Goal: Task Accomplishment & Management: Complete application form

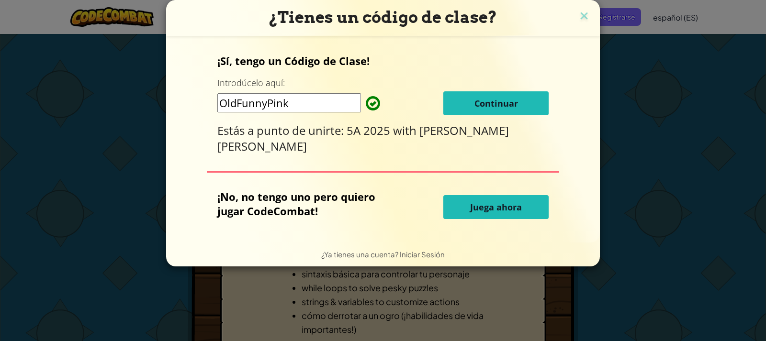
click at [478, 105] on span "Continuar" at bounding box center [497, 103] width 44 height 11
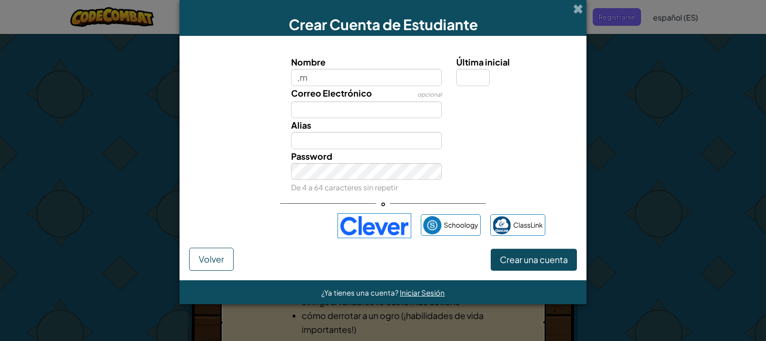
click at [342, 80] on input ",m" at bounding box center [366, 77] width 151 height 17
type input ",[PERSON_NAME]"
click at [464, 79] on input "Última inicial" at bounding box center [473, 77] width 34 height 17
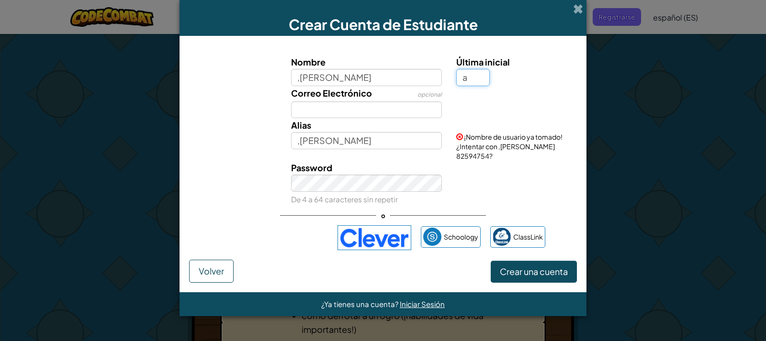
type input "a"
type input ",Angela A"
click at [326, 115] on input "Correo Electrónico" at bounding box center [366, 110] width 151 height 17
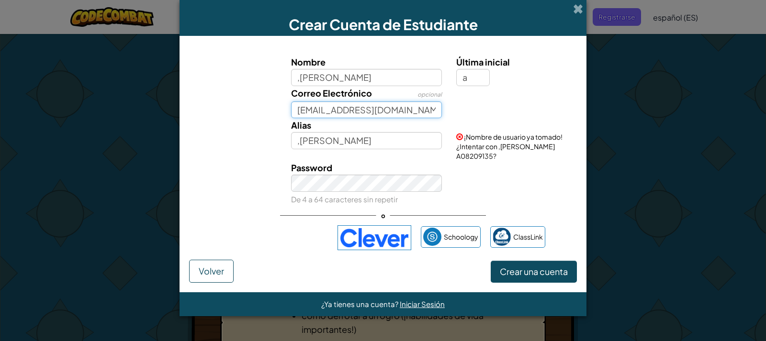
type input "202401127@juanaparicio.edu.gt"
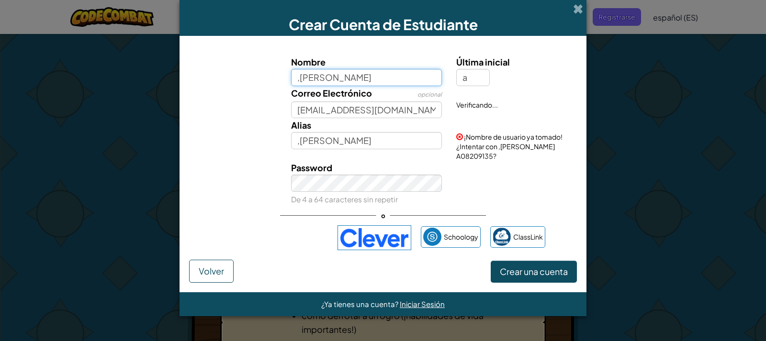
click at [332, 80] on input ",Angela" at bounding box center [366, 77] width 151 height 17
type input ","
type input "Angela Patricia Santos Torres"
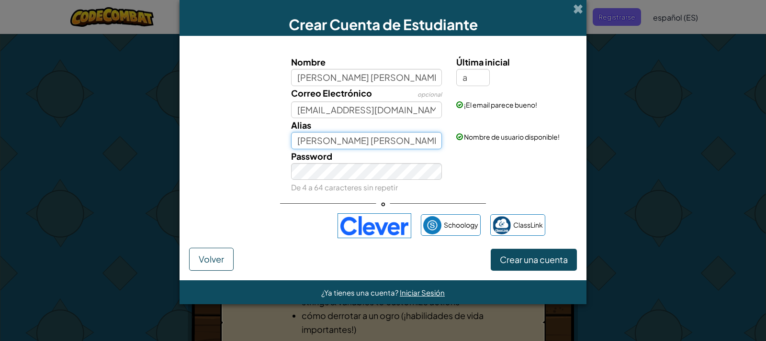
click at [422, 143] on input "Angela Patricia Santos TorresA" at bounding box center [366, 140] width 151 height 17
type input "A"
type input "angelapst"
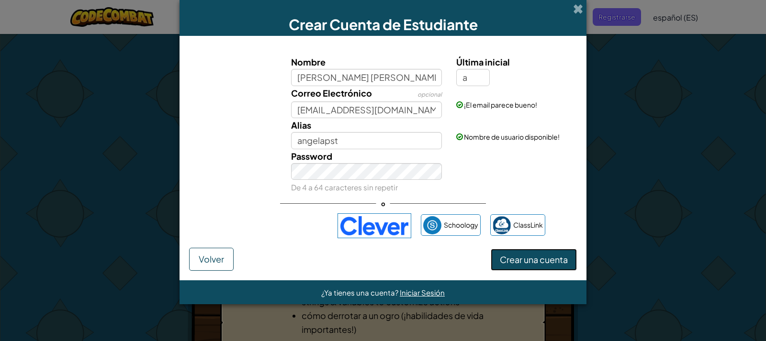
click at [515, 262] on span "Crear una cuenta" at bounding box center [534, 259] width 68 height 11
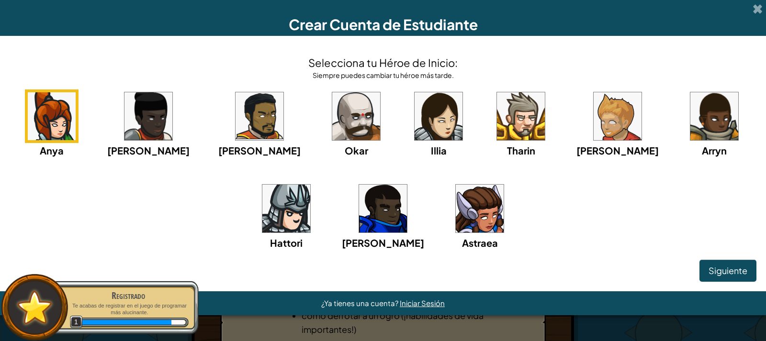
click at [569, 193] on div "Anya Ida Alejandro Okar Illia Tharin Ned Arryn Hattori Gordon Astraea" at bounding box center [383, 182] width 747 height 185
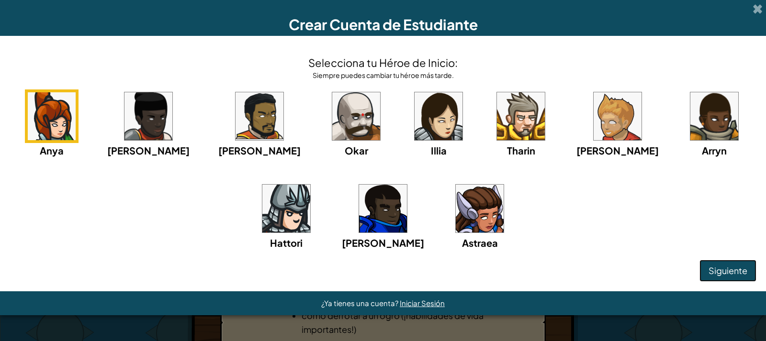
click at [740, 274] on span "Siguiente" at bounding box center [728, 270] width 39 height 11
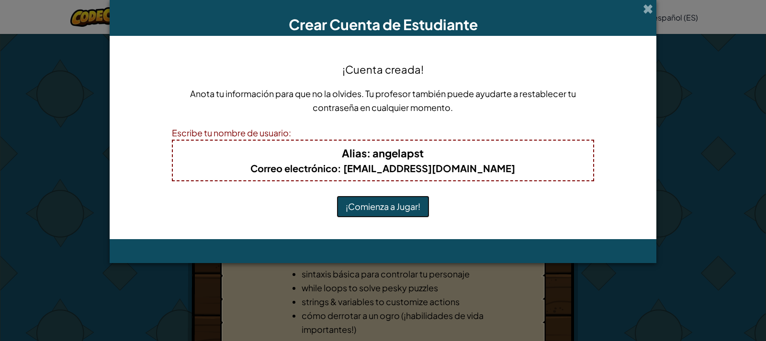
click at [390, 205] on button "¡Comienza a Jugar!" at bounding box center [383, 207] width 93 height 22
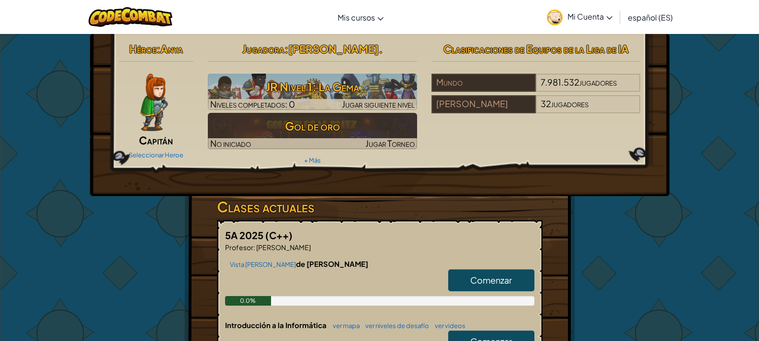
scroll to position [192, 0]
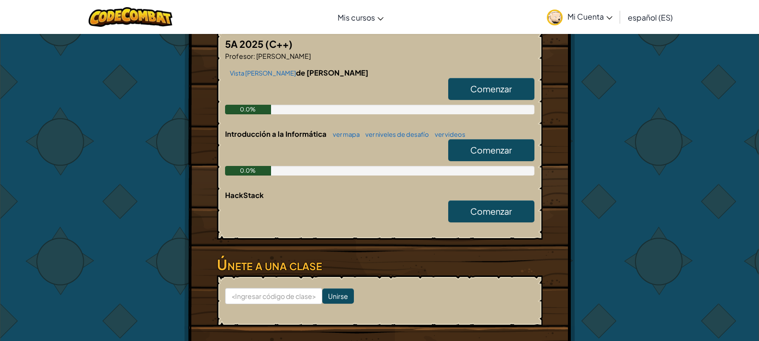
click at [516, 94] on link "Comenzar" at bounding box center [491, 89] width 86 height 22
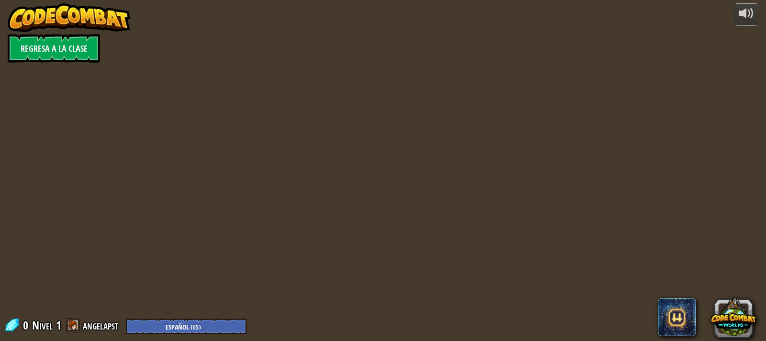
select select "es-ES"
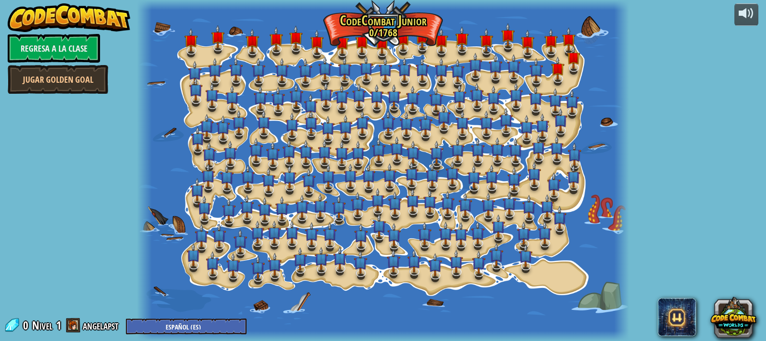
select select "es-ES"
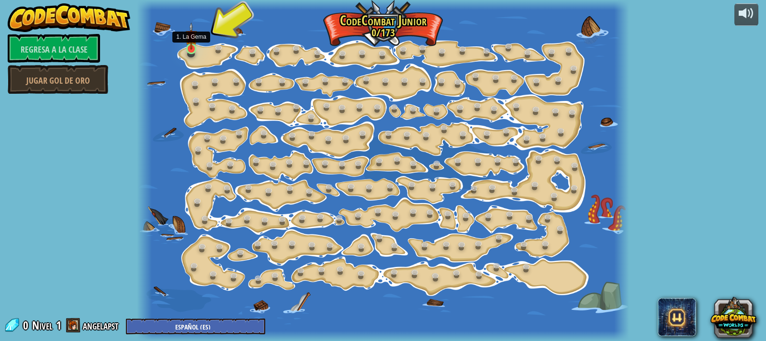
click at [197, 46] on img at bounding box center [191, 36] width 12 height 27
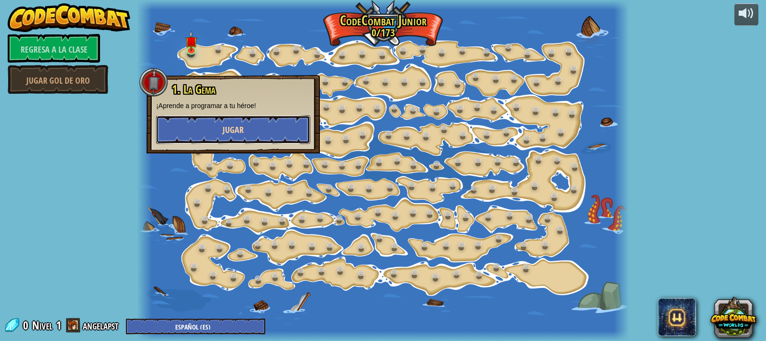
click at [209, 131] on button "Jugar" at bounding box center [233, 129] width 154 height 29
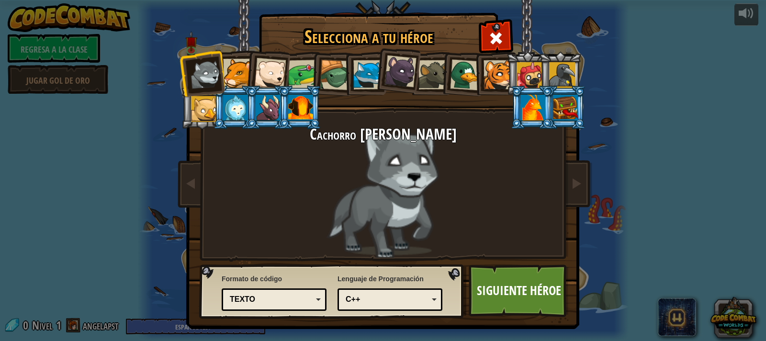
click at [299, 75] on div at bounding box center [303, 75] width 30 height 30
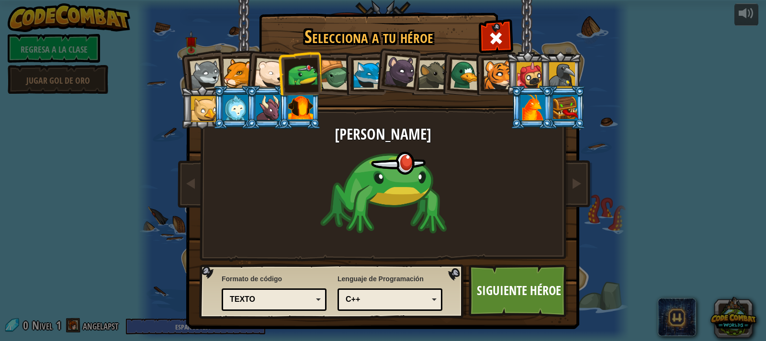
click at [336, 71] on div at bounding box center [335, 75] width 31 height 31
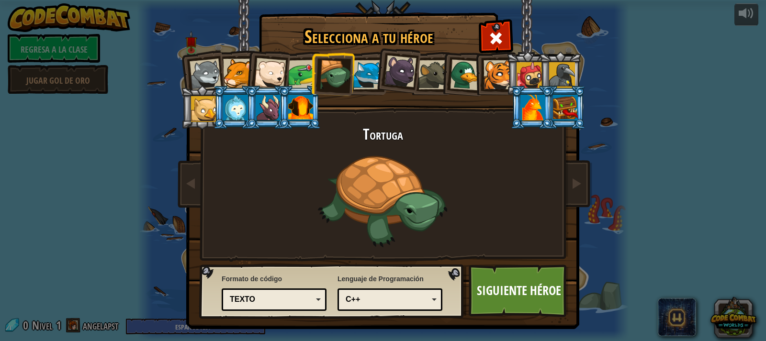
click at [229, 78] on div at bounding box center [237, 73] width 29 height 29
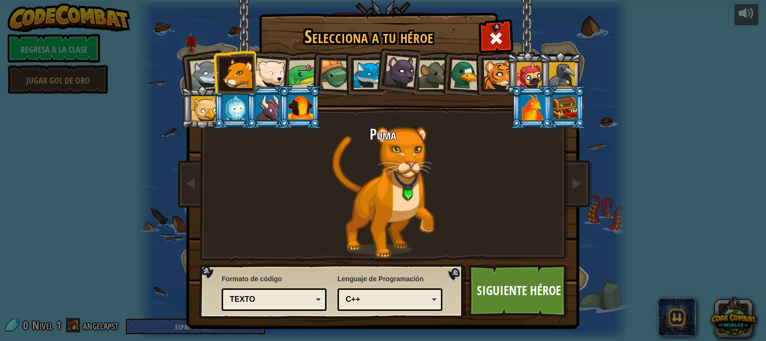
click at [258, 68] on div at bounding box center [270, 74] width 32 height 32
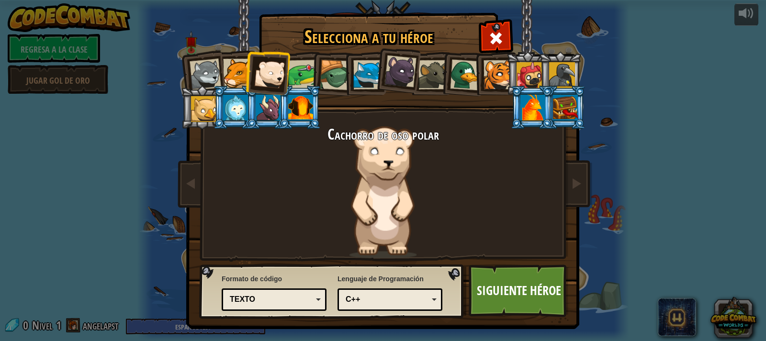
click at [368, 69] on div at bounding box center [367, 74] width 29 height 29
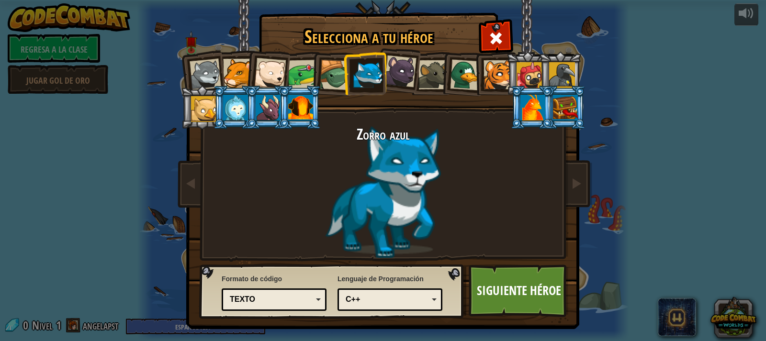
click at [397, 78] on div at bounding box center [401, 72] width 32 height 32
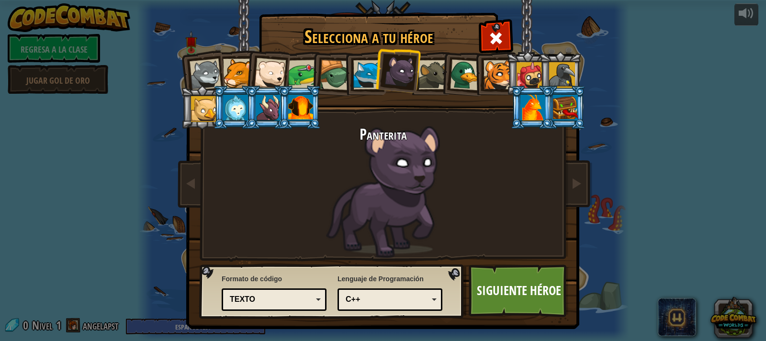
click at [421, 81] on div at bounding box center [433, 74] width 29 height 29
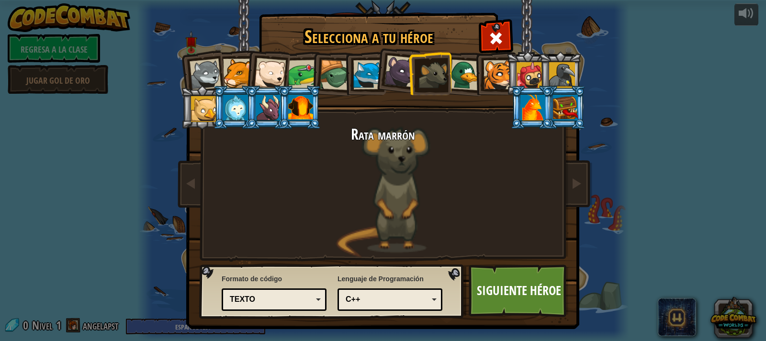
click at [391, 75] on div at bounding box center [401, 72] width 32 height 32
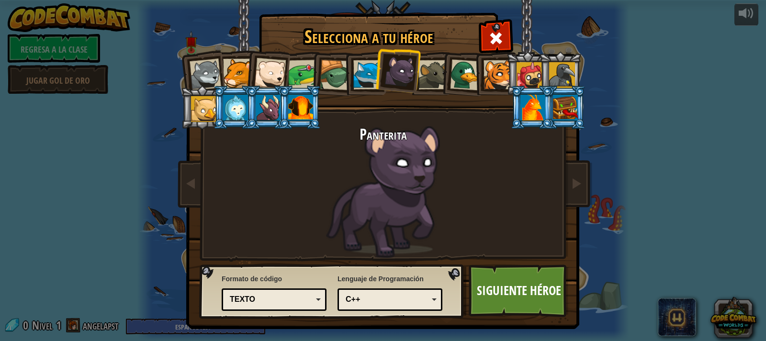
click at [432, 81] on div at bounding box center [433, 74] width 29 height 29
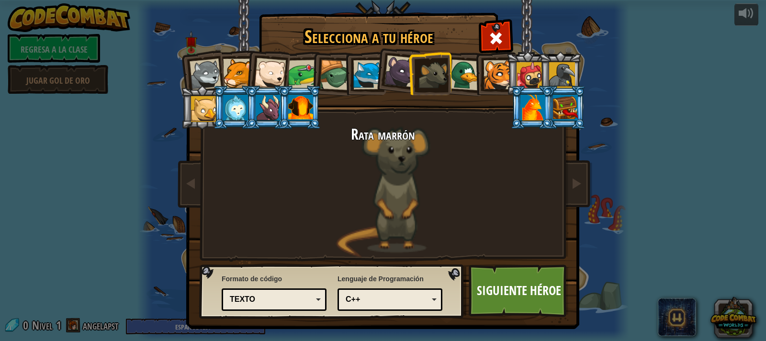
click at [466, 76] on div at bounding box center [465, 74] width 31 height 31
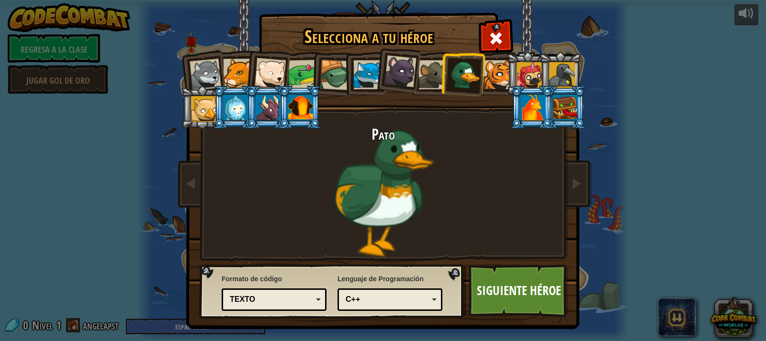
click at [497, 76] on div at bounding box center [498, 74] width 29 height 29
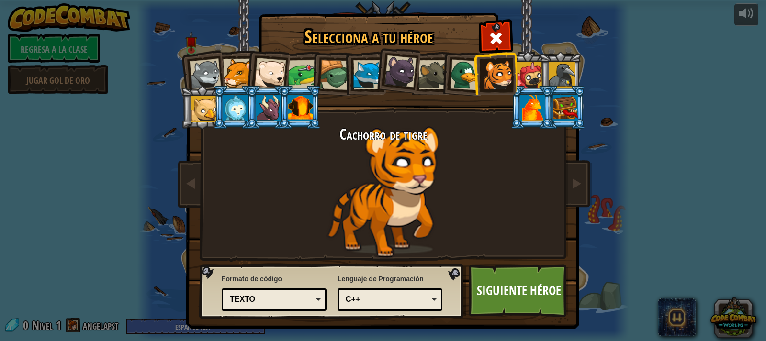
click at [530, 78] on div at bounding box center [530, 75] width 26 height 26
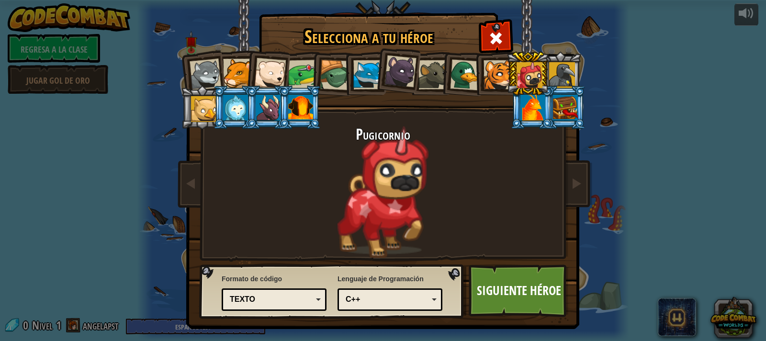
click at [562, 73] on div at bounding box center [562, 75] width 26 height 26
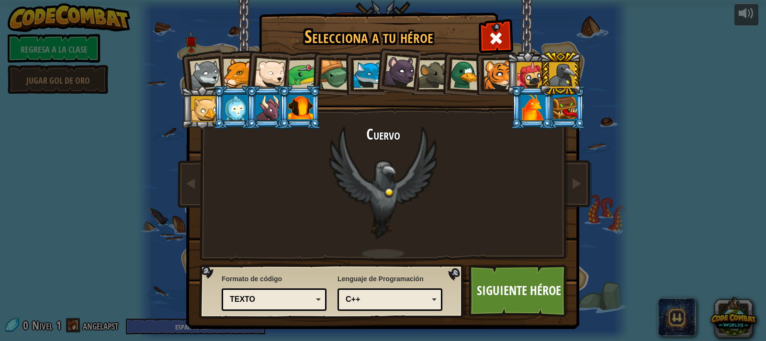
click at [557, 113] on div at bounding box center [565, 108] width 25 height 26
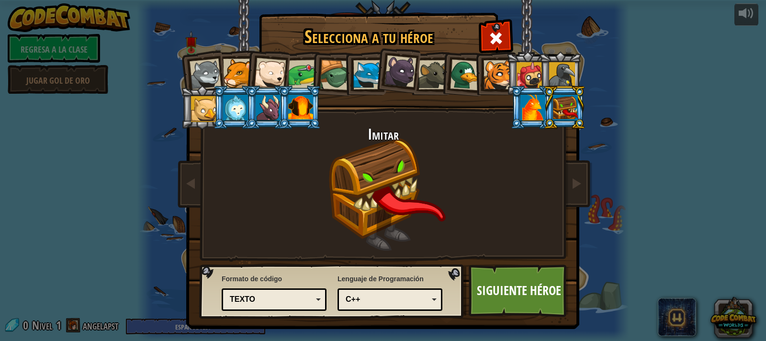
click at [526, 116] on div at bounding box center [533, 108] width 25 height 26
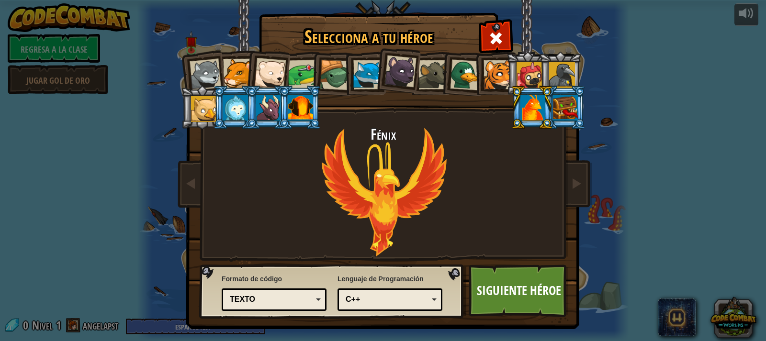
click at [298, 117] on div at bounding box center [300, 108] width 25 height 26
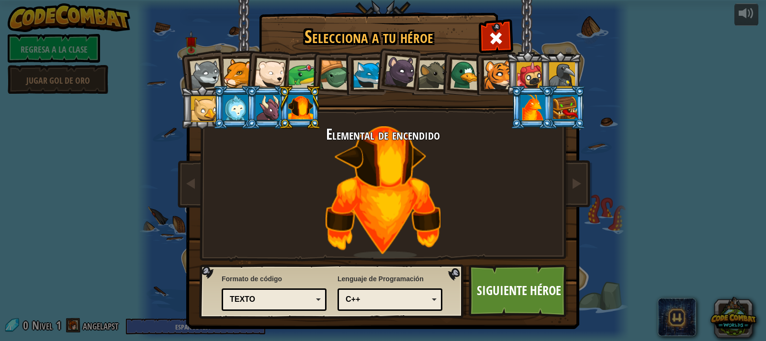
click at [268, 117] on div at bounding box center [268, 108] width 25 height 26
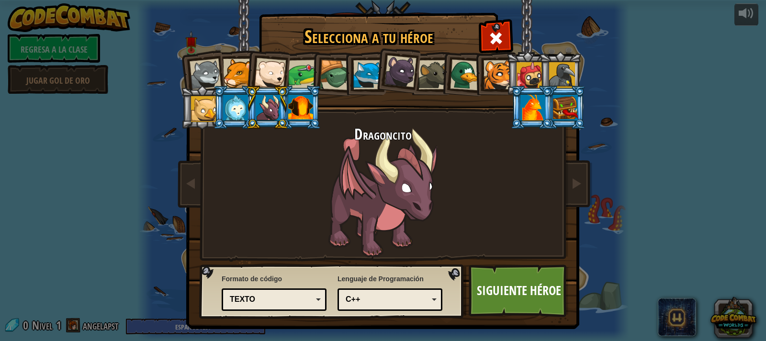
click at [229, 114] on div at bounding box center [235, 108] width 25 height 26
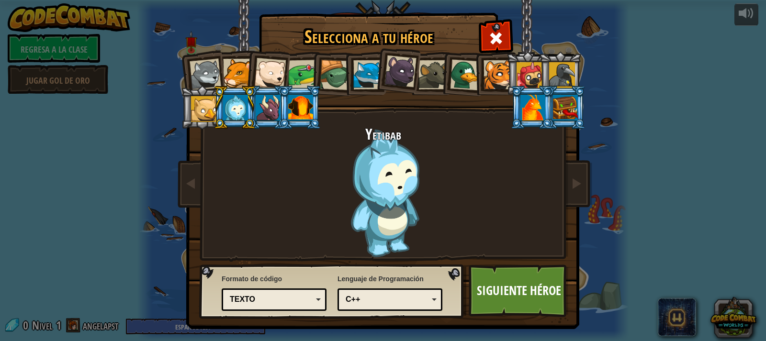
click at [203, 110] on div at bounding box center [204, 109] width 26 height 26
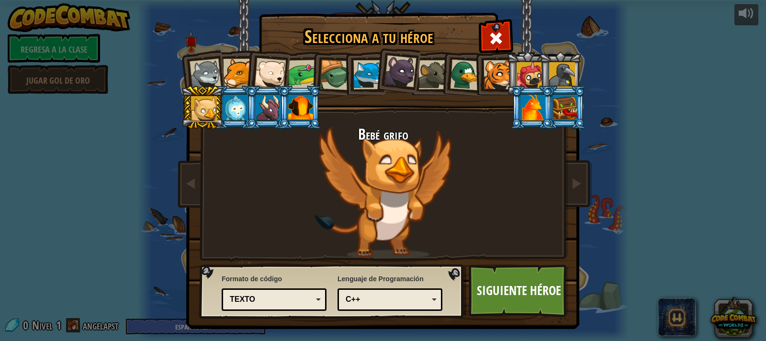
click at [268, 79] on div at bounding box center [270, 74] width 32 height 32
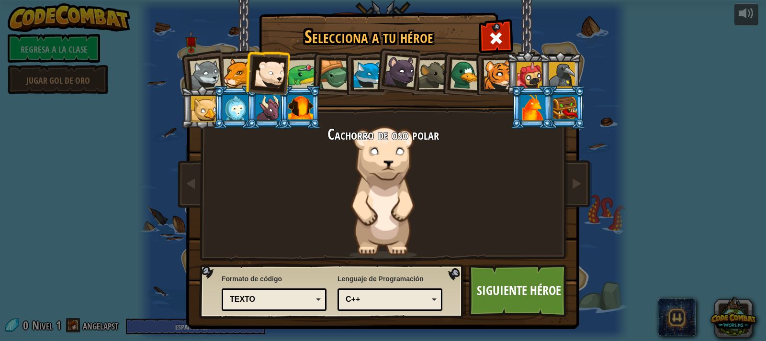
click at [326, 75] on div at bounding box center [335, 75] width 31 height 31
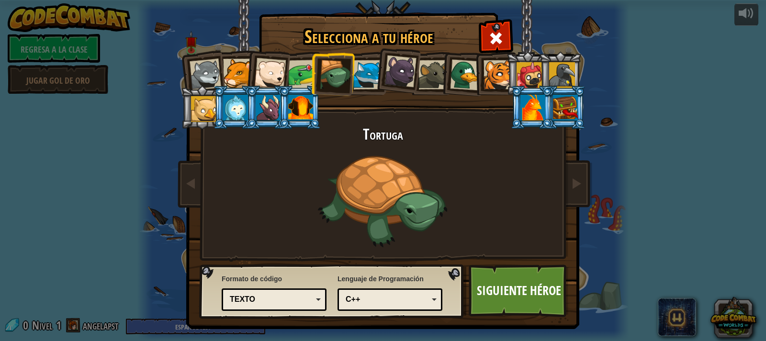
click at [266, 69] on div at bounding box center [270, 74] width 32 height 32
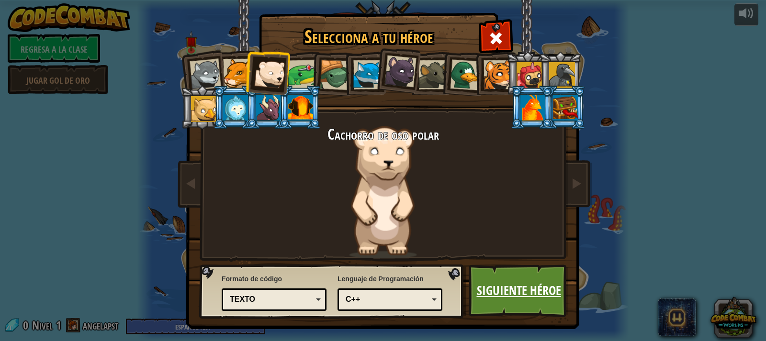
click at [536, 289] on font "Siguiente héroe" at bounding box center [519, 290] width 84 height 17
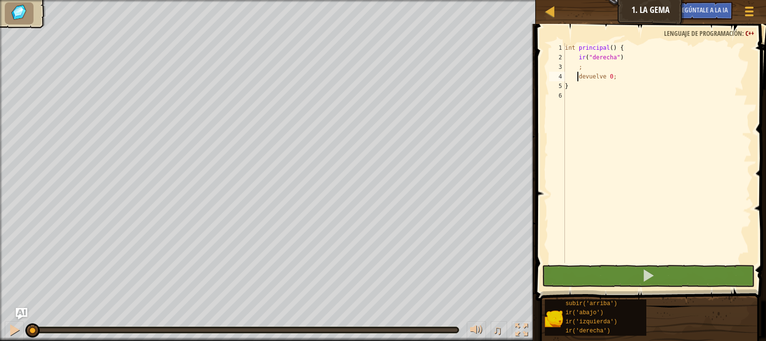
type textarea ";"
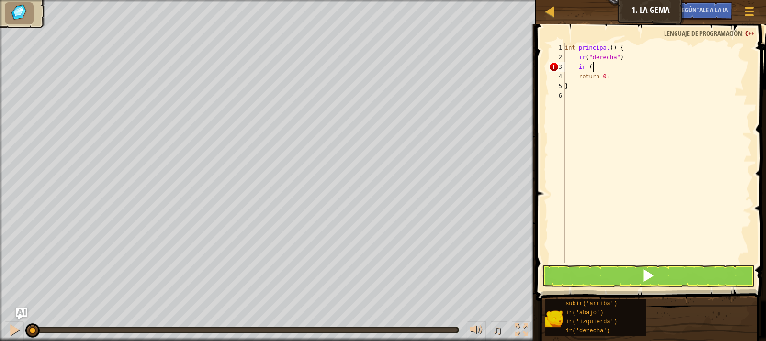
scroll to position [4, 2]
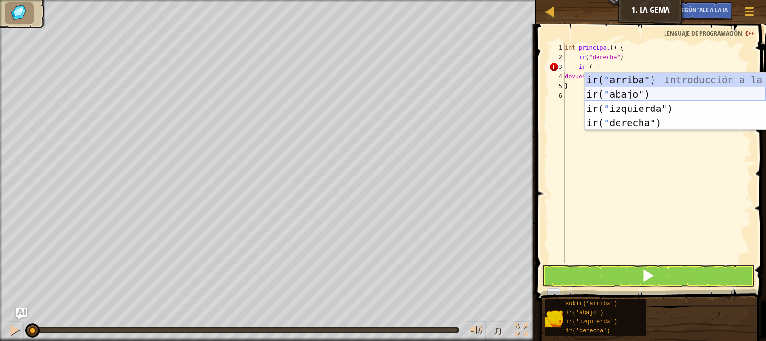
click at [613, 95] on div "ir( " arriba") Introducción a la presión ir( " abajo") Introducción a la presió…" at bounding box center [675, 116] width 181 height 86
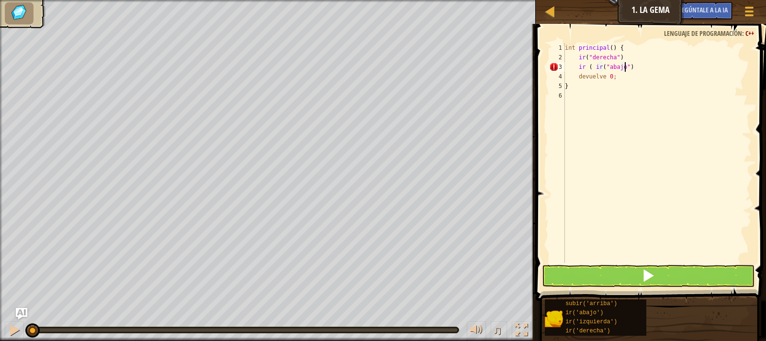
click at [634, 57] on div "int principal ( ) { ir ( " derecha " ) ir ( ir ( " abajo " ) devuelve 0 ; }" at bounding box center [657, 162] width 189 height 239
click at [634, 46] on div "int principal ( ) { ir ( " derecha " ) ir ( ir ( " abajo " ) devuelve 0 ; }" at bounding box center [657, 162] width 189 height 239
click at [632, 49] on div "int principal ( ) { ir ( " derecha " ) ir ( ir ( " abajo " ) devuelve 0 ; }" at bounding box center [657, 162] width 189 height 239
click at [628, 47] on div "int principal ( ) { ir ( " derecha " ) ir ( ir ( " abajo " ) devuelve 0 ; }" at bounding box center [657, 162] width 189 height 239
click at [624, 47] on div "int principal ( ) { ir ( " derecha " ) ir ( ir ( " abajo " ) devuelve 0 ; }" at bounding box center [657, 162] width 189 height 239
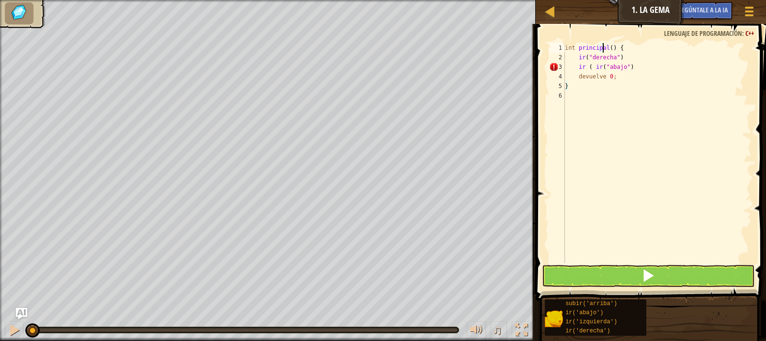
click at [632, 49] on div "int principal ( ) { ir ( " derecha " ) ir ( ir ( " abajo " ) devuelve 0 ; }" at bounding box center [657, 162] width 189 height 239
click at [629, 46] on div "int principal ( ) { ir ( " derecha " ) ir ( ir ( " abajo " ) devuelve 0 ; }" at bounding box center [657, 162] width 189 height 239
click at [633, 46] on div "int principal ( ) { ir ( " derecha " ) ir ( ir ( " abajo " ) devuelve 0 ; }" at bounding box center [657, 162] width 189 height 239
click at [628, 64] on div "int principal ( ) { ir ( " derecha " ) ir ( ir ( " dn " ) devuelve 0 ; }" at bounding box center [657, 162] width 189 height 239
click at [628, 68] on div "int principal ( ) { ir ( " derecha " ) ir ( ir ( " dn " ) devuelve 0 ; }" at bounding box center [657, 162] width 189 height 239
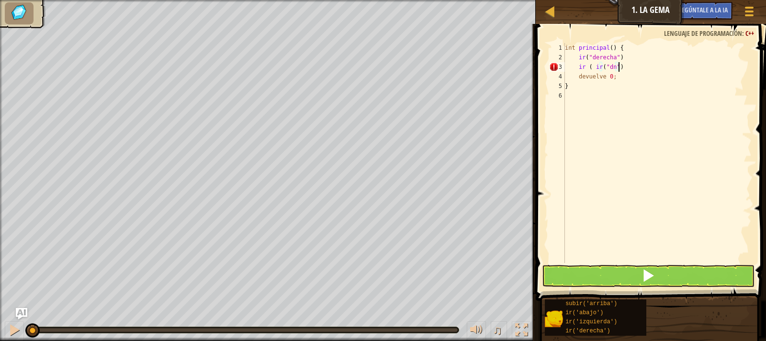
click at [640, 67] on div "int principal ( ) { ir ( " derecha " ) ir ( ir ( " dn " ) devuelve 0 ; }" at bounding box center [657, 162] width 189 height 239
type textarea "i"
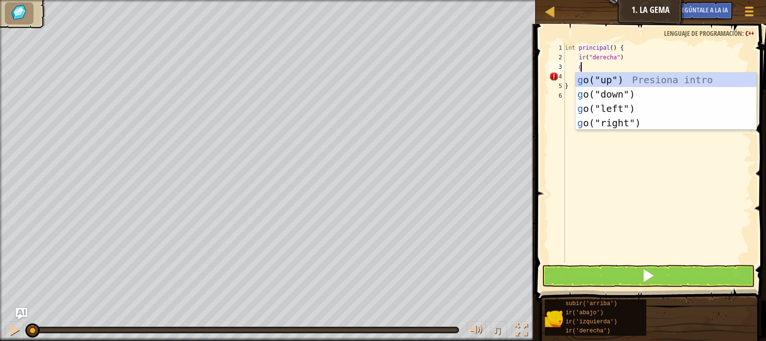
scroll to position [4, 1]
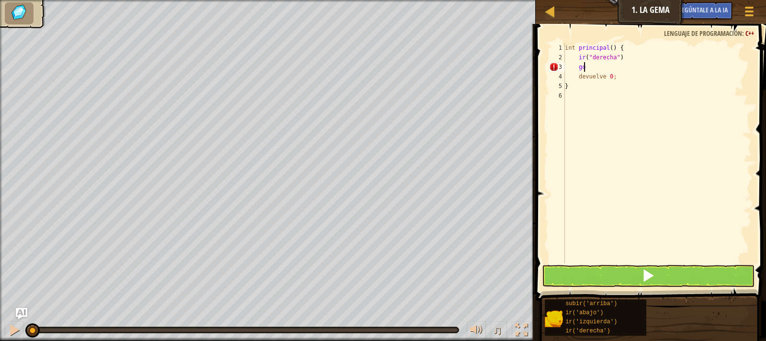
type textarea "g"
click at [628, 59] on div "int principal ( ) { ir ( " derecha " ) ir ( " abajo " ) ; devuelve 0 ; }" at bounding box center [657, 162] width 189 height 239
type textarea "return 0;"
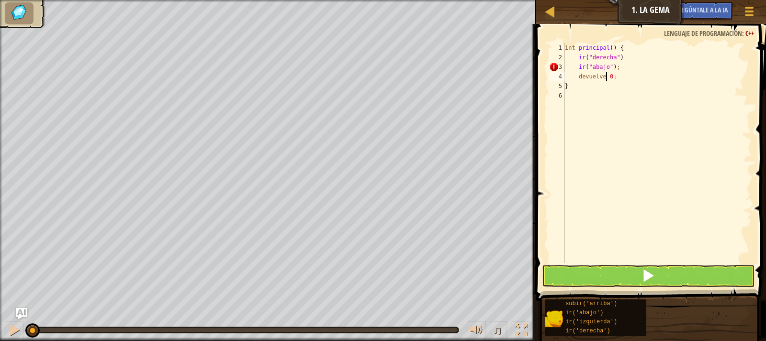
scroll to position [4, 3]
click at [588, 100] on div "int principal ( ) { ir ( " derecha " ) ir ( " abajo " ) ; devuelve 0 ; }" at bounding box center [657, 162] width 189 height 239
click at [630, 281] on button at bounding box center [648, 276] width 213 height 22
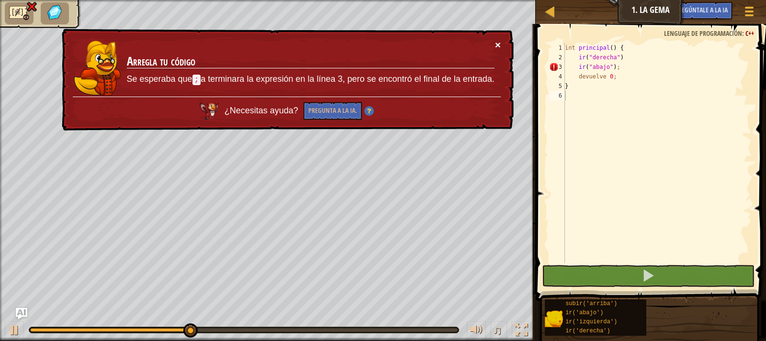
click at [499, 47] on font "×" at bounding box center [498, 44] width 6 height 11
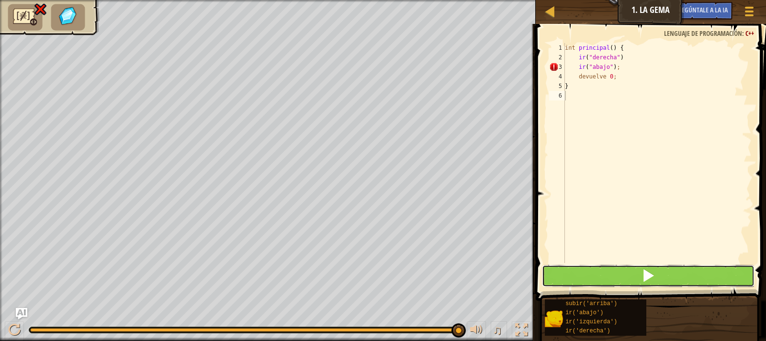
click at [592, 274] on button at bounding box center [648, 276] width 213 height 22
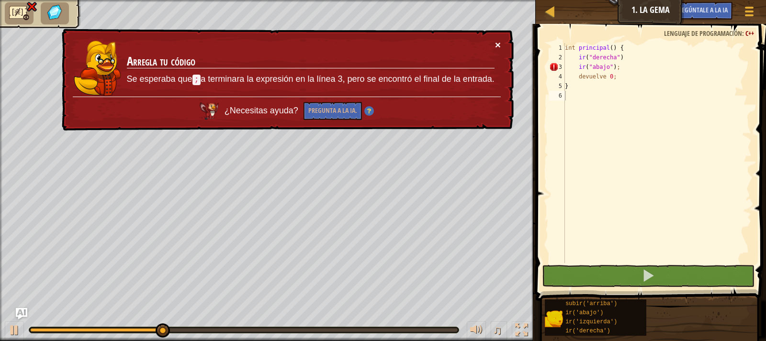
click at [497, 47] on font "×" at bounding box center [498, 44] width 6 height 11
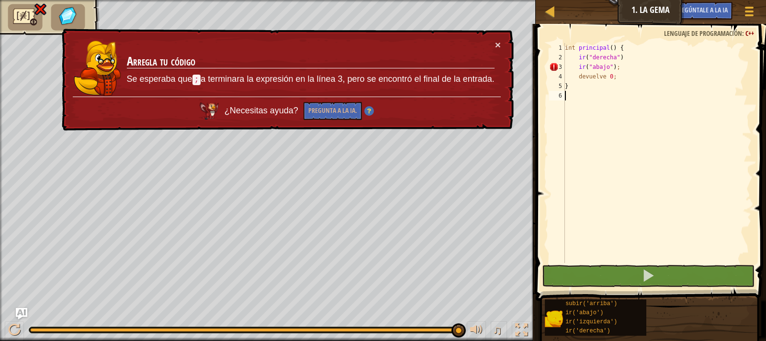
click at [502, 45] on div "× Arregla tu código Se esperaba que ; a terminara la expresión en la línea 3, p…" at bounding box center [287, 80] width 454 height 102
click at [501, 44] on font "×" at bounding box center [498, 44] width 6 height 11
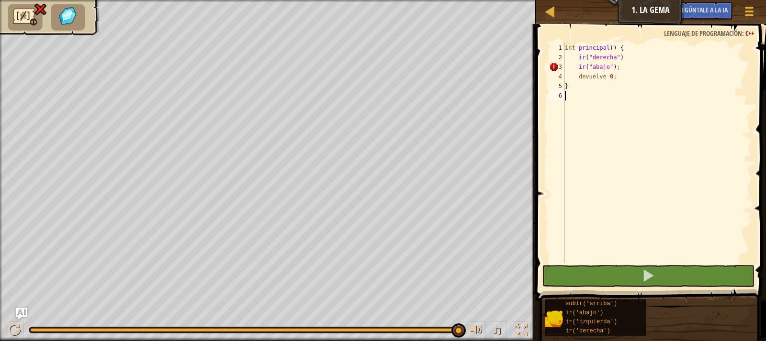
type textarea "}"
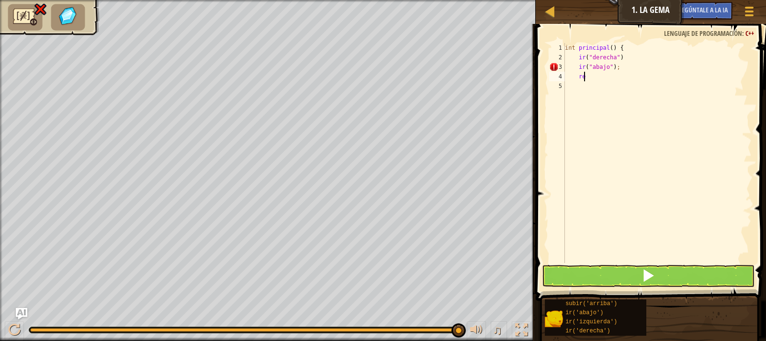
type textarea "r"
type textarea "i"
type textarea "g"
type textarea "i"
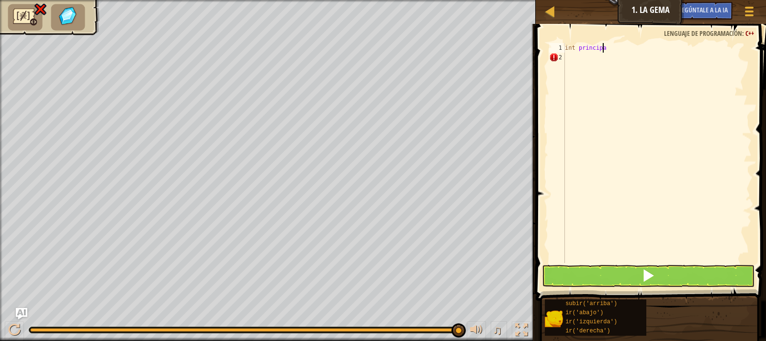
type textarea "int principal"
type textarea "["
type textarea "{"
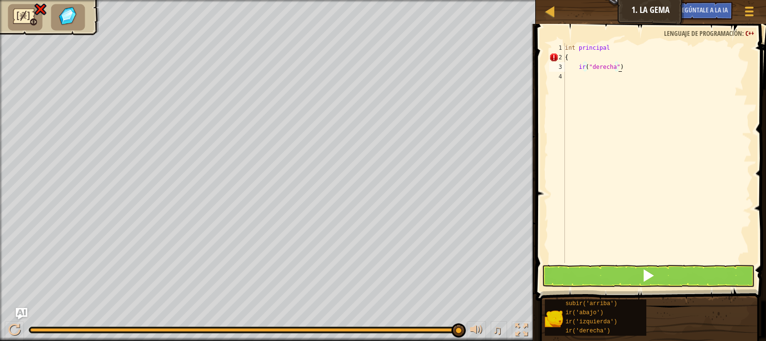
type textarea "ir("derecha");"
type textarea "ir("abajo");"
type textarea "}"
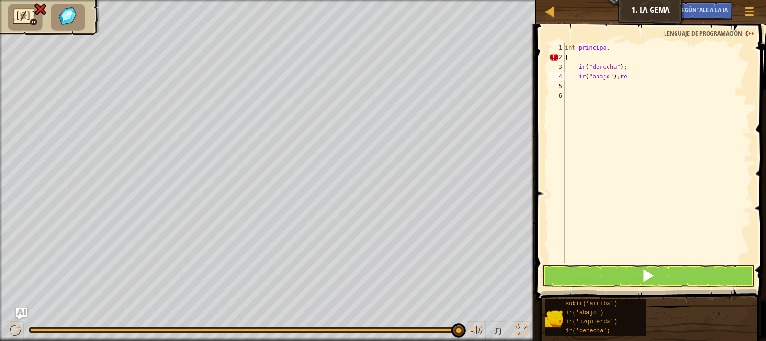
scroll to position [4, 4]
type textarea "ir("abajo");"
type textarea "r"
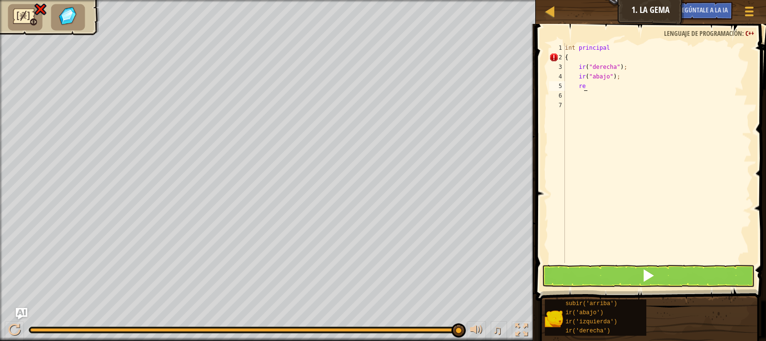
type textarea "r"
type textarea "devolver0;"
type textarea "devolver 0;"
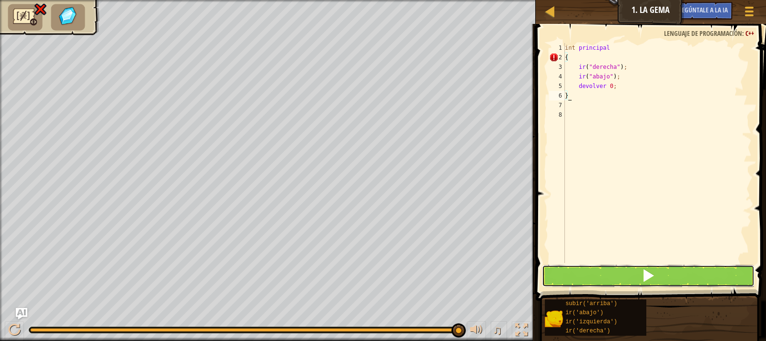
click at [618, 274] on button at bounding box center [648, 276] width 213 height 22
type textarea "}"
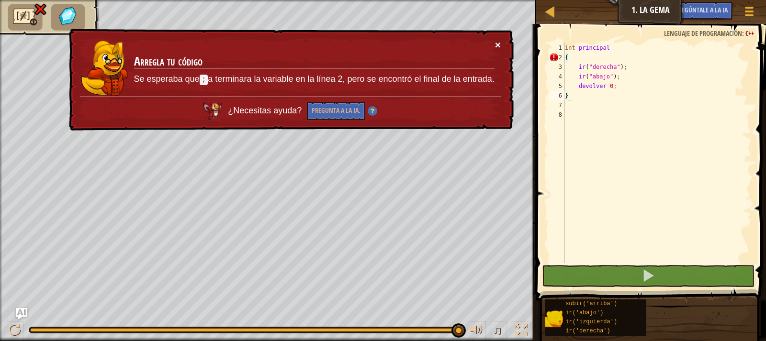
click at [495, 42] on font "×" at bounding box center [498, 44] width 6 height 11
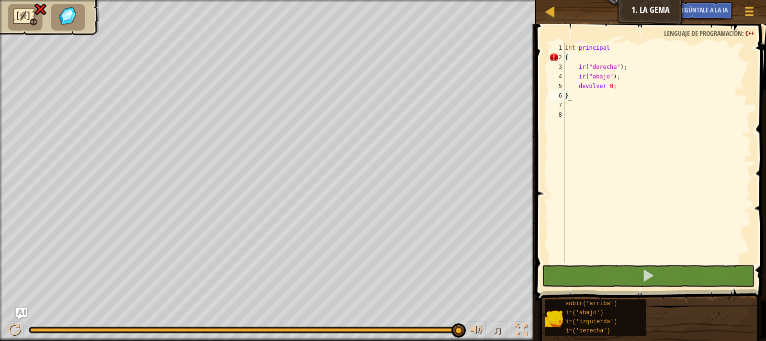
click at [573, 103] on div "int principal { ir ( " derecha " ) ; ir ( " abajo " ) ; devolver 0 ; }" at bounding box center [657, 162] width 189 height 239
click at [570, 52] on div "int principal { ir ( " derecha " ) ; ir ( " abajo " ) ; devolver 0 ; }" at bounding box center [657, 162] width 189 height 239
click at [568, 58] on div "int principal { ir ( " derecha " ) ; ir ( " abajo " ) ; devolver 0 ; }" at bounding box center [657, 162] width 189 height 239
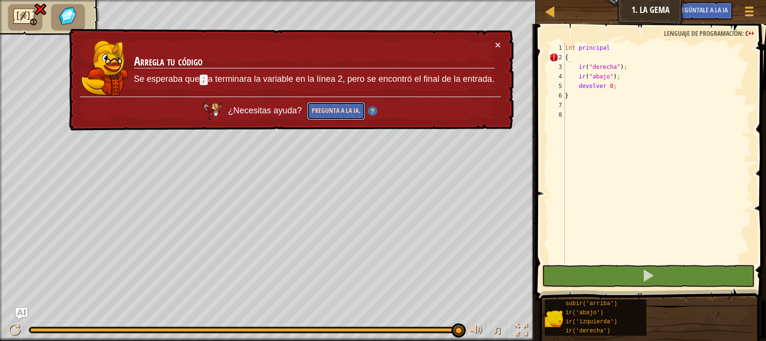
click at [332, 104] on button "Pregunta a la IA." at bounding box center [336, 111] width 58 height 19
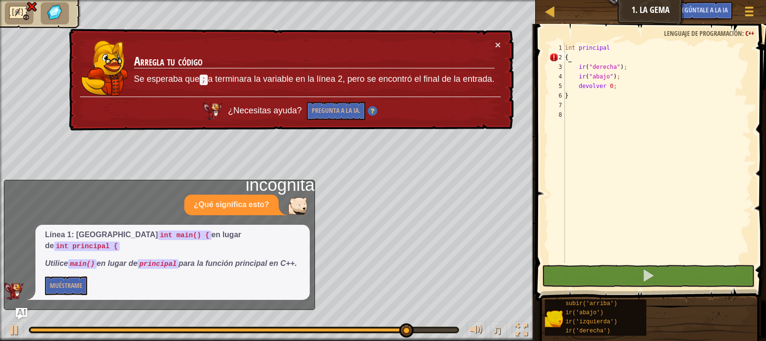
click at [614, 50] on div "int principal { ir ( " derecha " ) ; ir ( " abajo " ) ; devolver 0 ; }" at bounding box center [657, 162] width 189 height 239
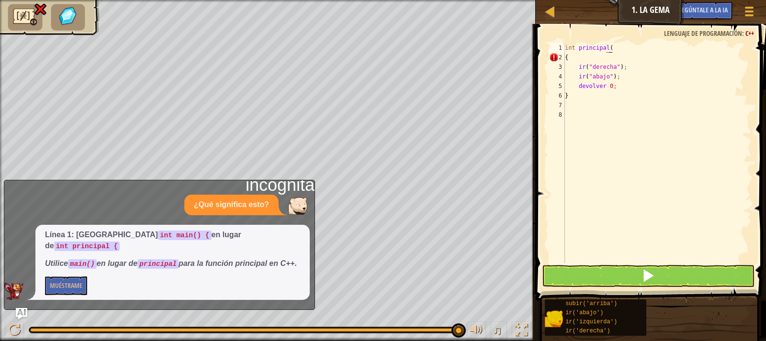
scroll to position [4, 3]
click at [593, 281] on button at bounding box center [648, 276] width 213 height 22
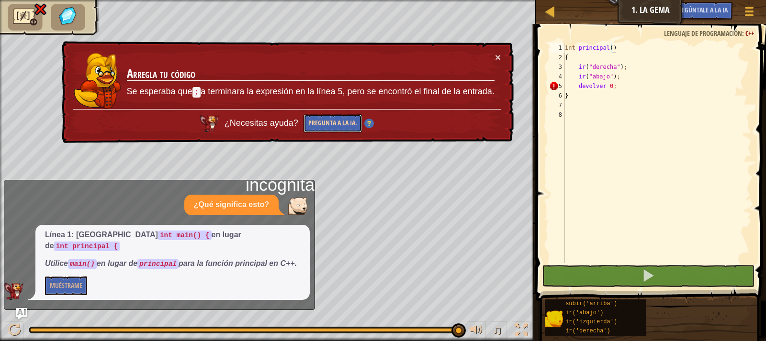
click at [322, 115] on button "Pregunta a la IA." at bounding box center [333, 123] width 58 height 19
click at [339, 123] on font "Pregunta a la IA." at bounding box center [332, 122] width 49 height 9
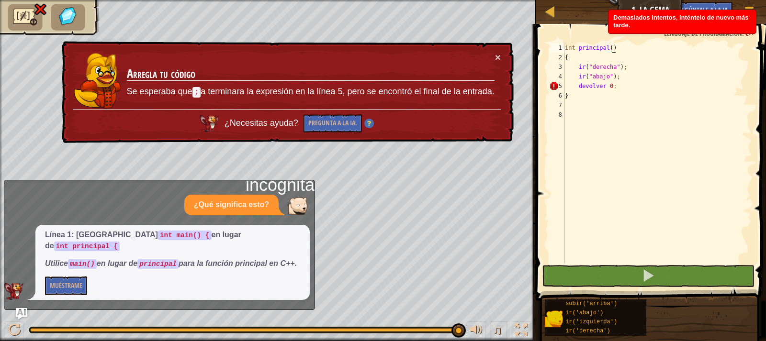
click at [71, 275] on div "Línea 1: usa int main() { en lugar de int principal { Utilice main() en lugar d…" at bounding box center [172, 262] width 274 height 75
click at [70, 284] on font "Muéstrame" at bounding box center [66, 285] width 33 height 9
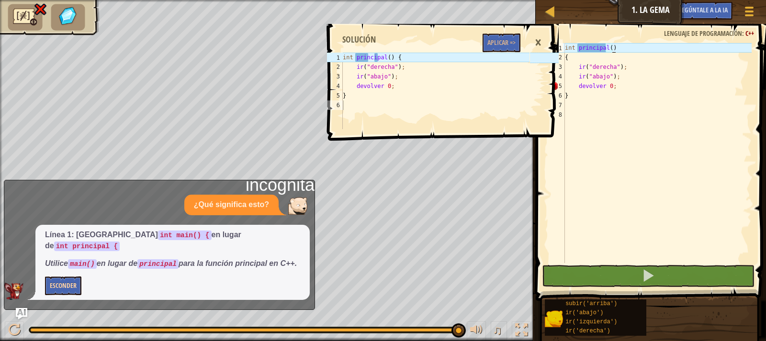
click at [536, 46] on font "×" at bounding box center [538, 42] width 7 height 21
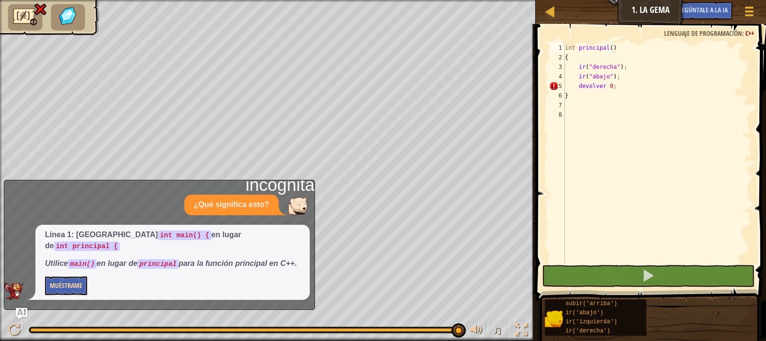
click at [569, 59] on div "int principal ( ) { ir ( " derecha " ) ; ir ( " abajo " ) ; devolver 0 ; }" at bounding box center [657, 162] width 189 height 239
click at [626, 48] on div "int principal ( ) { ir ( " derecha " ) ; ir ( " abajo " ) ; devolver 0 ; }" at bounding box center [657, 162] width 189 height 239
click at [623, 49] on div "int principal ( ) { ir ( " derecha " ) ; ir ( " abajo " ) ; devolver 0 ; }" at bounding box center [657, 162] width 189 height 239
click at [623, 47] on div "int principal ( ) { ir ( " derecha " ) ; ir ( " abajo " ) ; devolver 0 ; }" at bounding box center [657, 162] width 189 height 239
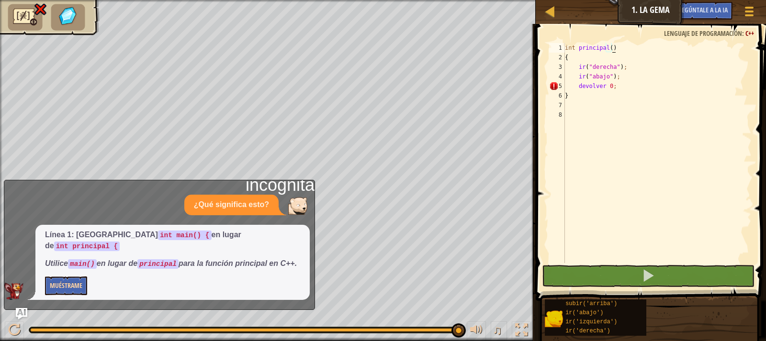
scroll to position [4, 3]
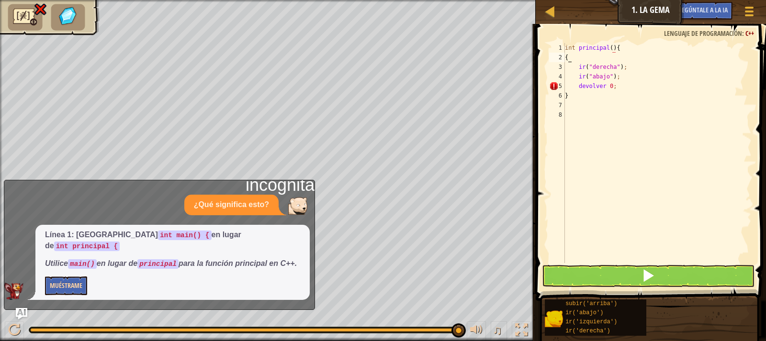
click at [569, 59] on div "int principal ( ) { { ir ( " derecha " ) ; ir ( " abajo " ) ; devolver 0 ; }" at bounding box center [657, 162] width 189 height 239
type textarea "{"
type textarea "int principal(){"
click at [587, 115] on div "int principal ( ) { ir ( " derecha " ) ; ir ( " abajo " ) ; devolver 0 ; }" at bounding box center [657, 162] width 189 height 239
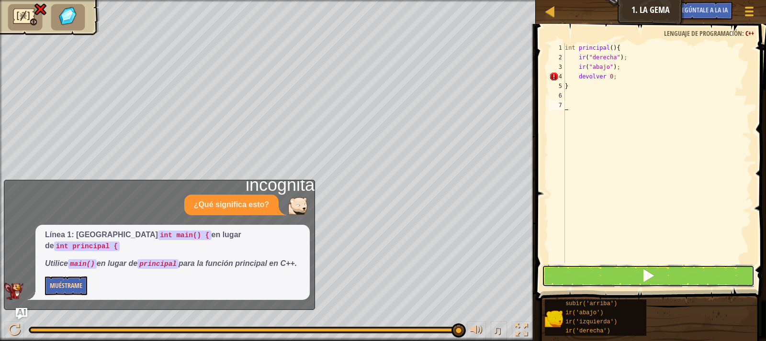
click at [565, 276] on button at bounding box center [648, 276] width 213 height 22
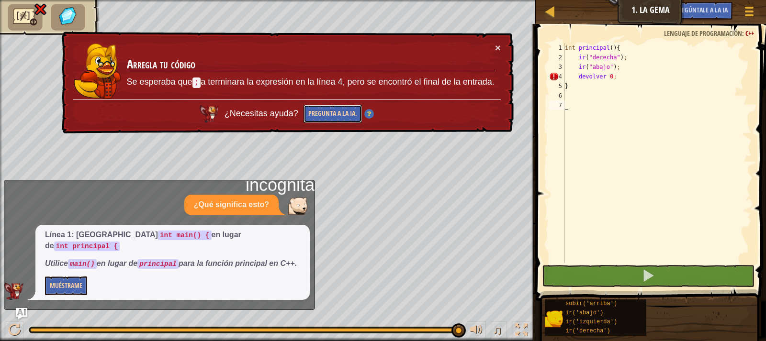
click at [326, 115] on font "Pregunta a la IA." at bounding box center [332, 113] width 49 height 9
click at [612, 49] on div "int principal ( ) { ir ( " derecha " ) ; ir ( " abajo " ) ; devolver 0 ; }" at bounding box center [657, 162] width 189 height 239
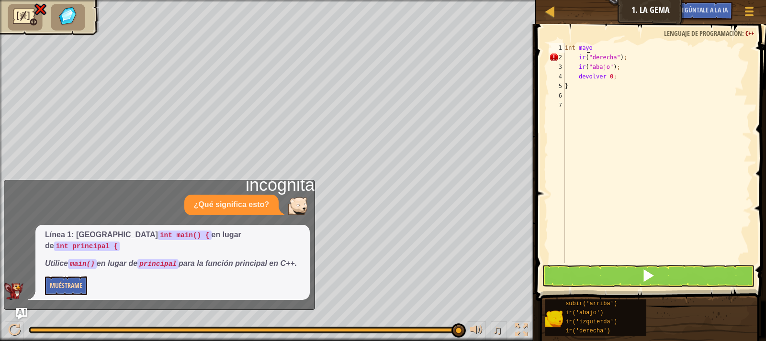
scroll to position [4, 1]
click at [614, 47] on div "int principal ir ( " derecha " ) ; ir ( " abajo " ) ; devolver 0 ; }" at bounding box center [657, 162] width 189 height 239
click at [611, 46] on div "int principal ir ( " derecha " ) ; ir ( " abajo " ) ; devolver 0 ; }" at bounding box center [657, 162] width 189 height 239
type textarea "int main(){"
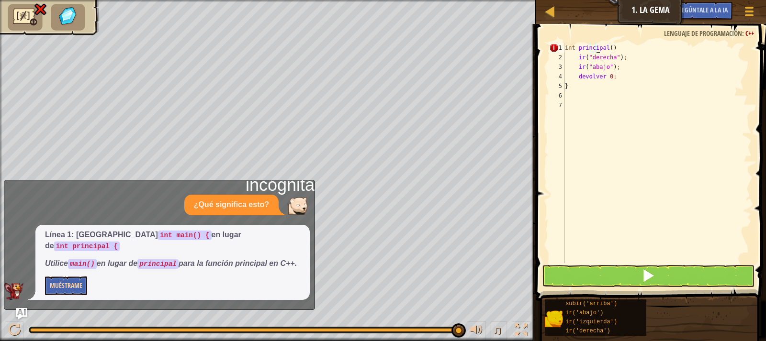
scroll to position [4, 2]
click at [593, 103] on div "int principal ( ) { ir ( " derecha " ) ; ir ( " abajo " ) ; devolver 0 ; }" at bounding box center [657, 162] width 189 height 239
click at [594, 273] on button at bounding box center [648, 276] width 213 height 22
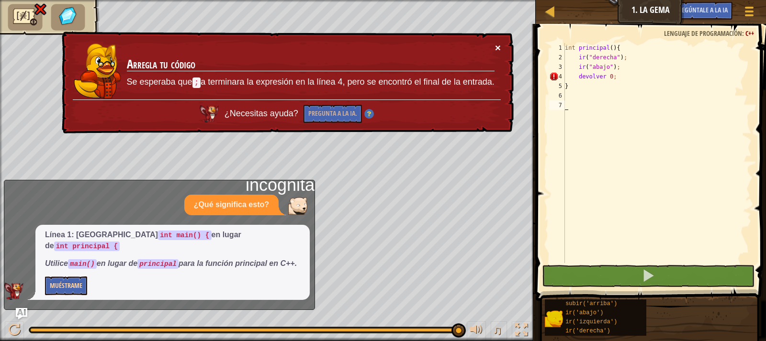
click at [498, 49] on font "×" at bounding box center [498, 47] width 6 height 11
click at [339, 113] on font "Pregunta a la IA." at bounding box center [332, 113] width 49 height 9
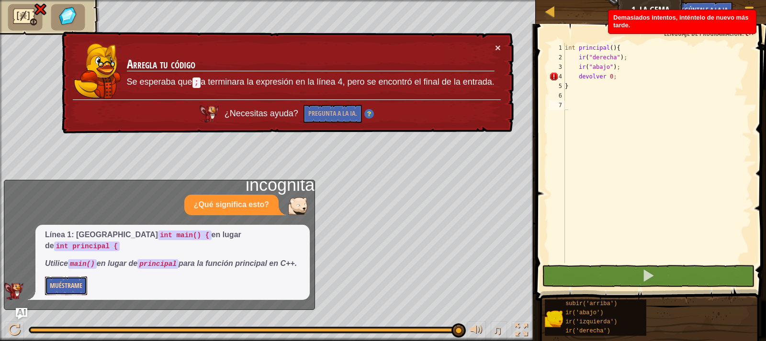
click at [55, 287] on font "Muéstrame" at bounding box center [66, 285] width 33 height 9
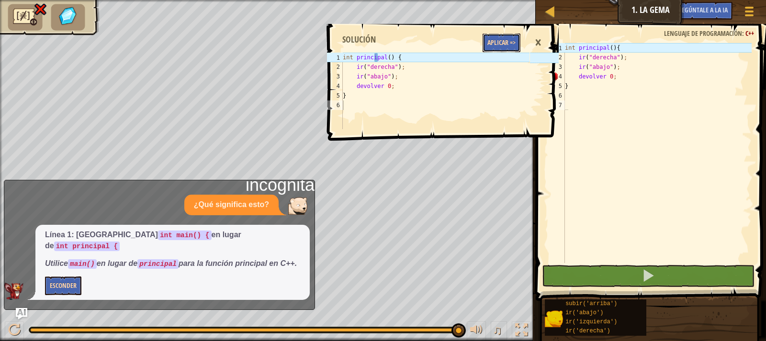
click at [486, 38] on button "Aplicar =>" at bounding box center [502, 43] width 38 height 19
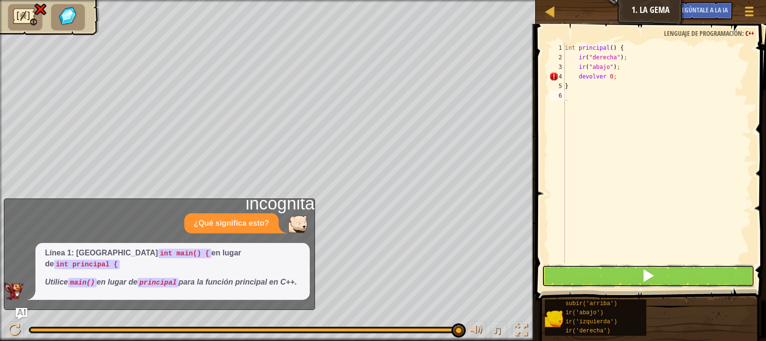
click at [624, 280] on button at bounding box center [648, 276] width 213 height 22
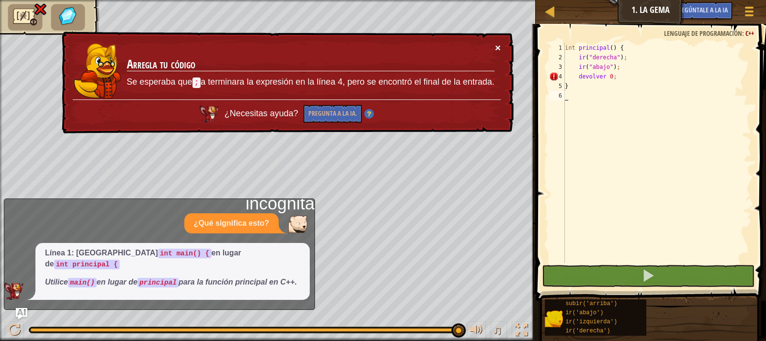
click at [499, 48] on font "×" at bounding box center [498, 47] width 6 height 11
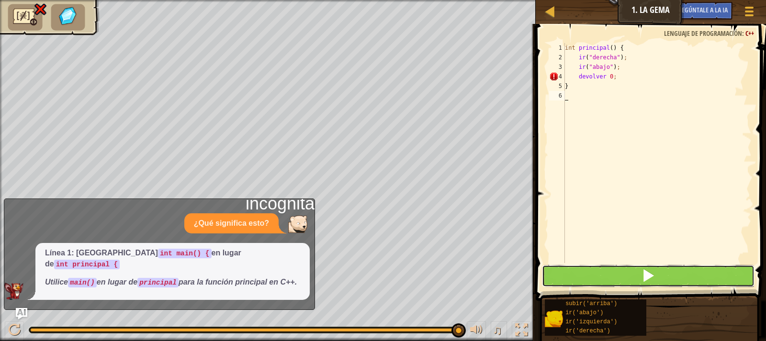
click at [613, 272] on button at bounding box center [648, 276] width 213 height 22
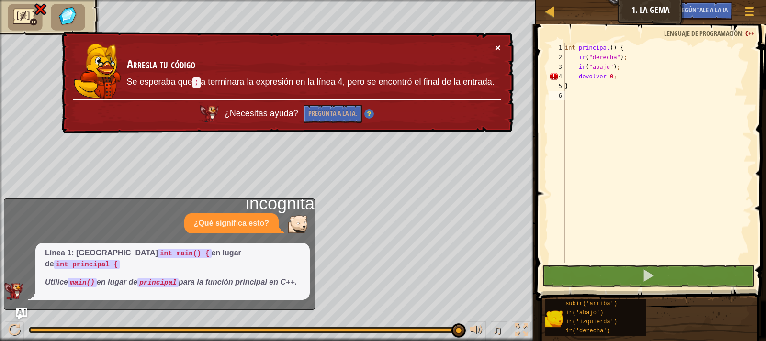
click at [499, 46] on font "×" at bounding box center [498, 47] width 6 height 11
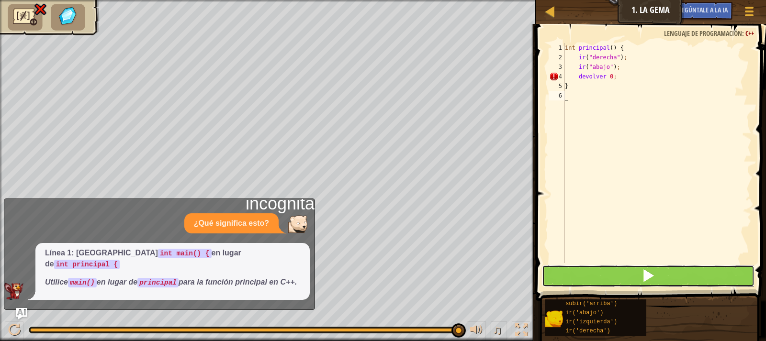
click at [590, 274] on button at bounding box center [648, 276] width 213 height 22
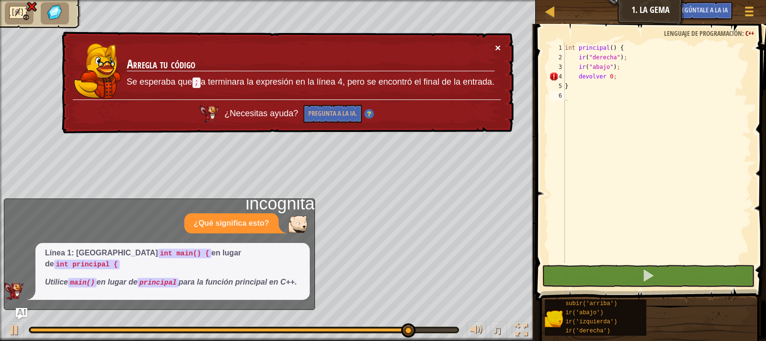
click at [495, 46] on font "×" at bounding box center [498, 47] width 6 height 11
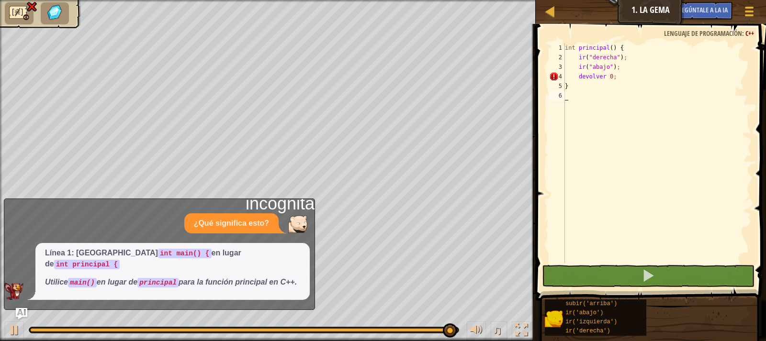
click at [617, 77] on div "int principal ( ) { ir ( " derecha " ) ; ir ( " abajo " ) ; devolver 0 ; }" at bounding box center [657, 162] width 189 height 239
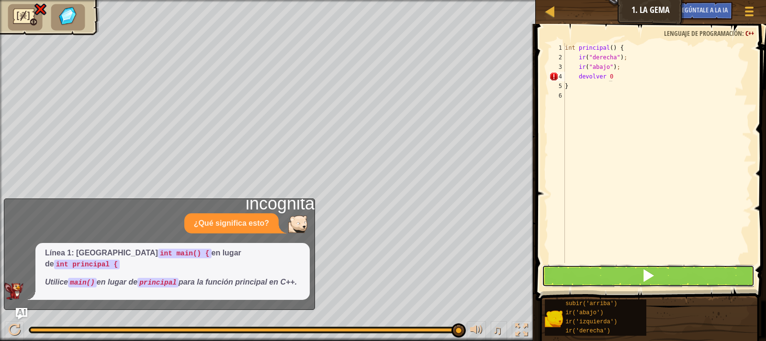
click at [581, 272] on button at bounding box center [648, 276] width 213 height 22
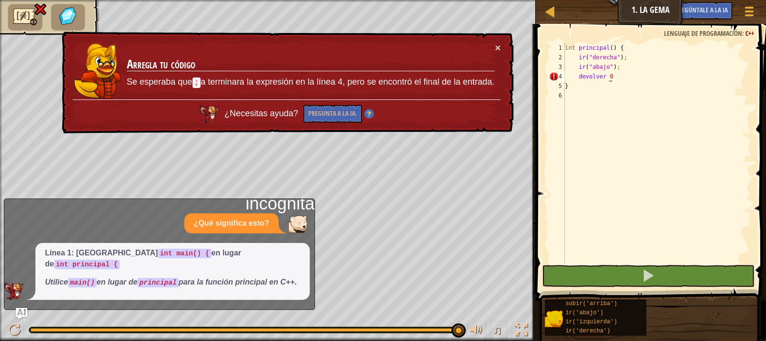
click at [616, 75] on div "int principal ( ) { ir ( " derecha " ) ; ir ( " abajo " ) ; devolver 0 }" at bounding box center [657, 162] width 189 height 239
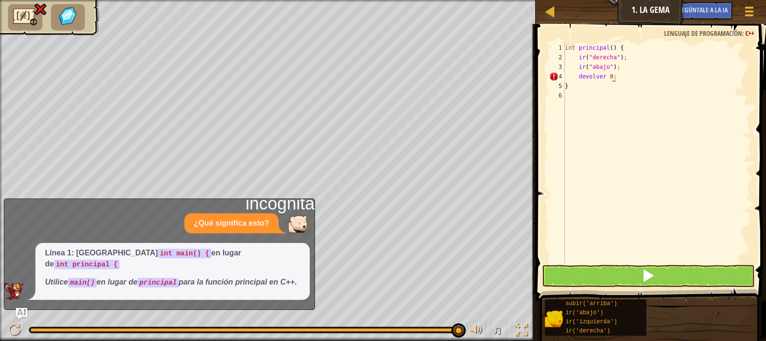
type textarea "devolver 0;"
click at [606, 274] on button at bounding box center [648, 276] width 213 height 22
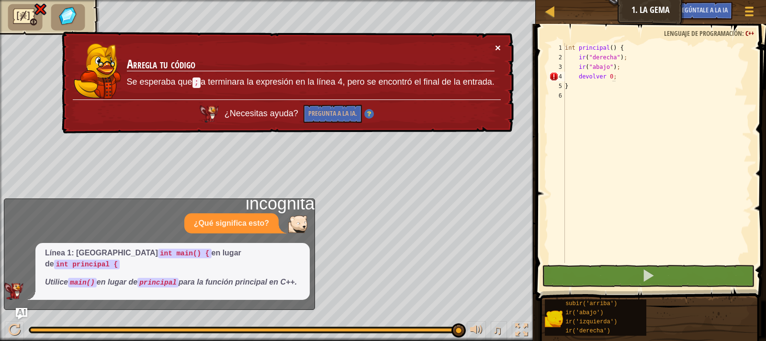
click at [498, 51] on font "×" at bounding box center [498, 47] width 6 height 11
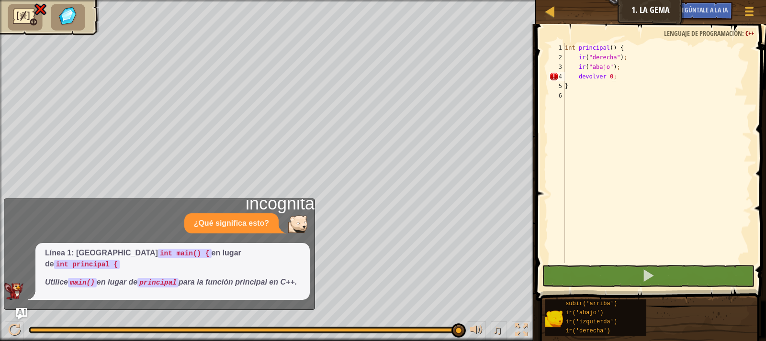
click at [239, 228] on font "¿Qué significa esto?" at bounding box center [231, 223] width 75 height 8
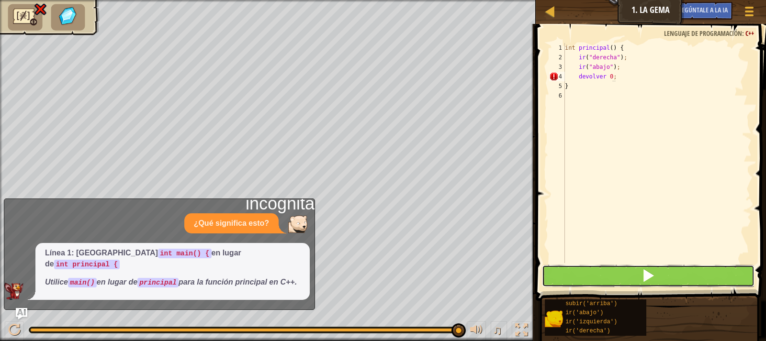
click at [591, 282] on button at bounding box center [648, 276] width 213 height 22
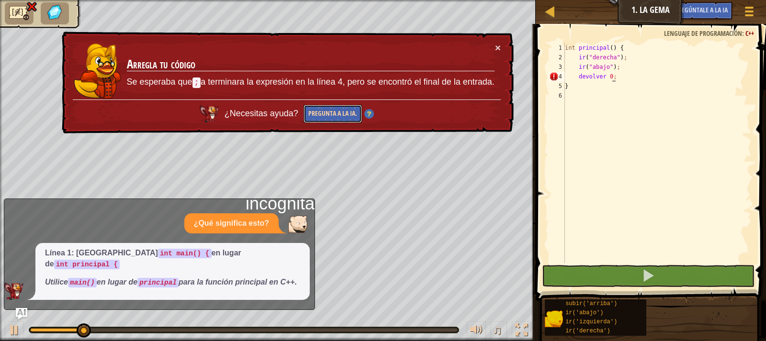
click at [312, 110] on font "Pregunta a la IA." at bounding box center [332, 113] width 49 height 9
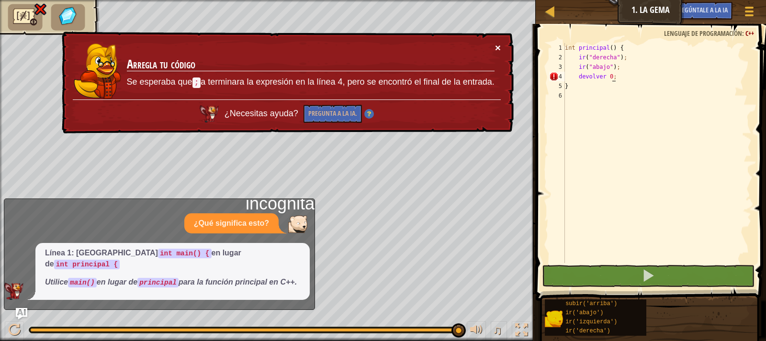
click at [495, 48] on font "×" at bounding box center [498, 47] width 6 height 11
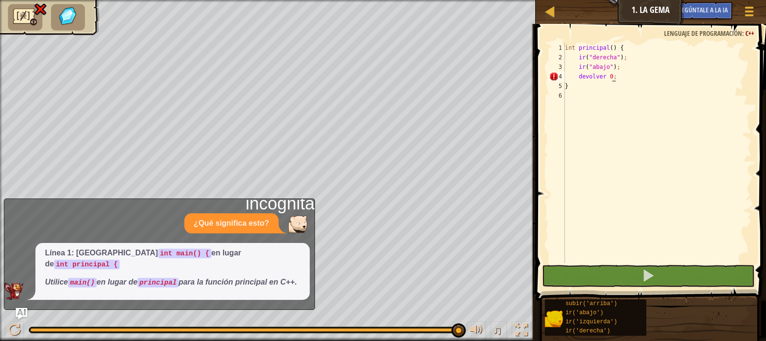
click at [595, 112] on div "int principal ( ) { ir ( " derecha " ) ; ir ( " abajo " ) ; devolver 0 ; }" at bounding box center [657, 162] width 189 height 239
click at [619, 77] on div "int principal ( ) { ir ( " derecha " ) ; ir ( " abajo " ) ; devolver 0 ; }" at bounding box center [657, 162] width 189 height 239
click at [637, 69] on div "int principal ( ) { ir ( " derecha " ) ; ir ( " abajo " ) ; devolver 0 ; }" at bounding box center [657, 162] width 189 height 239
type textarea "ir("abajo");"
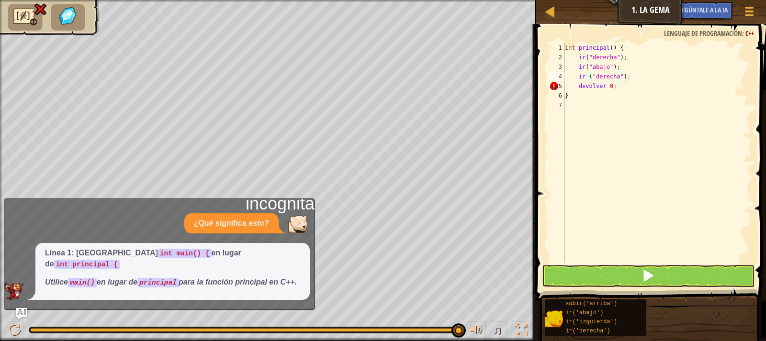
scroll to position [4, 4]
type textarea "ir ("derecha");"
click at [605, 275] on button at bounding box center [648, 276] width 213 height 22
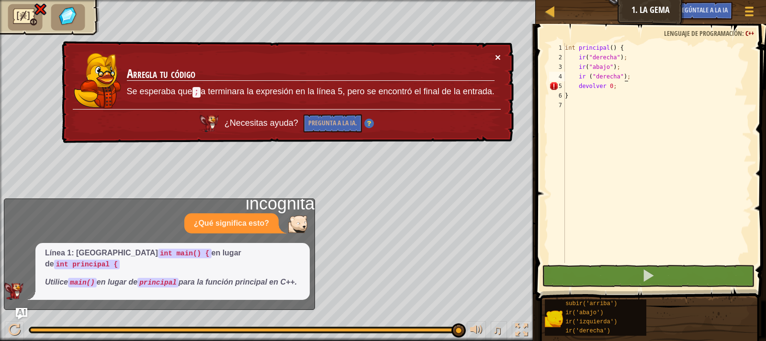
click at [497, 58] on font "×" at bounding box center [498, 57] width 6 height 11
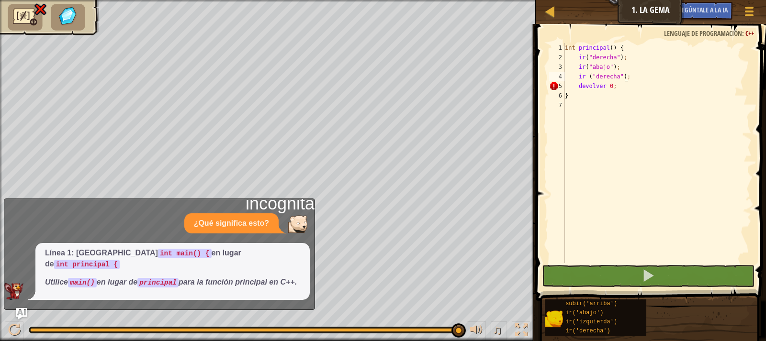
click at [646, 78] on div "int principal ( ) { ir ( " derecha " ) ; ir ( " abajo " ) ; ir ( " derecha " ) …" at bounding box center [657, 162] width 189 height 239
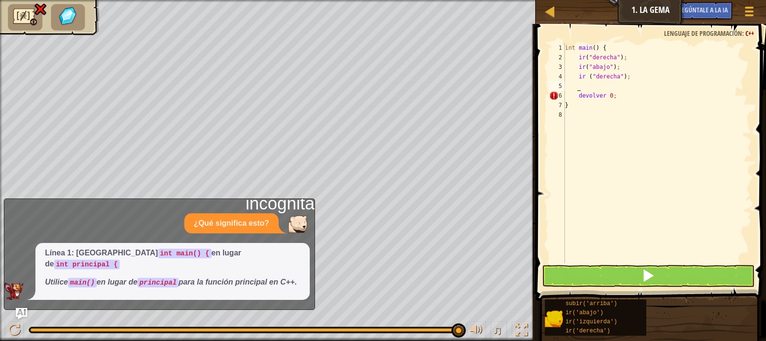
scroll to position [4, 0]
click at [614, 277] on button at bounding box center [648, 276] width 213 height 22
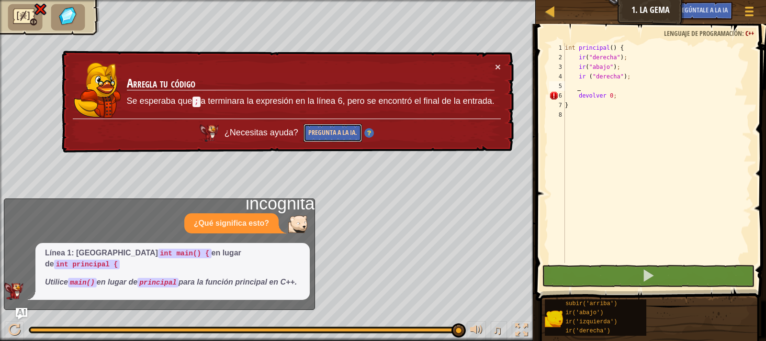
click at [333, 132] on font "Pregunta a la IA." at bounding box center [332, 132] width 49 height 9
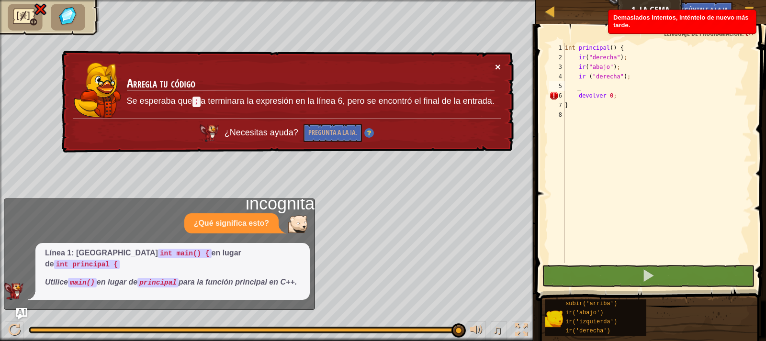
click at [498, 68] on font "×" at bounding box center [498, 66] width 6 height 11
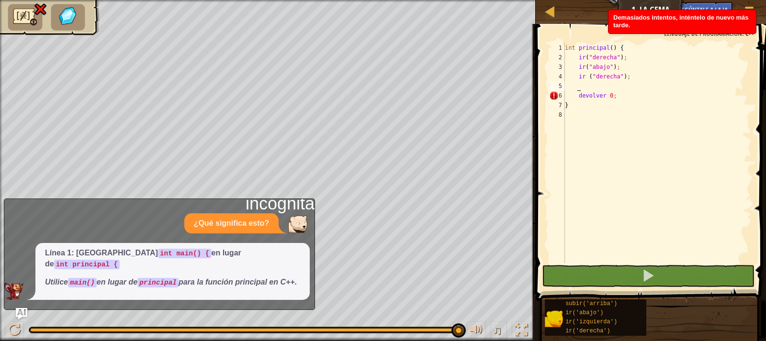
click at [617, 133] on div "int principal ( ) { ir ( " derecha " ) ; ir ( " abajo " ) ; ir ( " derecha " ) …" at bounding box center [657, 162] width 189 height 239
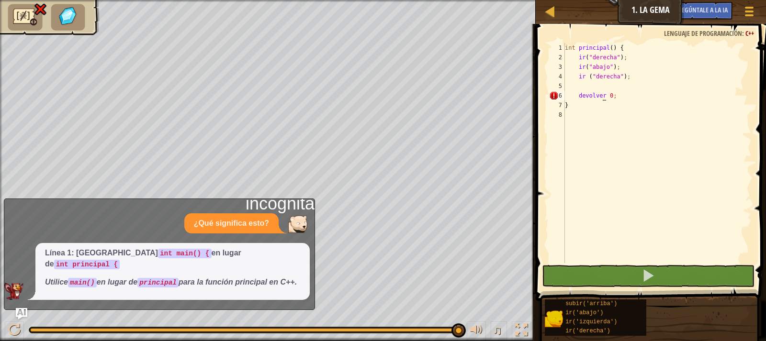
click at [603, 94] on div "int principal ( ) { ir ( " derecha " ) ; ir ( " abajo " ) ; ir ( " derecha " ) …" at bounding box center [657, 162] width 189 height 239
click at [604, 95] on div "int principal ( ) { ir ( " derecha " ) ; ir ( " abajo " ) ; ir ( " derecha " ) …" at bounding box center [657, 162] width 189 height 239
click at [606, 95] on div "int principal ( ) { ir ( " derecha " ) ; ir ( " abajo " ) ; ir ( " derecha " ) …" at bounding box center [657, 162] width 189 height 239
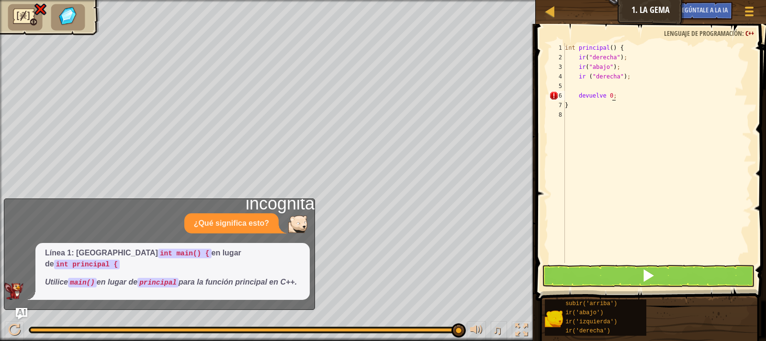
scroll to position [4, 3]
type textarea "devuelve 0;"
click at [610, 282] on button at bounding box center [648, 276] width 213 height 22
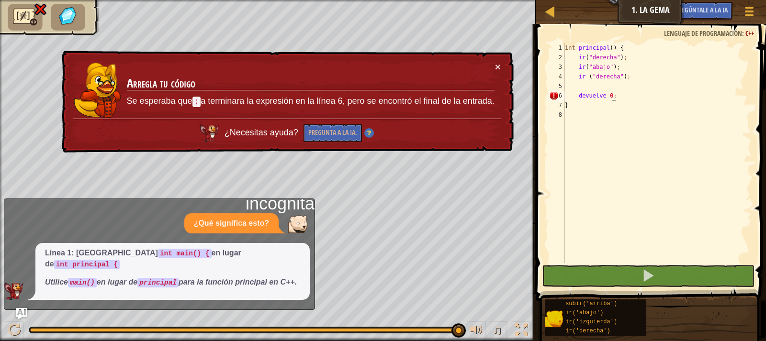
click at [504, 62] on div "× Arregla tu código Se esperaba que ; a terminara la expresión en la línea 6, p…" at bounding box center [287, 102] width 454 height 102
click at [492, 69] on td "Arregla tu código Se esperaba que ; a terminara la expresión en la línea 6, per…" at bounding box center [310, 90] width 369 height 57
click at [628, 133] on div "int principal ( ) { ir ( " derecha " ) ; ir ( " abajo " ) ; ir ( " derecha " ) …" at bounding box center [657, 162] width 189 height 239
click at [637, 46] on div "int principal ( ) { ir ( " derecha " ) ; ir ( " abajo " ) ; ir ( " derecha " ) …" at bounding box center [657, 162] width 189 height 239
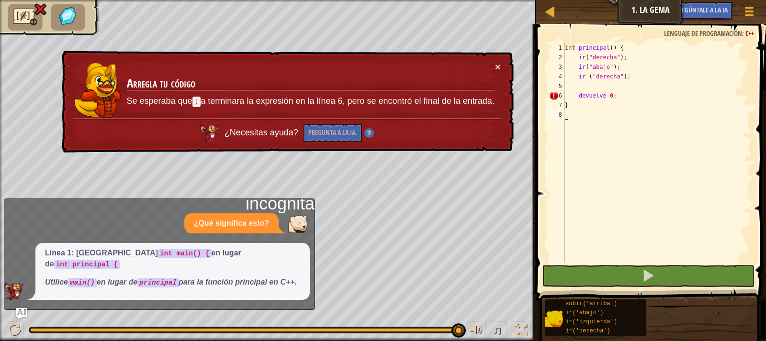
type textarea "int main() {"
click at [636, 47] on div "int principal ( ) { ir ( " derecha " ) ; ir ( " abajo " ) ; ir ( " derecha " ) …" at bounding box center [657, 162] width 189 height 239
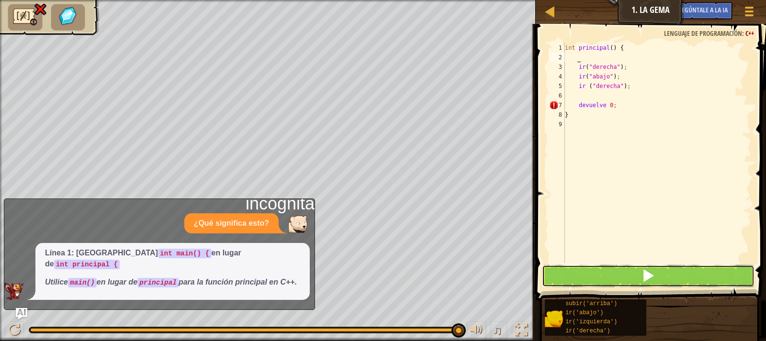
click at [580, 274] on button at bounding box center [648, 276] width 213 height 22
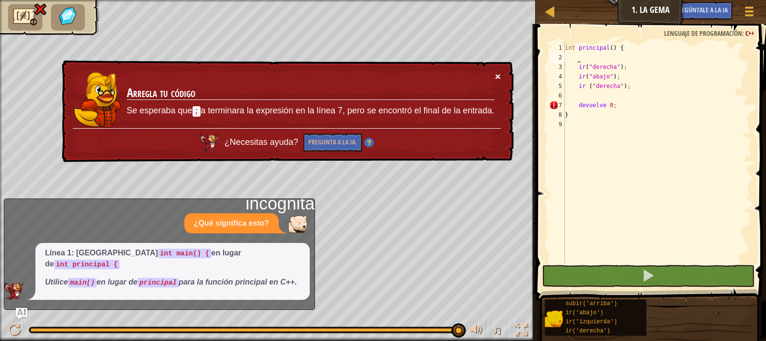
click at [496, 75] on font "×" at bounding box center [498, 76] width 6 height 11
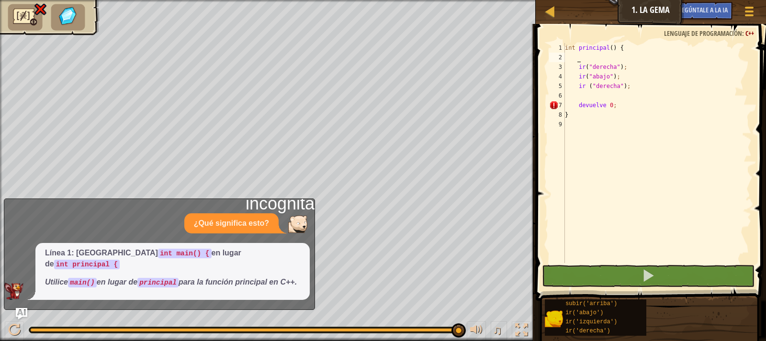
click at [624, 107] on div "int principal ( ) { ir ( " derecha " ) ; ir ( " abajo " ) ; ir ( " derecha " ) …" at bounding box center [657, 162] width 189 height 239
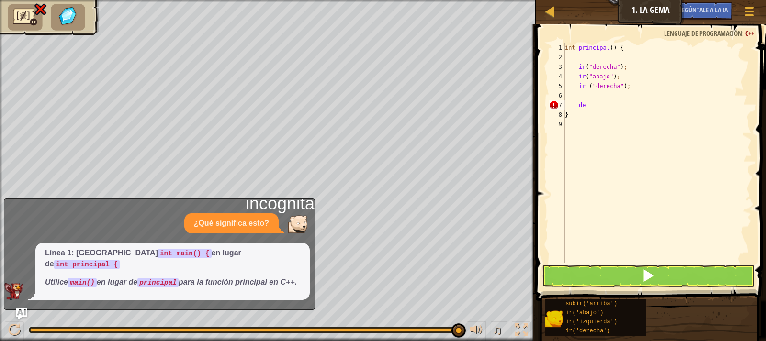
type textarea "d"
click at [620, 273] on button at bounding box center [648, 276] width 213 height 22
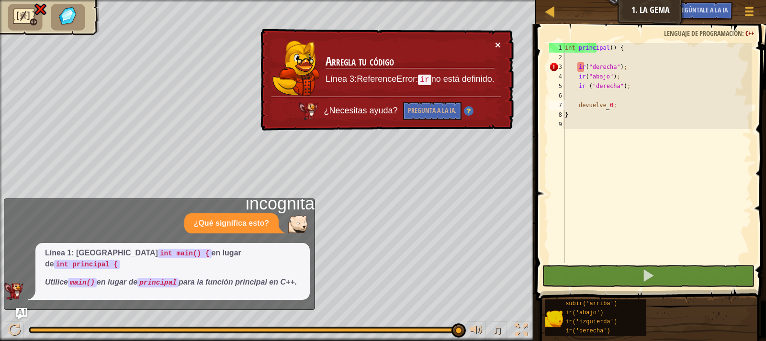
click at [499, 41] on font "×" at bounding box center [498, 44] width 6 height 11
click at [584, 68] on div "int principal ( ) { ir ( " derecha " ) ; ir ( " abajo " ) ; ir ( " derecha " ) …" at bounding box center [657, 162] width 189 height 239
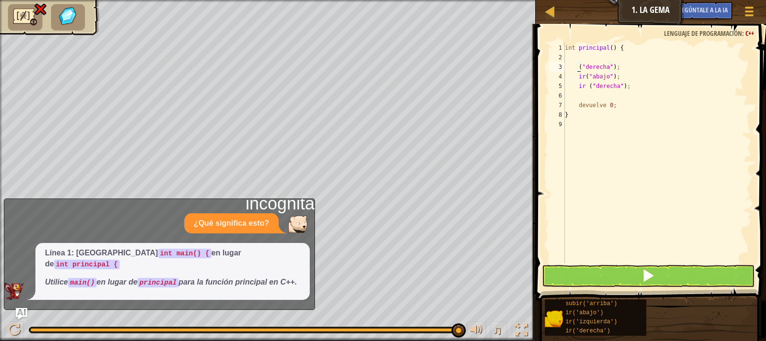
scroll to position [4, 1]
type textarea "go("derecha");"
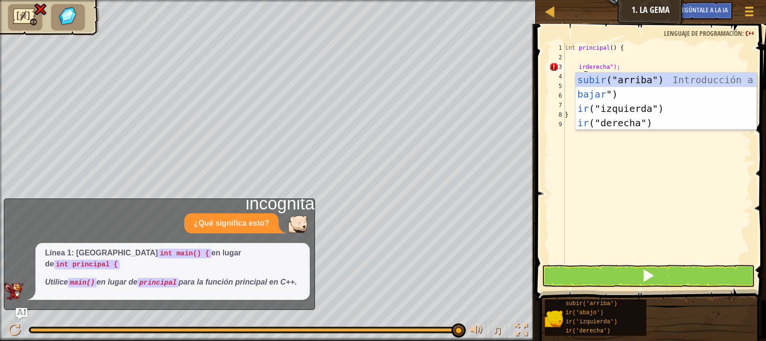
click at [615, 183] on div "int principal ( ) { irderecha " ); ir ( " abajo " ) ; ir ( " derecha " ) ; devu…" at bounding box center [657, 162] width 189 height 239
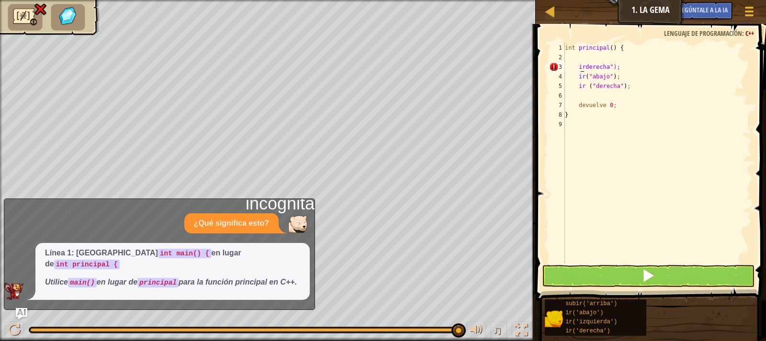
click at [582, 67] on div "int principal ( ) { irderecha " ); ir ( " abajo " ) ; ir ( " derecha " ) ; devu…" at bounding box center [657, 162] width 189 height 239
click at [584, 66] on div "int principal ( ) { irderecha " ); ir ( " abajo " ) ; ir ( " derecha " ) ; devu…" at bounding box center [657, 162] width 189 height 239
click at [599, 66] on div "int principal ( ) { ir ( 2 recha " ); ir ( " abajo " ) ; ir ( " derecha " ) ; d…" at bounding box center [657, 162] width 189 height 239
click at [597, 65] on div "int principal ( ) { ir ( 2 recha " ); ir ( " abajo " ) ; ir ( " derecha " ) ; d…" at bounding box center [657, 162] width 189 height 239
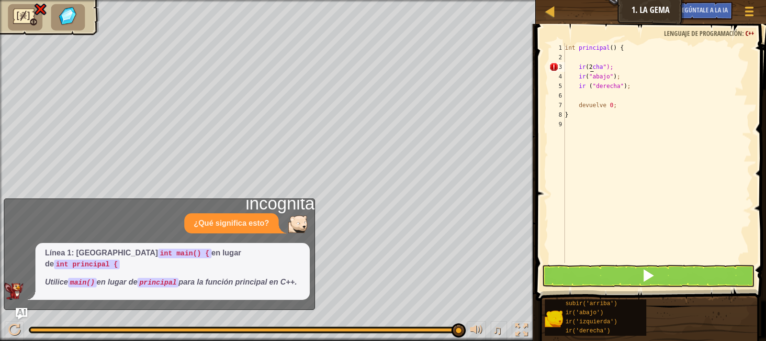
click at [622, 108] on div "int principal ( ) { ir ( 2 cha " ); ir ( " abajo " ) ; ir ( " derecha " ) ; dev…" at bounding box center [657, 162] width 189 height 239
type textarea "}"
type textarea "r"
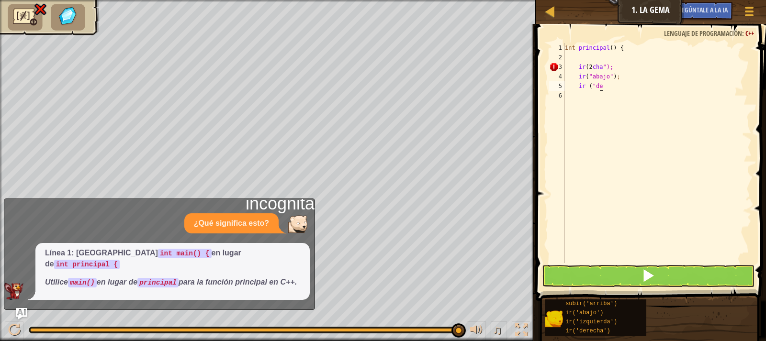
type textarea "i"
type textarea "g"
type textarea "i"
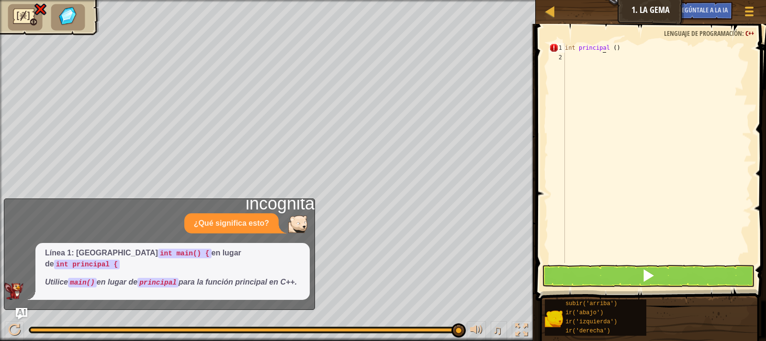
type textarea "int main () {"
type textarea "go"
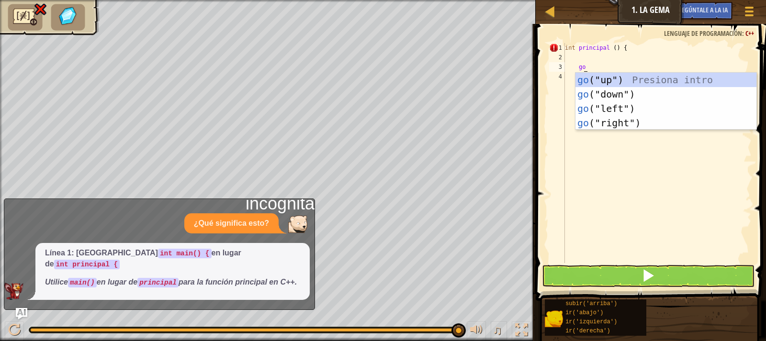
scroll to position [4, 1]
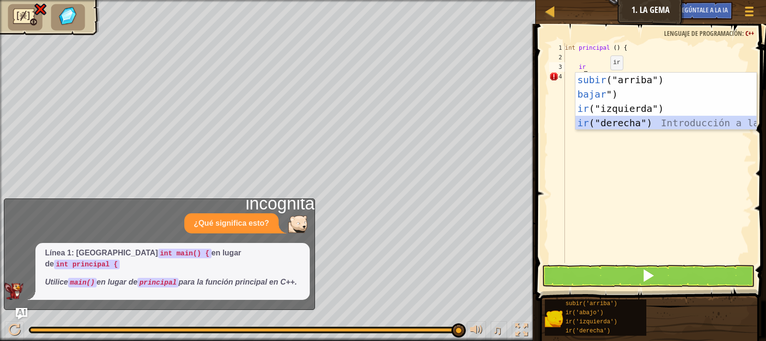
click at [609, 122] on div "subir ("arriba") Introducción a la presión bajar ") Introducción a la presión i…" at bounding box center [666, 116] width 181 height 86
click at [609, 122] on div "int principal ( ) { ir" at bounding box center [657, 162] width 189 height 239
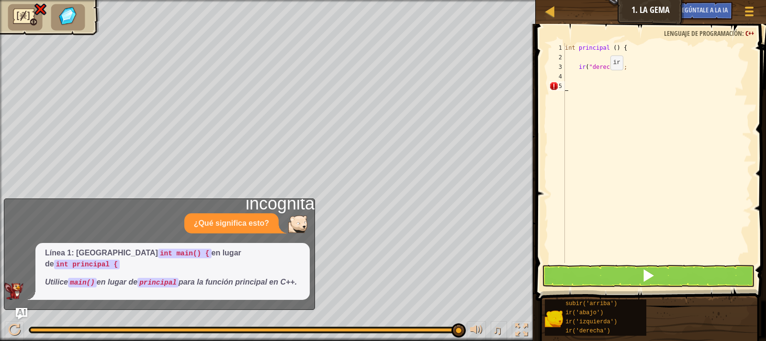
scroll to position [4, 0]
type textarea "go"
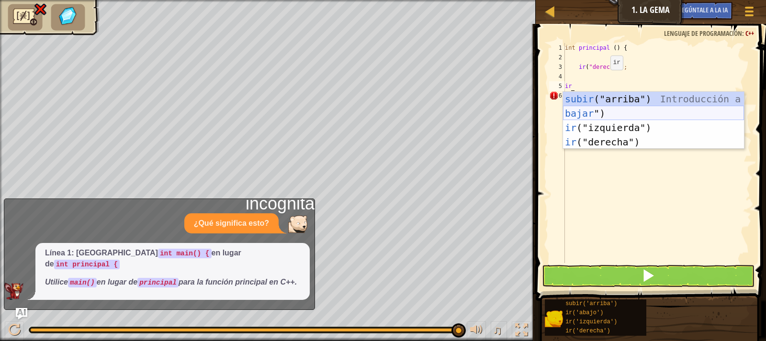
click at [597, 110] on div "subir ("arriba") Introducción a la presión bajar ") Introducción a la presión i…" at bounding box center [653, 135] width 181 height 86
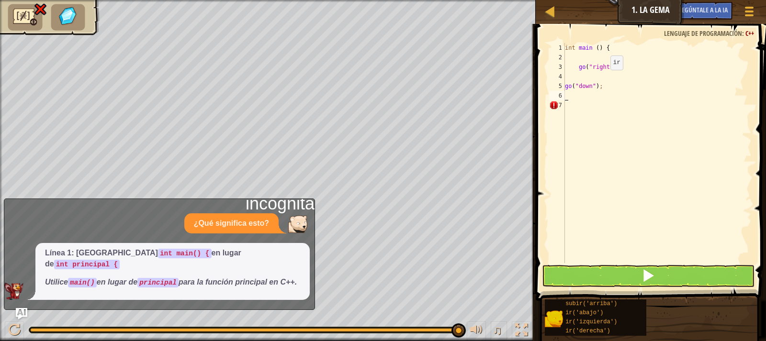
click at [597, 110] on div "int main ( ) { go ( " right " ) ; go ( " down " ) ;" at bounding box center [657, 162] width 189 height 239
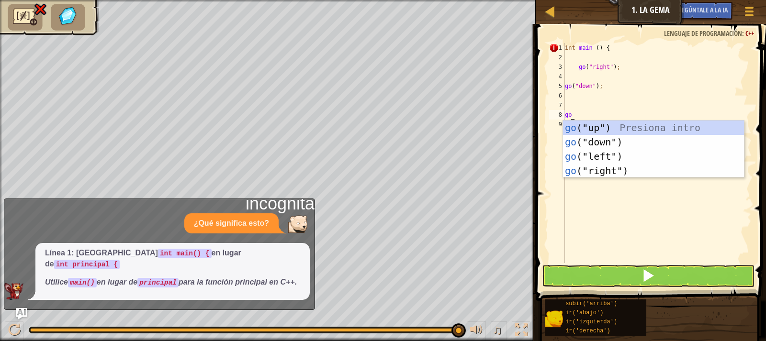
type textarea "go"
click at [614, 178] on div "int principal ( ) { ir ( " derecha " ) ; ir ( " abajo " ) ; ir" at bounding box center [657, 162] width 189 height 239
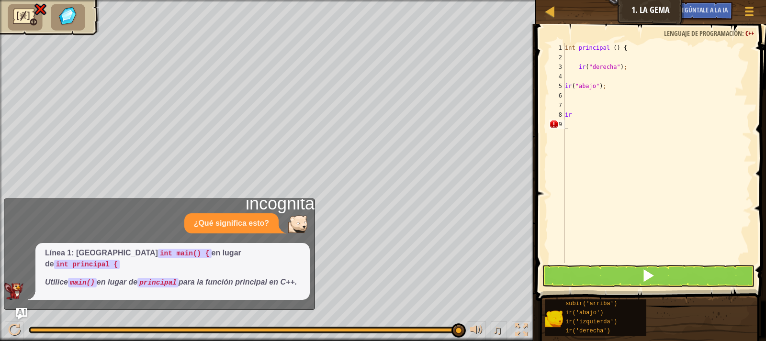
click at [614, 178] on div "int principal ( ) { ir ( " derecha " ) ; ir ( " abajo " ) ; ir" at bounding box center [657, 162] width 189 height 239
click at [583, 116] on div "int principal ( ) { ir ( " derecha " ) ; ir ( " abajo " ) ; ir" at bounding box center [657, 162] width 189 height 239
type textarea "g"
type textarea "go"
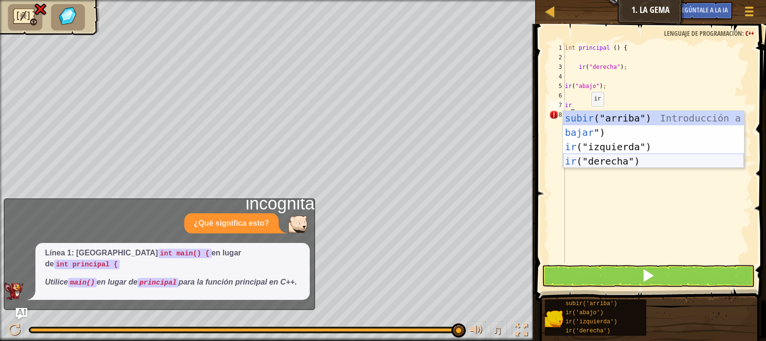
click at [589, 159] on div "subir ("arriba") Introducción a la presión bajar ") Introducción a la presión i…" at bounding box center [653, 154] width 181 height 86
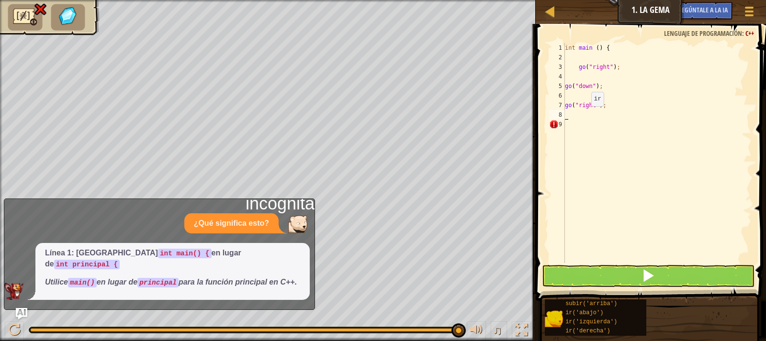
click at [589, 159] on div "int main ( ) { go ( " right " ) ; go ( " down " ) ; go ( " right " ) ;" at bounding box center [657, 162] width 189 height 239
type textarea "return 0"
type textarea "┐"
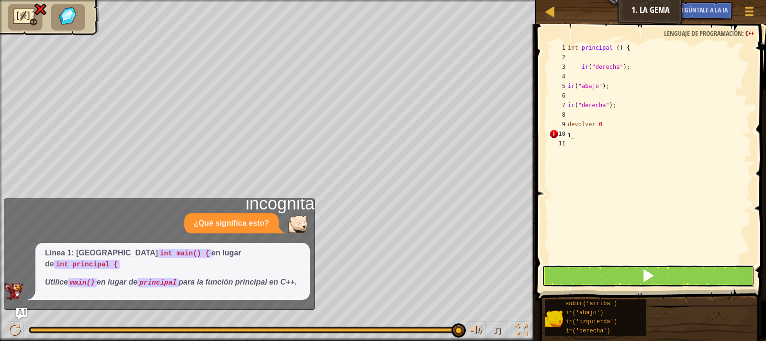
click at [613, 272] on button at bounding box center [648, 276] width 213 height 22
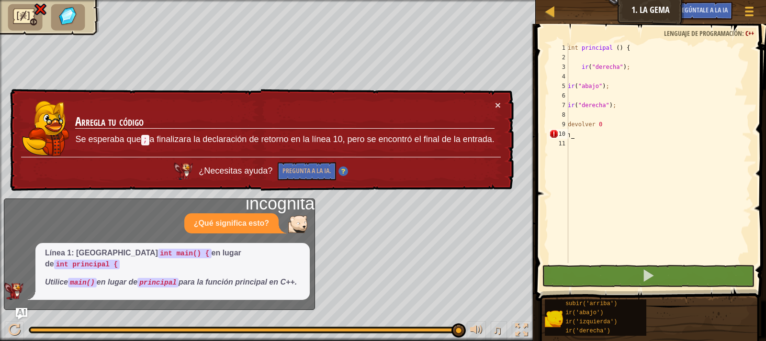
click at [499, 99] on div "× Arregla tu código Se esperaba que ; a finalizara la declaración de retorno en…" at bounding box center [261, 140] width 507 height 109
click at [496, 103] on font "×" at bounding box center [498, 106] width 6 height 11
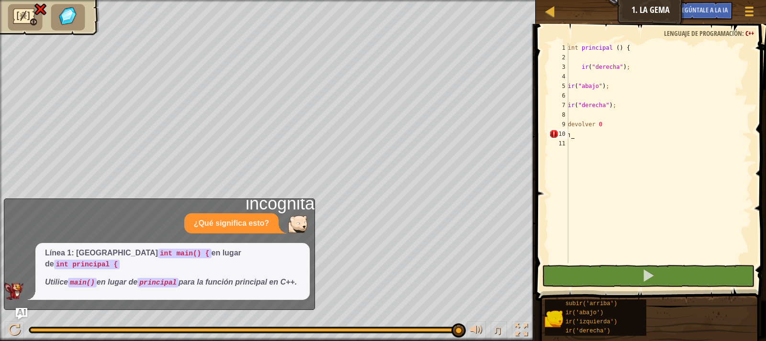
click at [572, 137] on div "int principal ( ) { ir ( " derecha " ) ; ir ( " abajo " ) ; ir ( " derecha " ) …" at bounding box center [659, 162] width 186 height 239
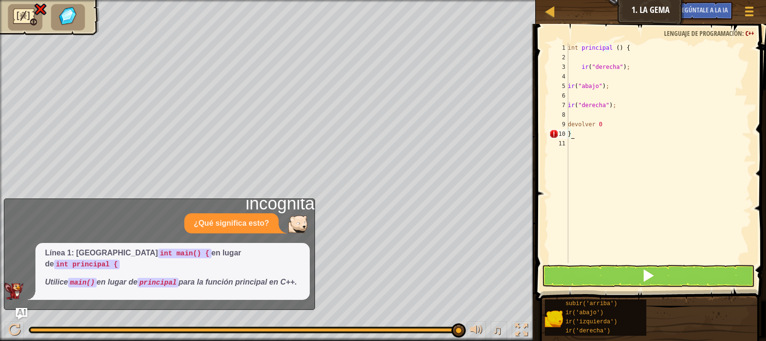
click at [603, 125] on div "int principal ( ) { ir ( " derecha " ) ; ir ( " abajo " ) ; ir ( " derecha " ) …" at bounding box center [659, 162] width 186 height 239
click at [608, 125] on div "int principal ( ) { ir ( " derecha " ) ; ir ( " abajo " ) ; ir ( " derecha " ) …" at bounding box center [659, 162] width 186 height 239
type textarea "return 0;"
click at [581, 281] on button at bounding box center [648, 276] width 213 height 22
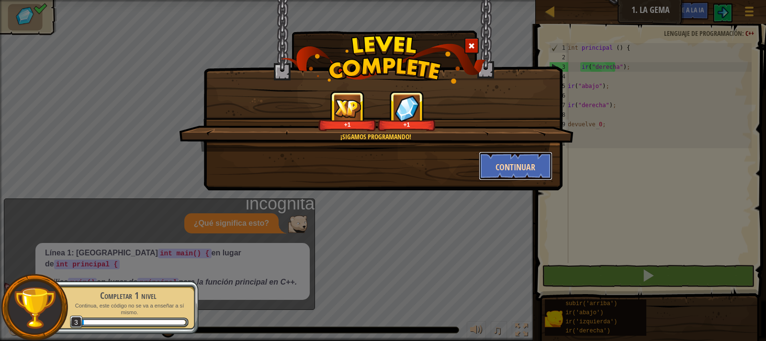
click at [506, 167] on font "Continuar" at bounding box center [516, 167] width 40 height 12
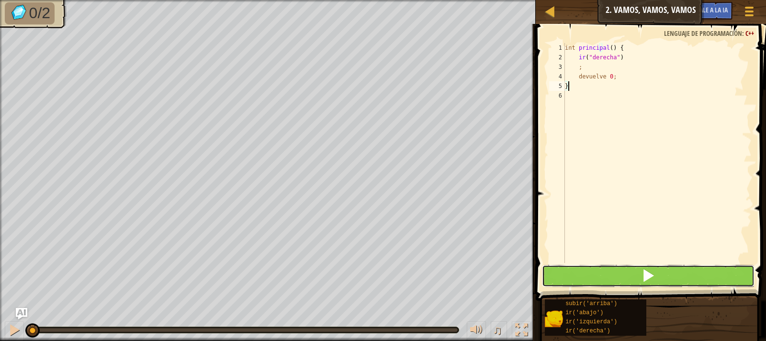
click at [642, 276] on span at bounding box center [648, 275] width 13 height 13
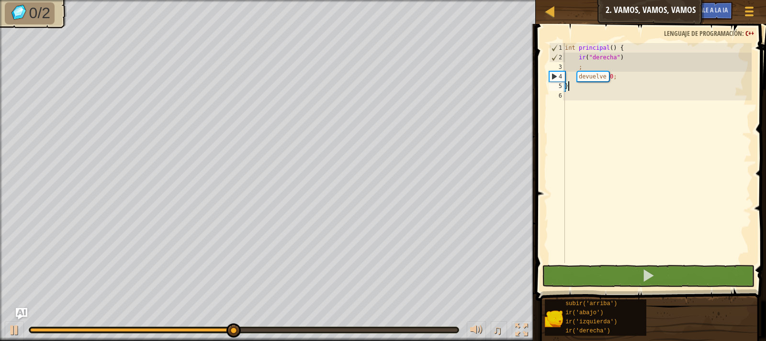
click at [605, 164] on div "int principal ( ) { ir ( " derecha " ) ; devuelve 0 ; }" at bounding box center [657, 162] width 189 height 239
click at [578, 90] on div "int principal ( ) { ir ( " derecha " ) ; devuelve 0 ; }" at bounding box center [657, 162] width 189 height 239
type textarea "}"
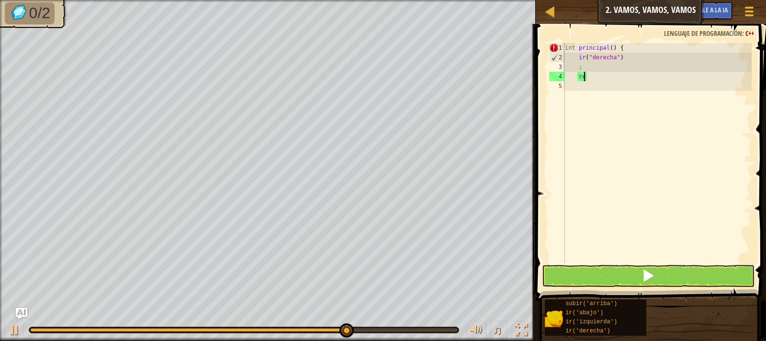
type textarea "r"
type textarea ";"
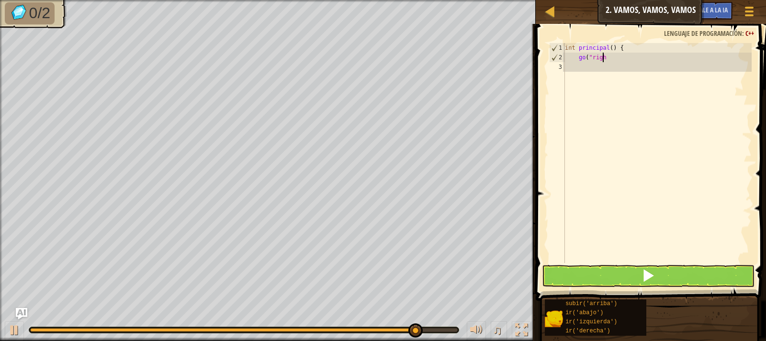
type textarea "g"
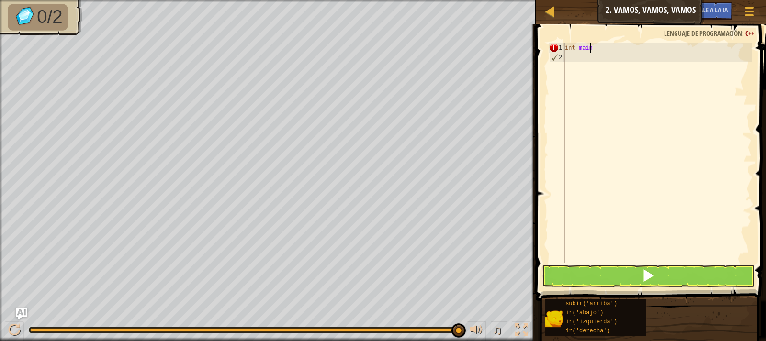
type textarea "i"
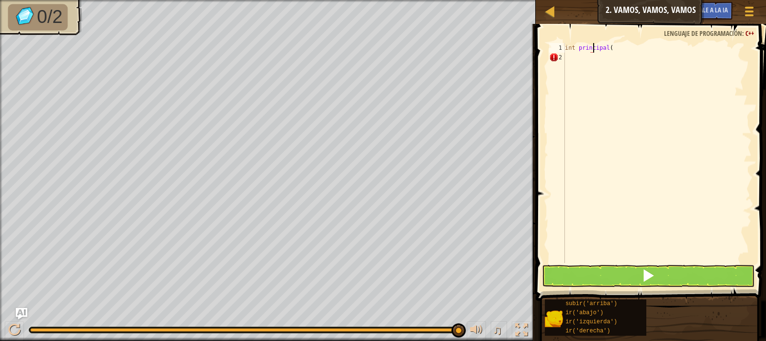
scroll to position [4, 2]
type textarea "int main() {"
type textarea "go"
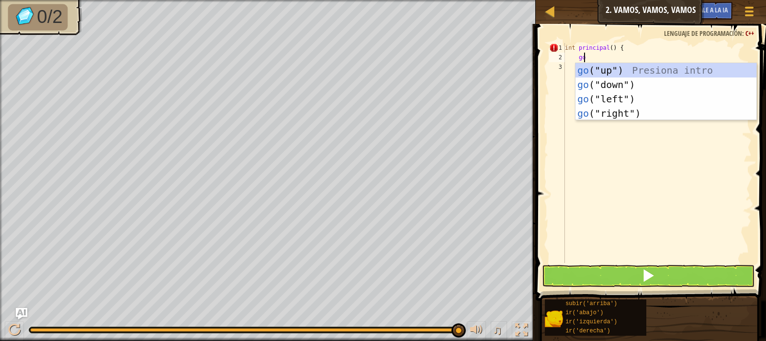
scroll to position [4, 1]
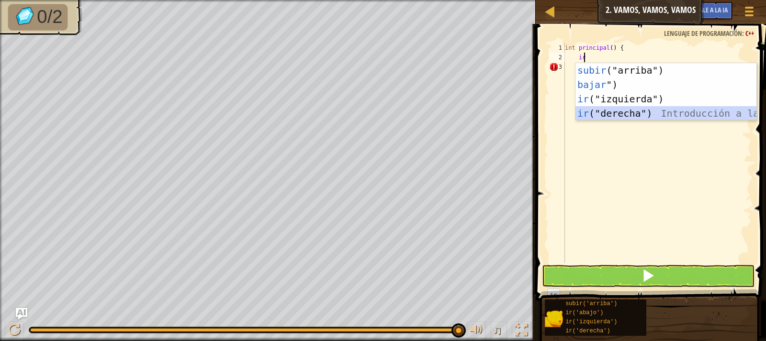
click at [591, 112] on div "subir ("arriba") Introducción a la presión bajar ") Introducción a la presión i…" at bounding box center [666, 106] width 181 height 86
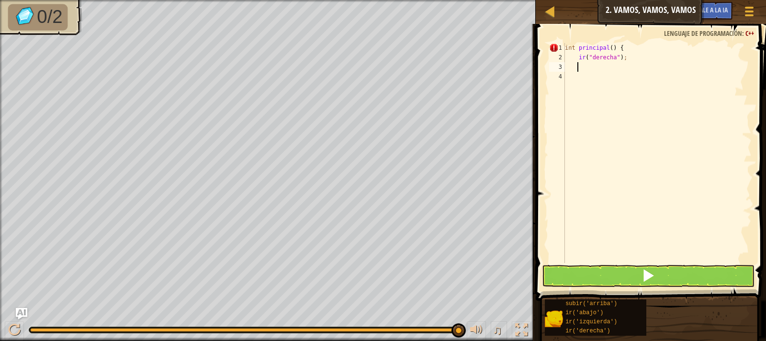
type textarea "go"
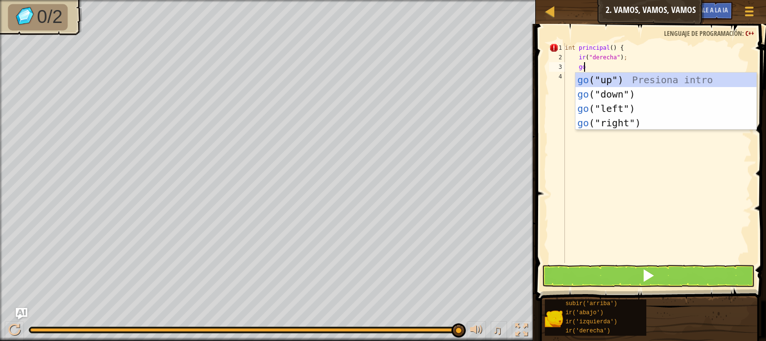
scroll to position [4, 1]
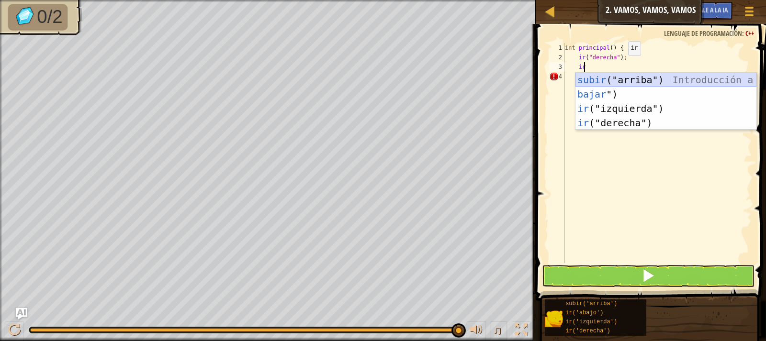
click at [610, 79] on div "subir ("arriba") Introducción a la presión bajar ") Introducción a la presión i…" at bounding box center [666, 116] width 181 height 86
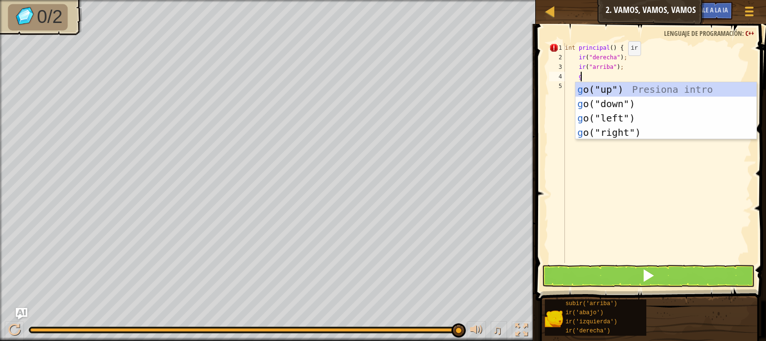
type textarea "go"
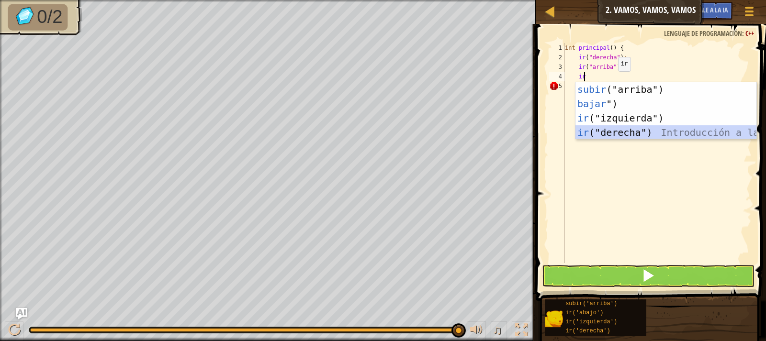
click at [612, 136] on div "subir ("arriba") Introducción a la presión bajar ") Introducción a la presión i…" at bounding box center [666, 125] width 181 height 86
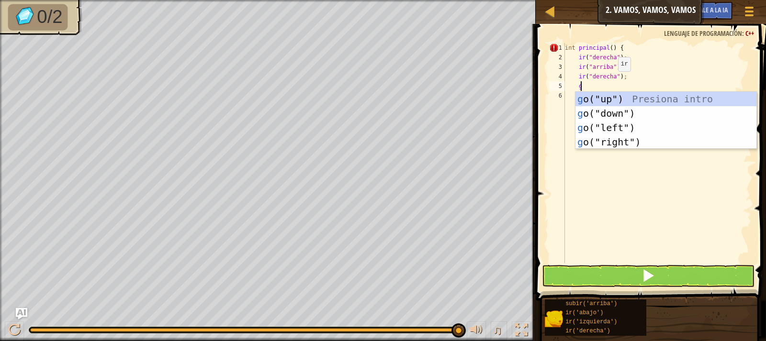
type textarea "go"
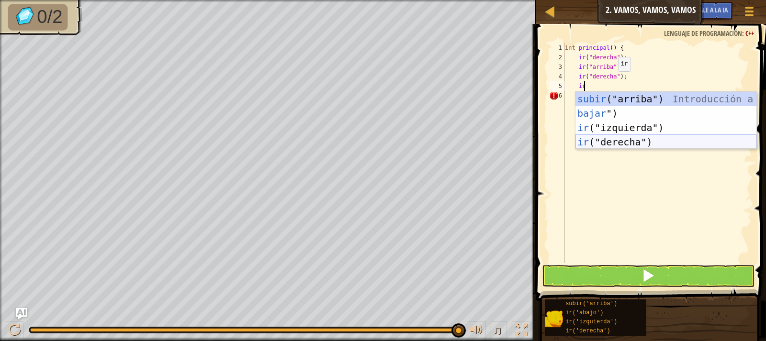
click at [614, 145] on div "subir ("arriba") Introducción a la presión bajar ") Introducción a la presión i…" at bounding box center [666, 135] width 181 height 86
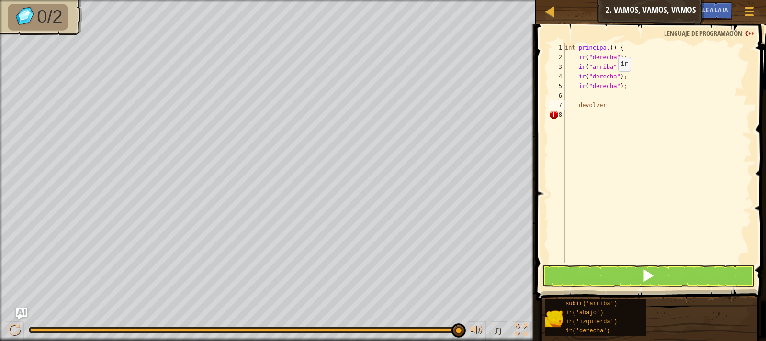
scroll to position [4, 2]
type textarea "return 0;"
click at [629, 283] on button at bounding box center [648, 276] width 213 height 22
type textarea "}"
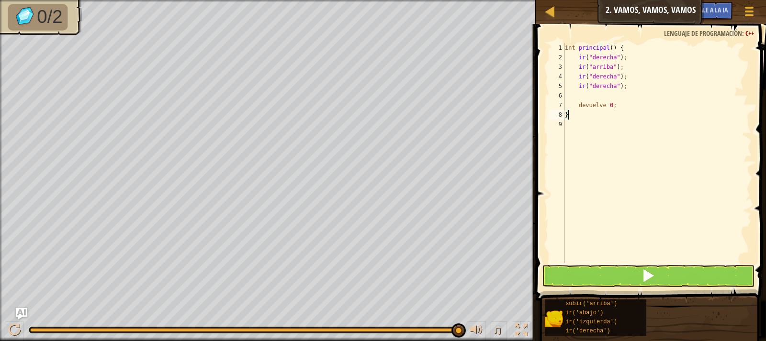
scroll to position [4, 0]
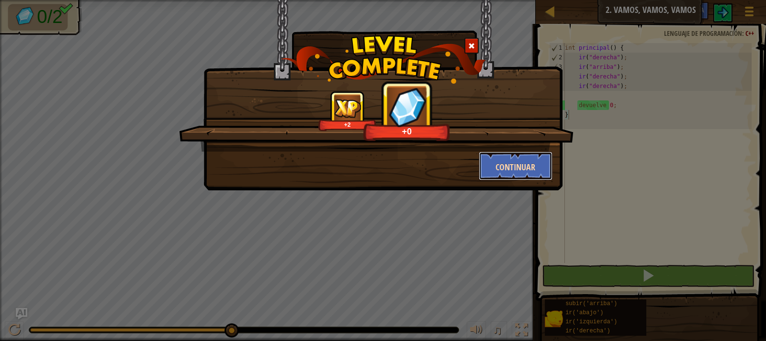
click at [490, 167] on button "Continuar" at bounding box center [516, 166] width 74 height 29
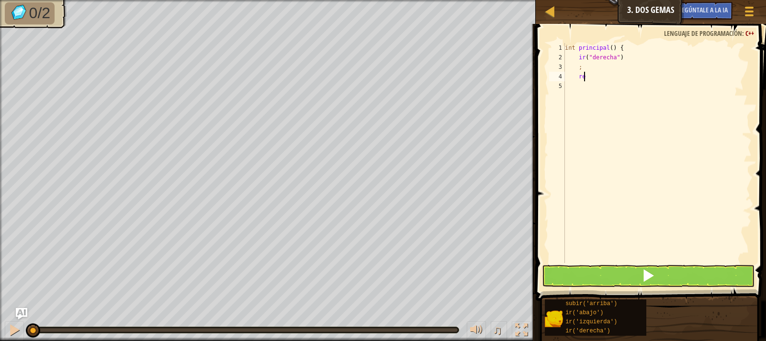
type textarea "r"
type textarea ";"
type textarea "g"
type textarea "i"
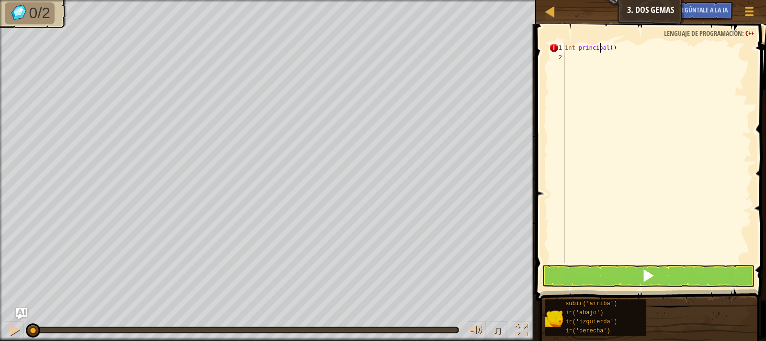
type textarea "int main() {"
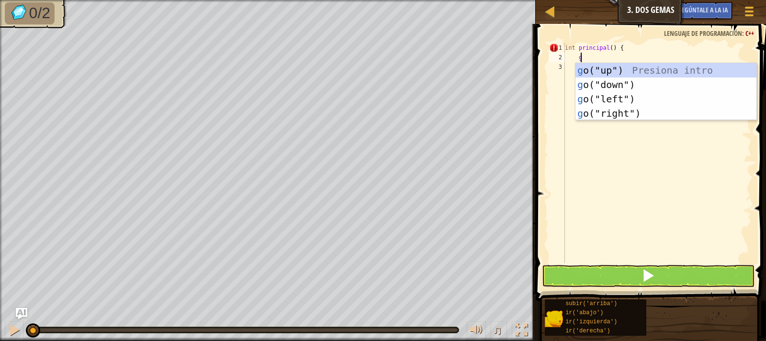
type textarea "go"
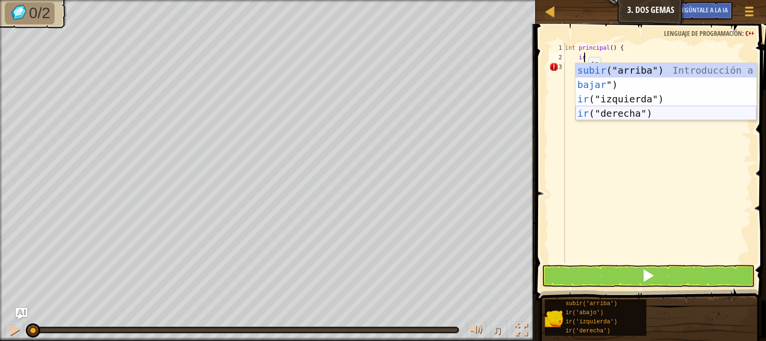
click at [595, 115] on div "subir ("arriba") Introducción a la presión bajar ") Introducción a la presión i…" at bounding box center [666, 106] width 181 height 86
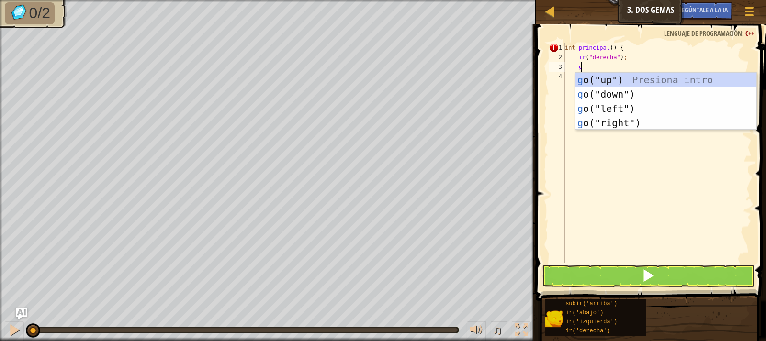
type textarea "go"
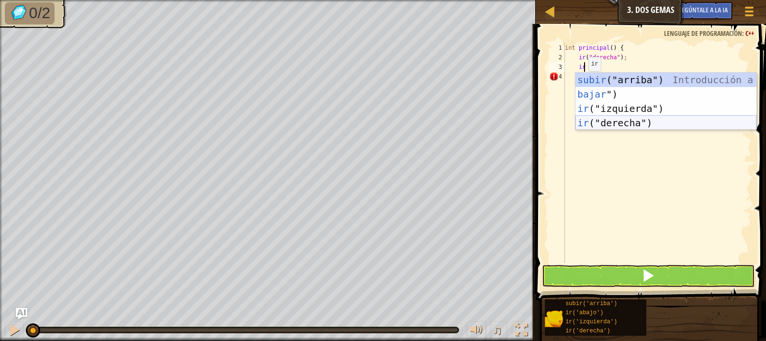
click at [622, 121] on div "subir ("arriba") Introducción a la presión bajar ") Introducción a la presión i…" at bounding box center [666, 116] width 181 height 86
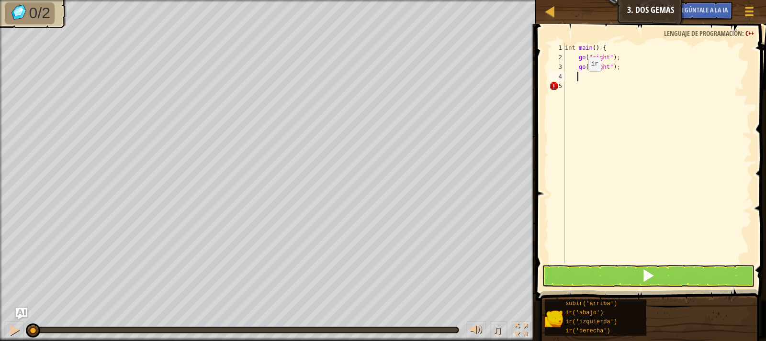
scroll to position [4, 0]
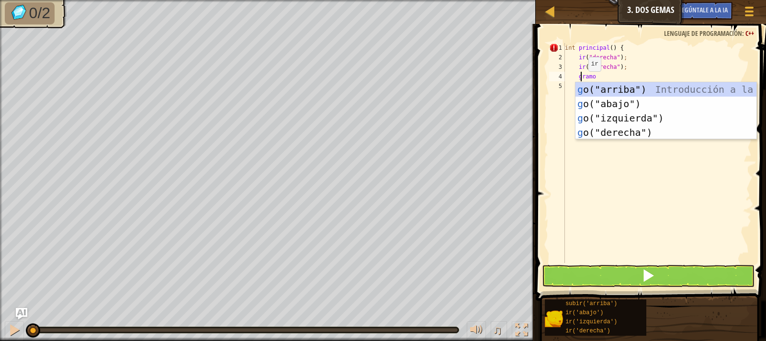
type textarea "go"
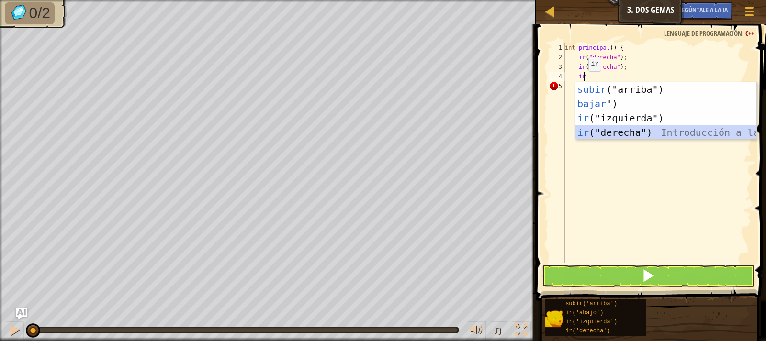
click at [624, 131] on div "subir ("arriba") Introducción a la presión bajar ") Introducción a la presión i…" at bounding box center [666, 125] width 181 height 86
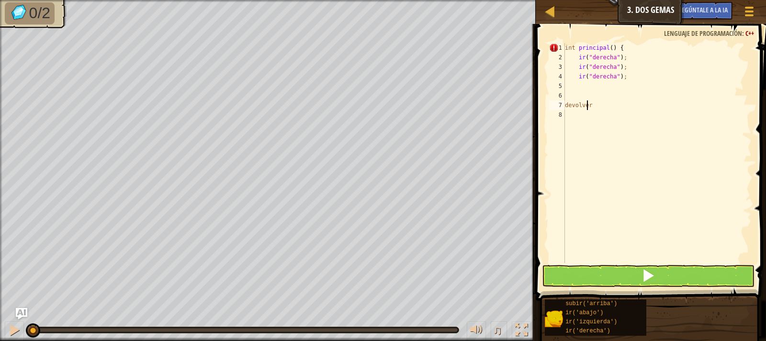
scroll to position [4, 1]
type textarea "return 0;"
click at [560, 270] on button at bounding box center [648, 276] width 213 height 22
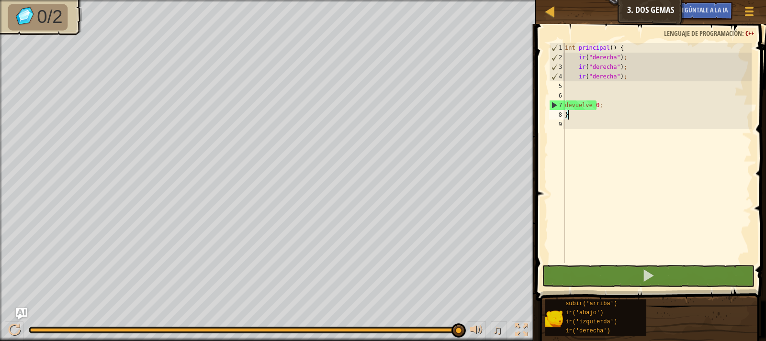
click at [649, 79] on div "int principal ( ) { ir ( " derecha " ) ; ir ( " derecha " ) ; ir ( " derecha " …" at bounding box center [657, 162] width 189 height 239
type textarea "go("right");"
click at [645, 79] on div "int principal ( ) { ir ( " derecha " ) ; ir ( " derecha " ) ; ir ( " derecha " …" at bounding box center [657, 162] width 189 height 239
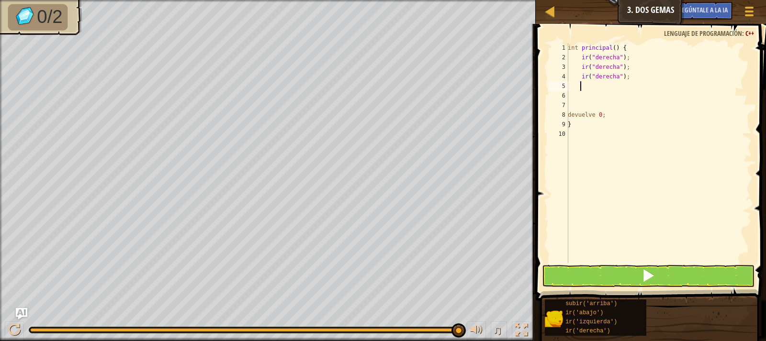
type textarea "go"
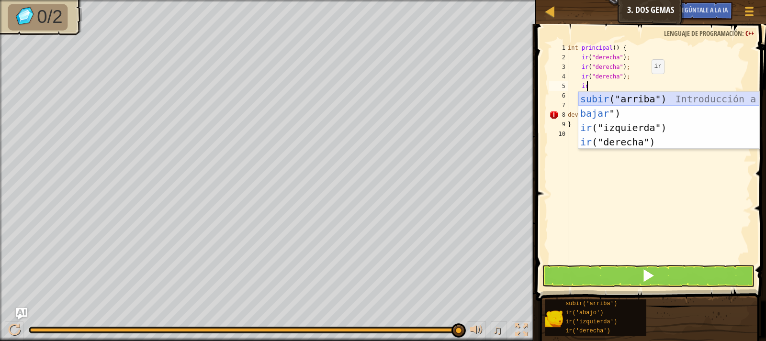
click at [648, 101] on div "subir ("arriba") Introducción a la presión bajar ") Introducción a la presión i…" at bounding box center [669, 135] width 181 height 86
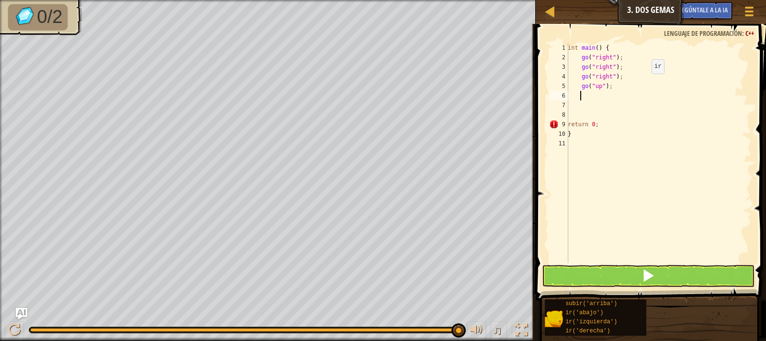
scroll to position [4, 0]
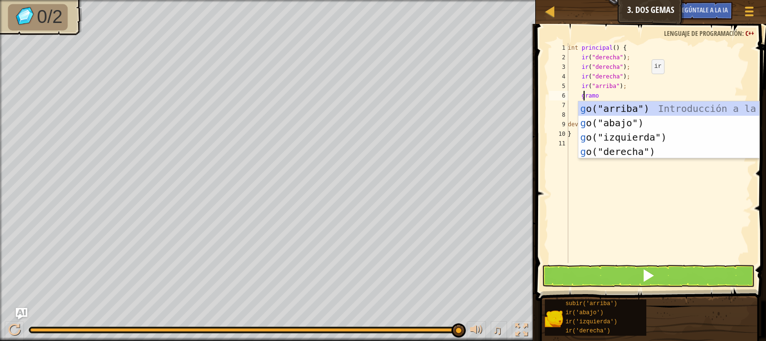
type textarea "go"
click at [604, 124] on div "subir ("arriba") Introducción a la presión bajar ") Introducción a la presión i…" at bounding box center [669, 145] width 181 height 86
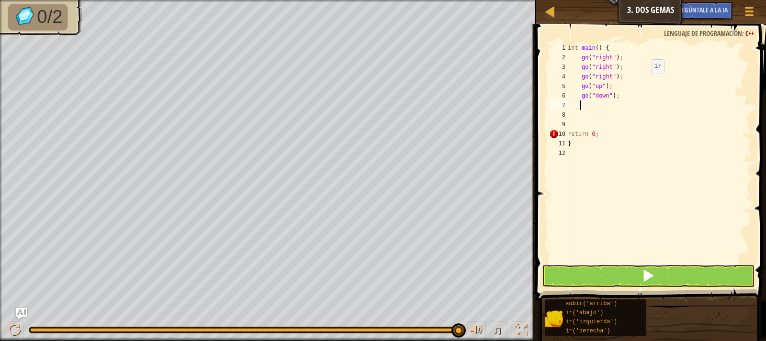
scroll to position [4, 0]
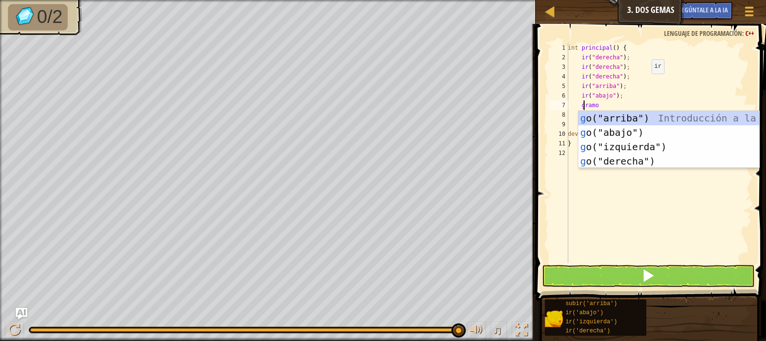
type textarea "go"
click at [609, 133] on div "subir ("arriba") Introducción a la presión bajar ") Introducción a la presión i…" at bounding box center [669, 154] width 181 height 86
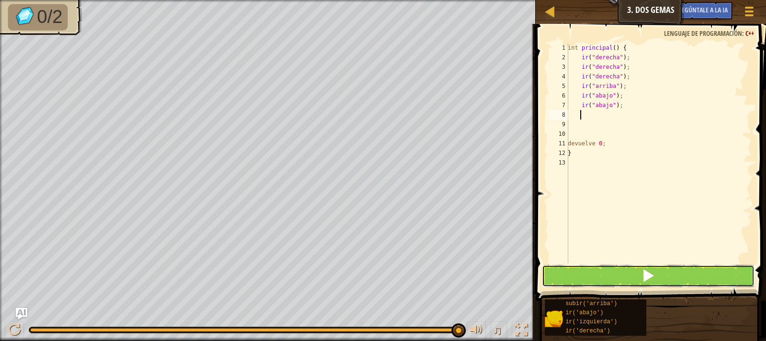
click at [592, 278] on button at bounding box center [648, 276] width 213 height 22
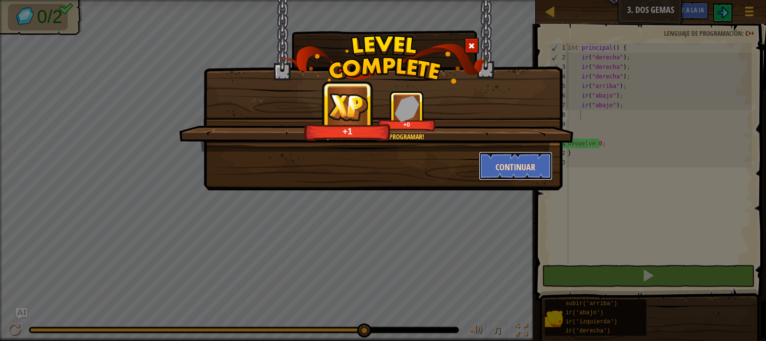
click at [518, 173] on font "Continuar" at bounding box center [516, 167] width 40 height 12
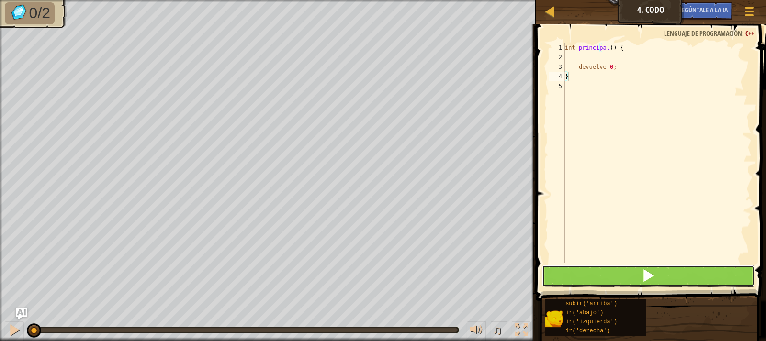
click at [646, 276] on span at bounding box center [648, 275] width 13 height 13
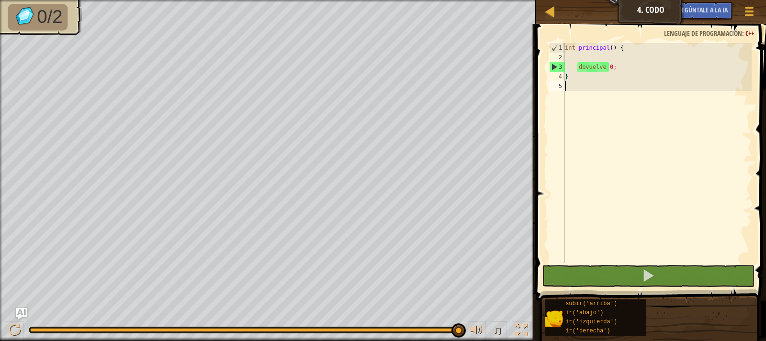
click at [599, 114] on div "int principal ( ) { devuelve 0 ; }" at bounding box center [657, 162] width 189 height 239
click at [599, 60] on div "int principal ( ) { devuelve 0 ; }" at bounding box center [657, 162] width 189 height 239
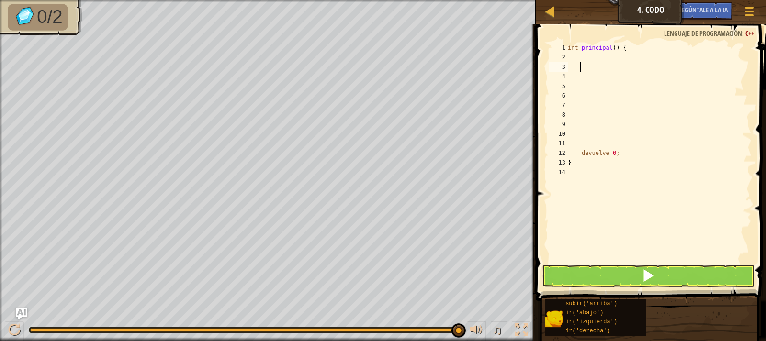
click at [584, 63] on div "int principal ( ) { devuelve 0 ; }" at bounding box center [659, 162] width 186 height 239
click at [579, 57] on div "int principal ( ) { devuelve 0 ; }" at bounding box center [659, 162] width 186 height 239
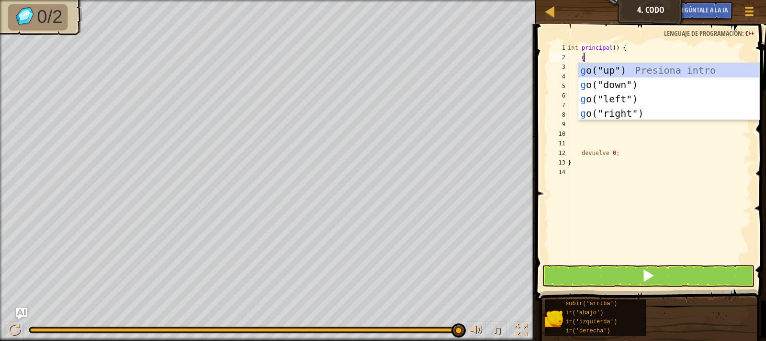
type textarea "go"
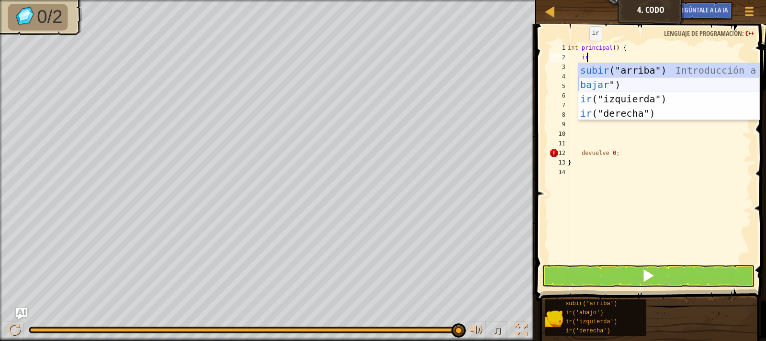
click at [591, 89] on div "subir ("arriba") Introducción a la presión bajar ") Introducción a la presión i…" at bounding box center [669, 106] width 181 height 86
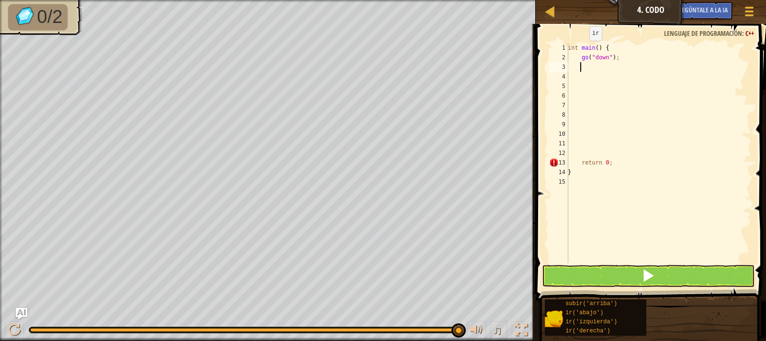
scroll to position [4, 0]
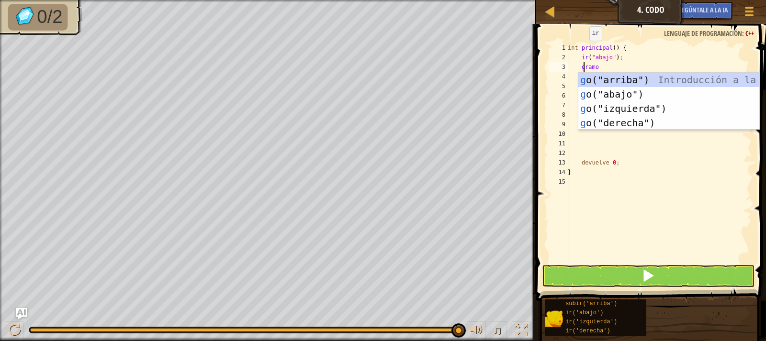
type textarea "go"
click at [604, 98] on div "subir ("arriba") Introducción a la presión bajar ") Introducción a la presión i…" at bounding box center [669, 116] width 181 height 86
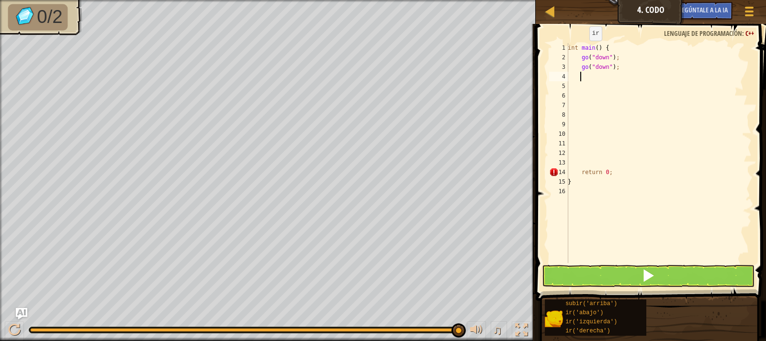
scroll to position [4, 0]
click at [589, 282] on button at bounding box center [648, 276] width 213 height 22
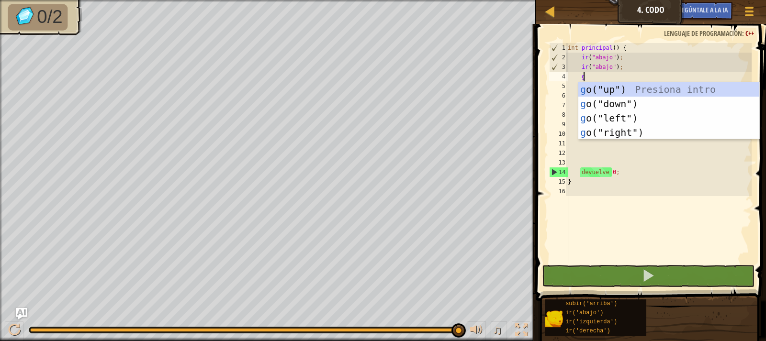
type textarea "go"
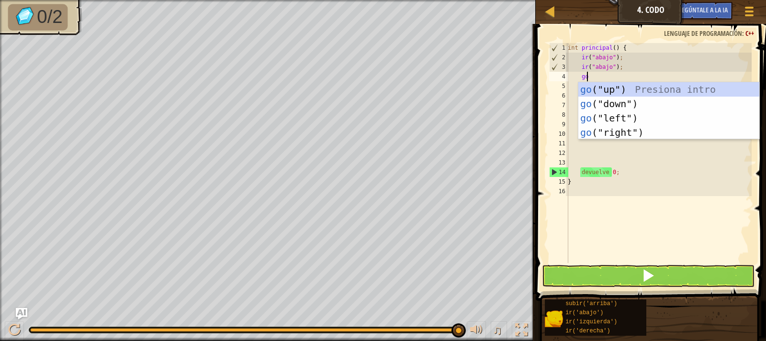
scroll to position [4, 1]
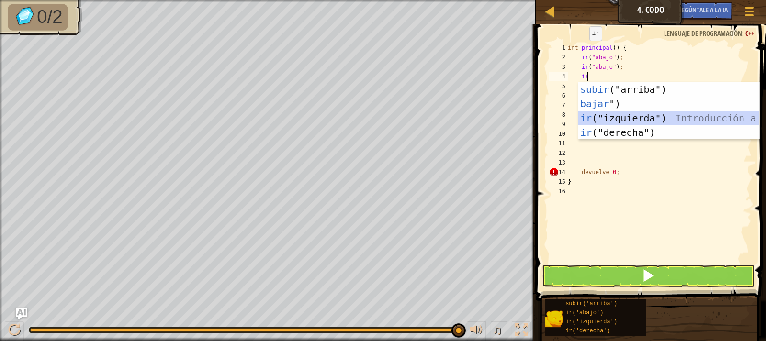
click at [641, 116] on div "subir ("arriba") Introducción a la presión bajar ") Introducción a la presión i…" at bounding box center [669, 125] width 181 height 86
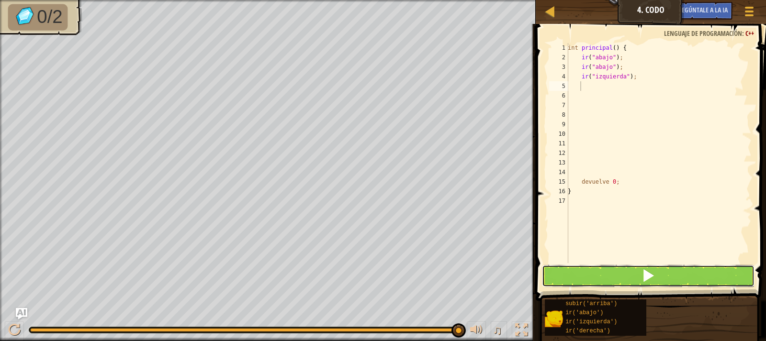
click at [607, 284] on button at bounding box center [648, 276] width 213 height 22
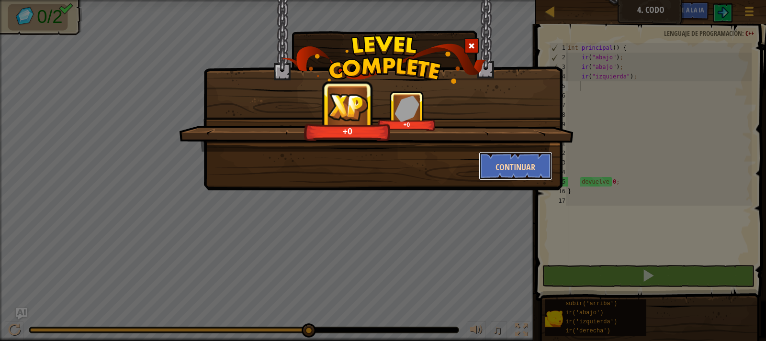
click at [509, 169] on font "Continuar" at bounding box center [516, 167] width 40 height 12
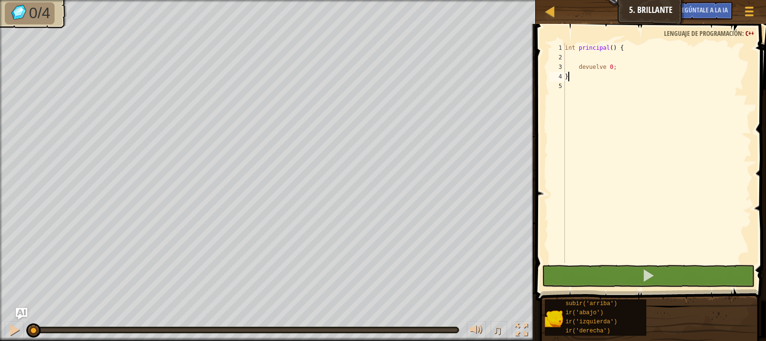
click at [637, 50] on div "int principal ( ) { devuelve 0 ; }" at bounding box center [657, 162] width 189 height 239
type textarea "int main() {"
click at [637, 50] on div "int principal ( ) { devuelve 0 ; }" at bounding box center [657, 162] width 189 height 239
click at [639, 49] on div "int principal ( ) { devuelve 0 ; }" at bounding box center [657, 162] width 189 height 239
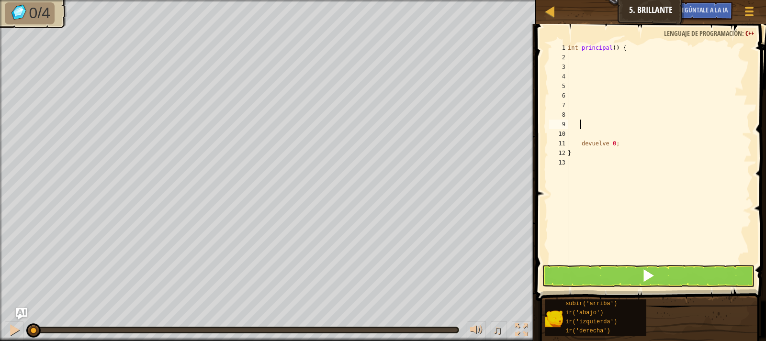
click at [642, 47] on div "int principal ( ) { devuelve 0 ; }" at bounding box center [659, 162] width 186 height 239
type textarea "int main() {"
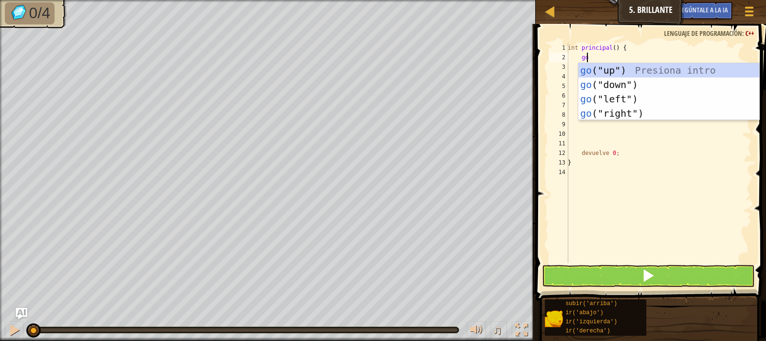
scroll to position [4, 1]
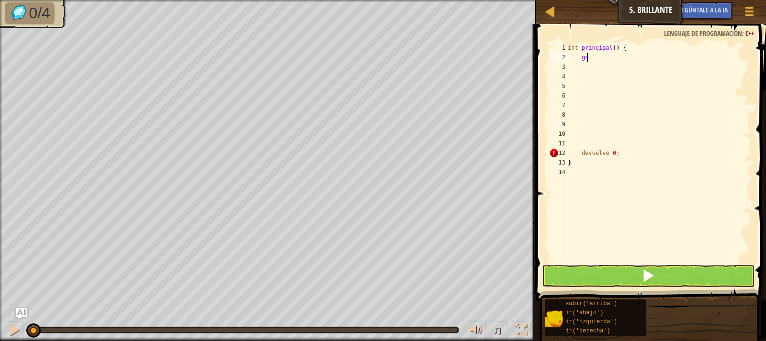
type textarea "g"
type textarea "go"
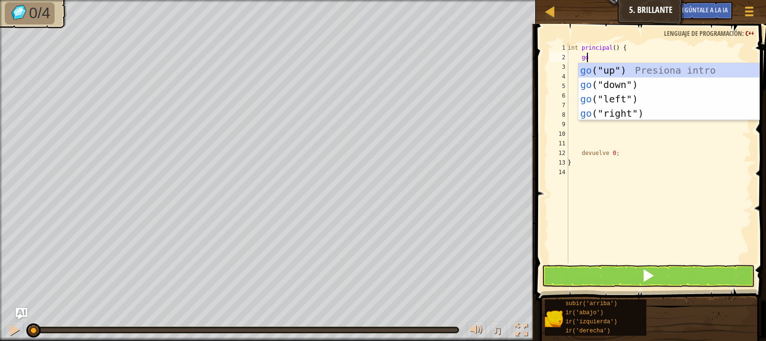
scroll to position [4, 1]
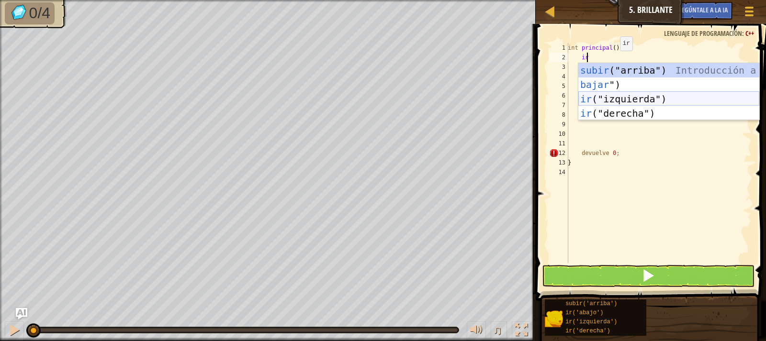
click at [598, 97] on div "subir ("arriba") Introducción a la presión bajar ") Introducción a la presión i…" at bounding box center [669, 106] width 181 height 86
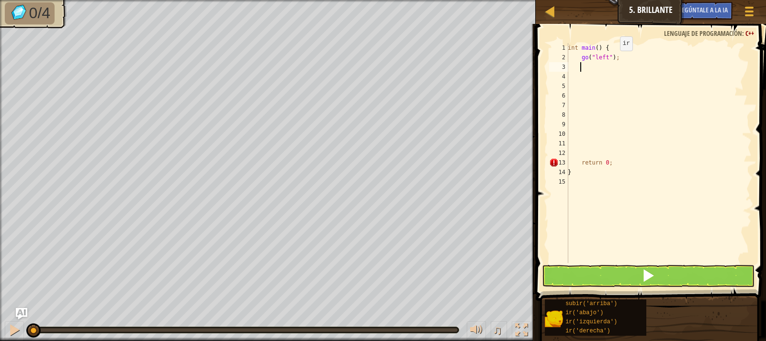
scroll to position [4, 0]
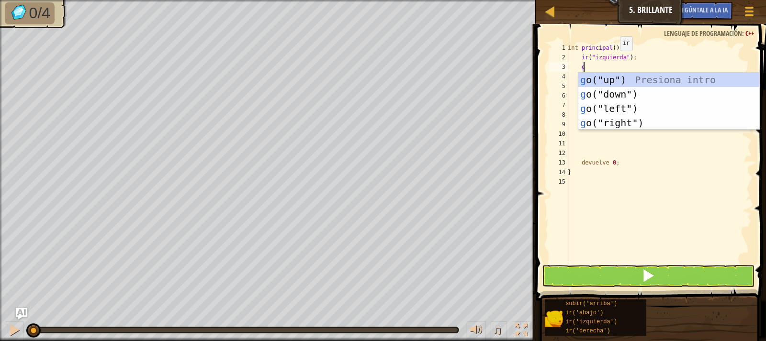
type textarea "go"
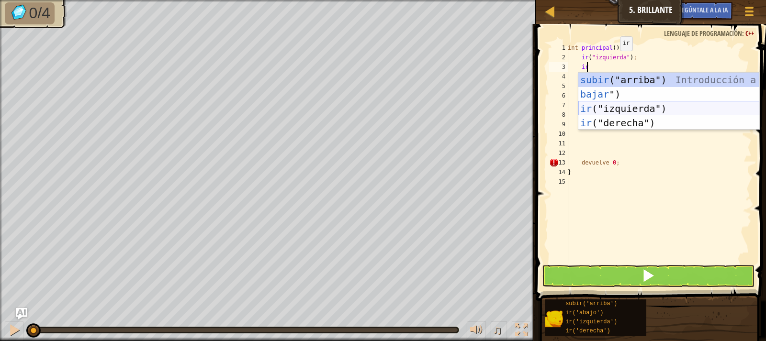
click at [594, 102] on div "subir ("arriba") Introducción a la presión bajar ") Introducción a la presión i…" at bounding box center [669, 116] width 181 height 86
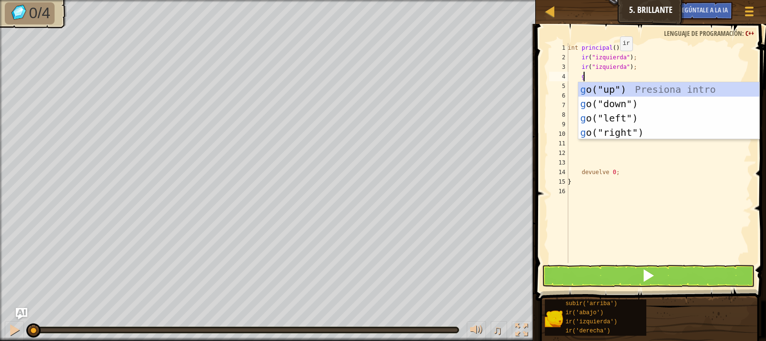
type textarea "go"
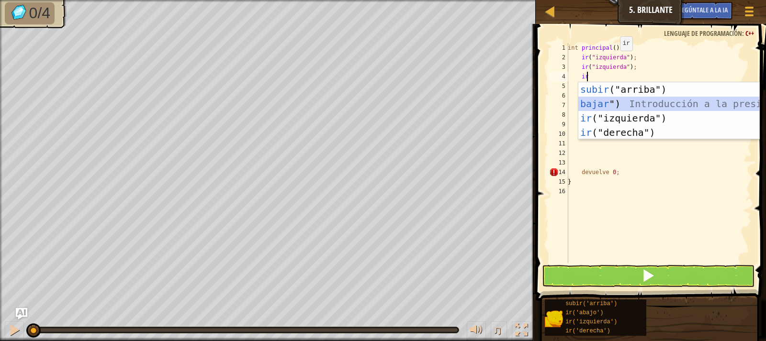
click at [614, 104] on div "subir ("arriba") Introducción a la presión bajar ") Introducción a la presión i…" at bounding box center [669, 125] width 181 height 86
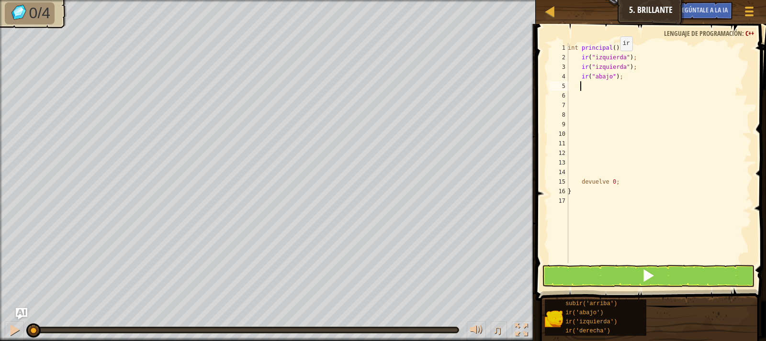
type textarea "go"
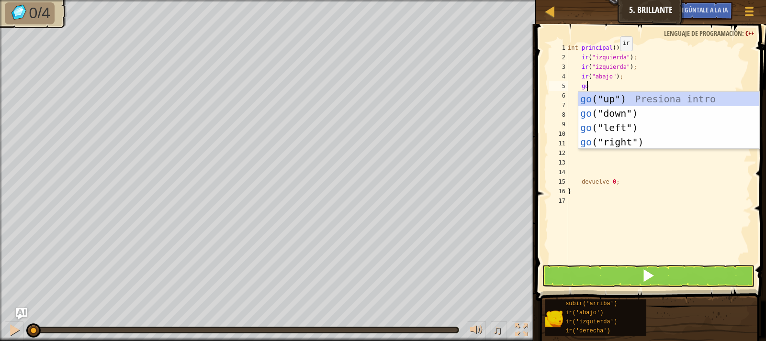
scroll to position [4, 1]
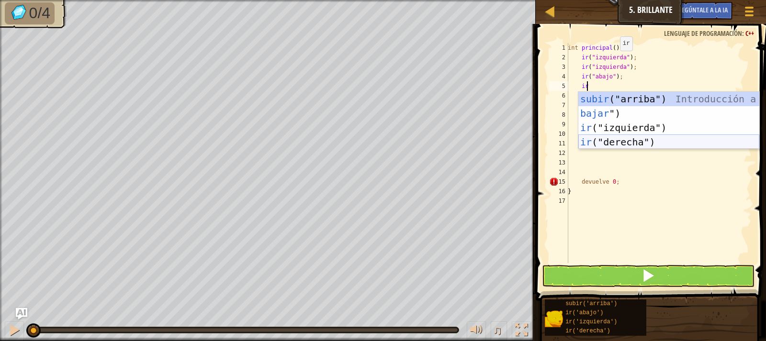
click at [611, 141] on div "subir ("arriba") Introducción a la presión bajar ") Introducción a la presión i…" at bounding box center [669, 135] width 181 height 86
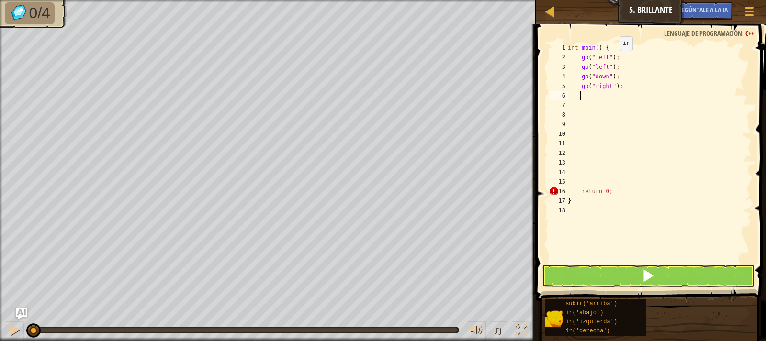
scroll to position [4, 0]
click at [621, 281] on button at bounding box center [648, 276] width 213 height 22
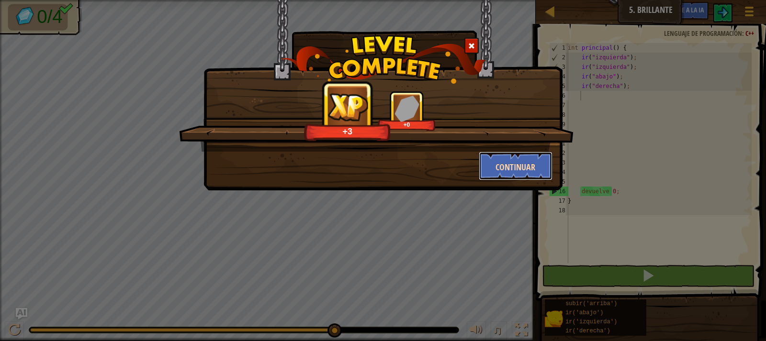
click at [515, 173] on font "Continuar" at bounding box center [516, 167] width 40 height 12
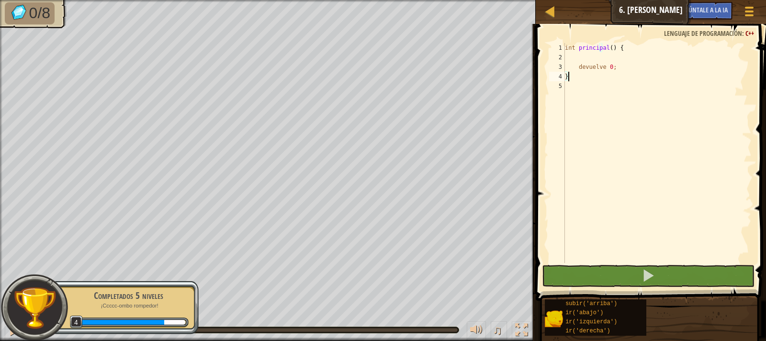
click at [634, 50] on div "int principal ( ) { devuelve 0 ; }" at bounding box center [657, 162] width 189 height 239
type textarea "int main() {"
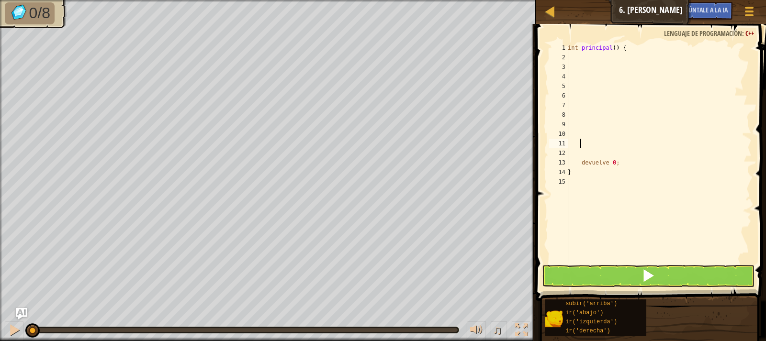
click at [637, 48] on div "int principal ( ) { devuelve 0 ; }" at bounding box center [659, 162] width 186 height 239
type textarea "int main() {"
type textarea "go"
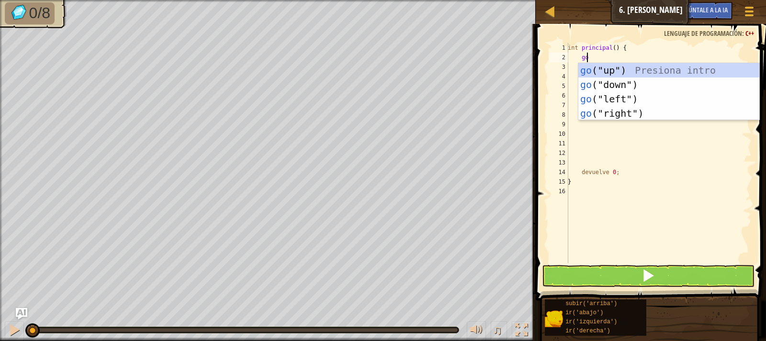
scroll to position [4, 1]
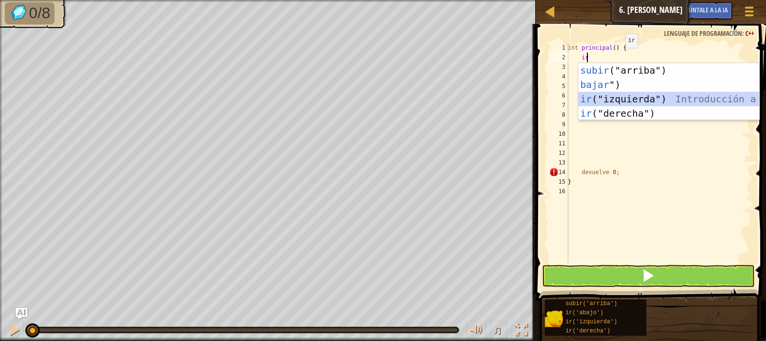
click at [624, 99] on div "subir ("arriba") Introducción a la presión bajar ") Introducción a la presión i…" at bounding box center [669, 106] width 181 height 86
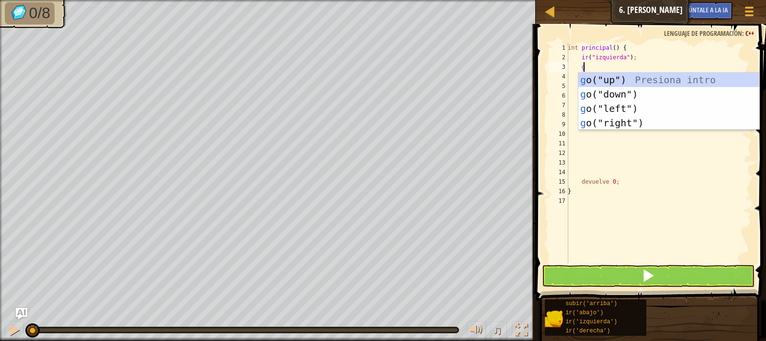
type textarea "go"
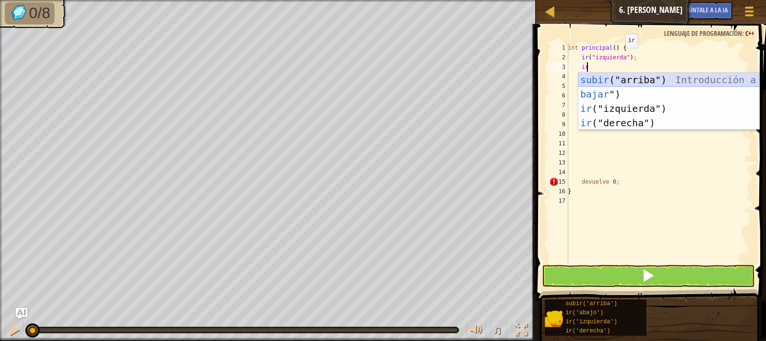
click at [614, 79] on div "subir ("arriba") Introducción a la presión bajar ") Introducción a la presión i…" at bounding box center [669, 116] width 181 height 86
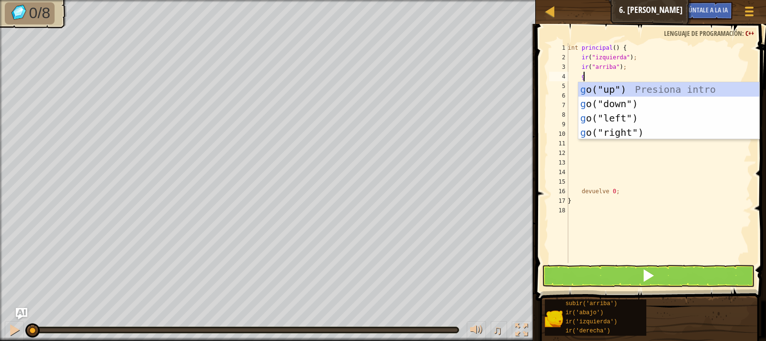
type textarea "go"
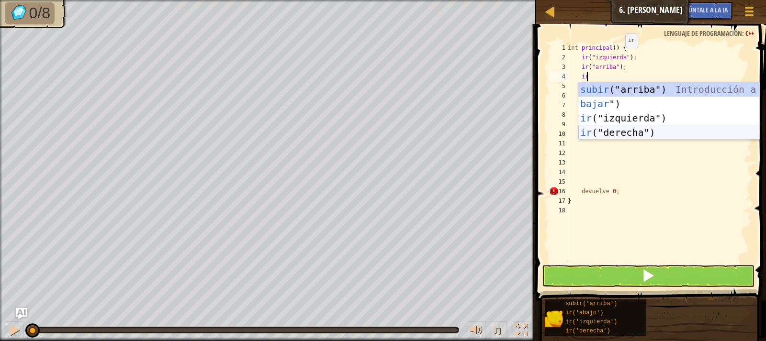
click at [616, 133] on div "subir ("arriba") Introducción a la presión bajar ") Introducción a la presión i…" at bounding box center [669, 125] width 181 height 86
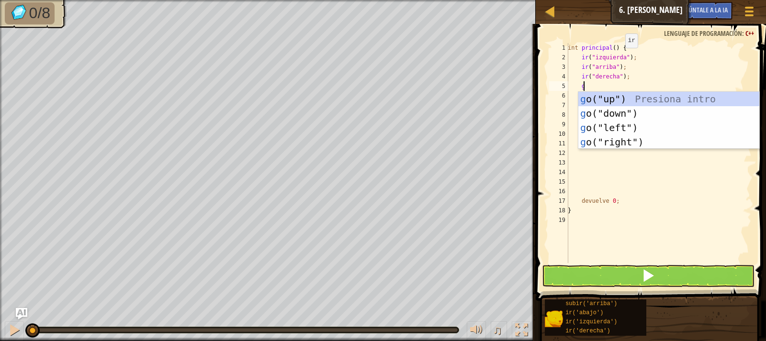
type textarea "go"
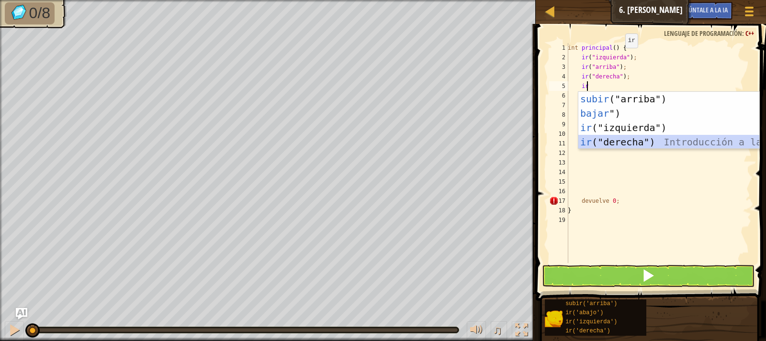
click at [613, 141] on div "subir ("arriba") Introducción a la presión bajar ") Introducción a la presión i…" at bounding box center [669, 135] width 181 height 86
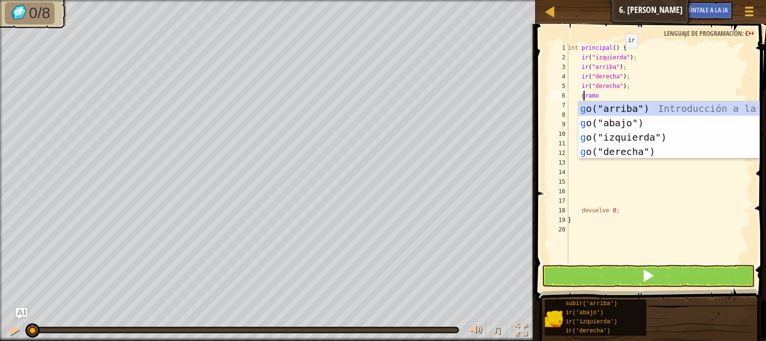
type textarea "go"
click at [596, 119] on div "subir ("arriba") Introducción a la presión bajar ") Introducción a la presión i…" at bounding box center [669, 145] width 181 height 86
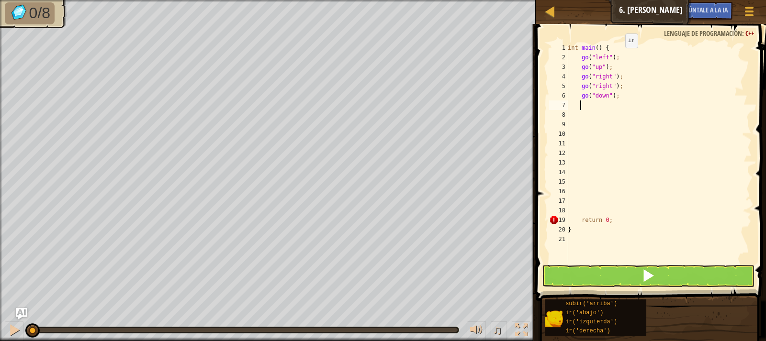
scroll to position [4, 0]
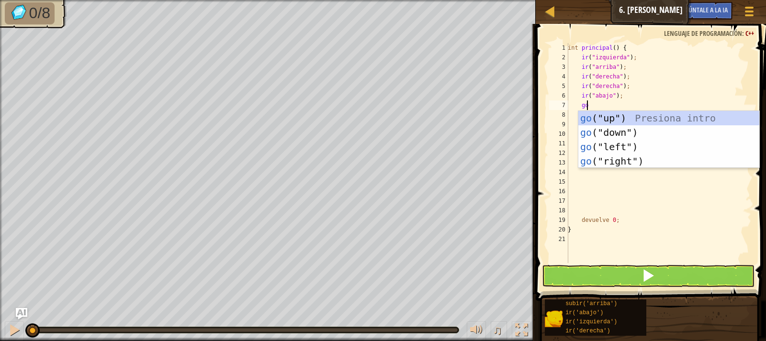
type textarea "go"
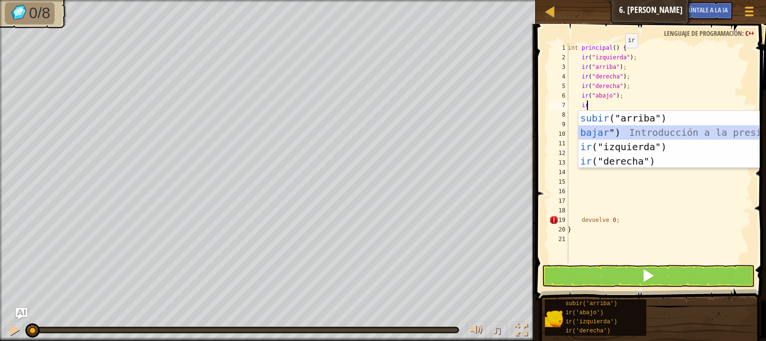
click at [603, 134] on div "subir ("arriba") Introducción a la presión bajar ") Introducción a la presión i…" at bounding box center [669, 154] width 181 height 86
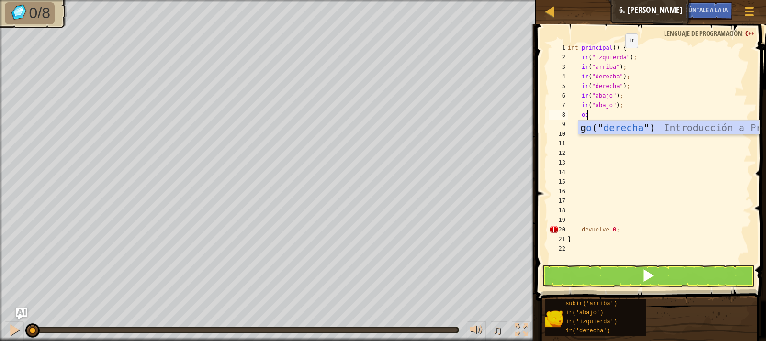
type textarea "o"
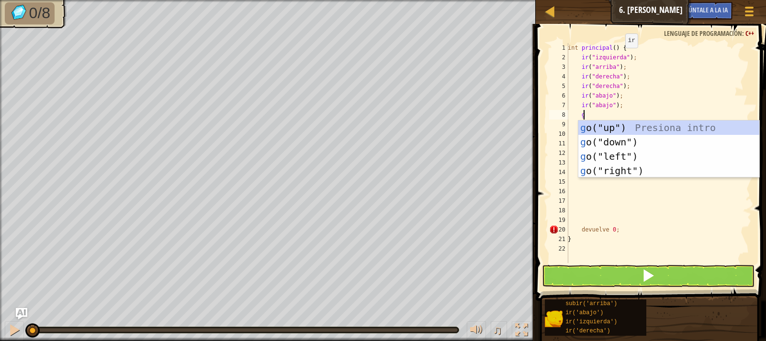
type textarea "go"
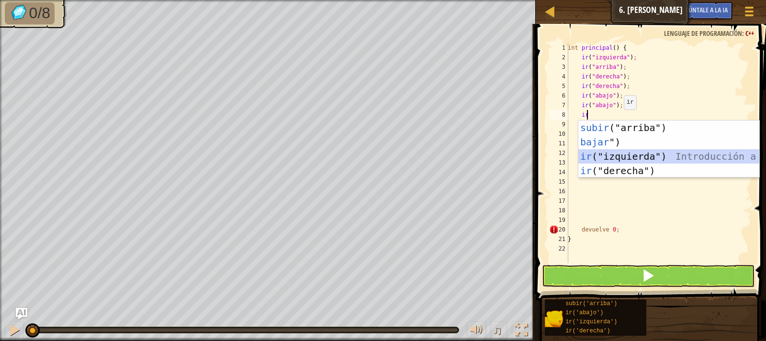
click at [611, 158] on div "subir ("arriba") Introducción a la presión bajar ") Introducción a la presión i…" at bounding box center [669, 164] width 181 height 86
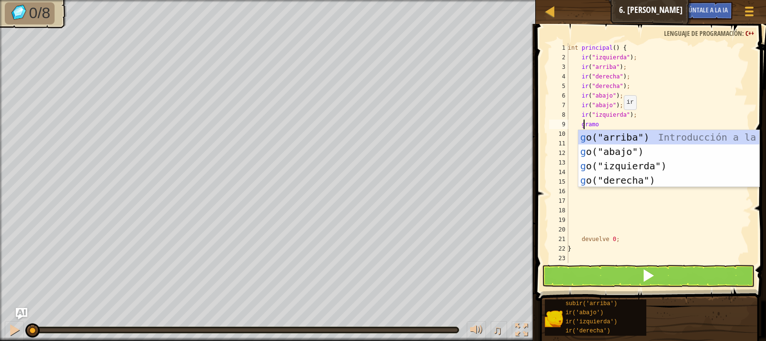
type textarea "go"
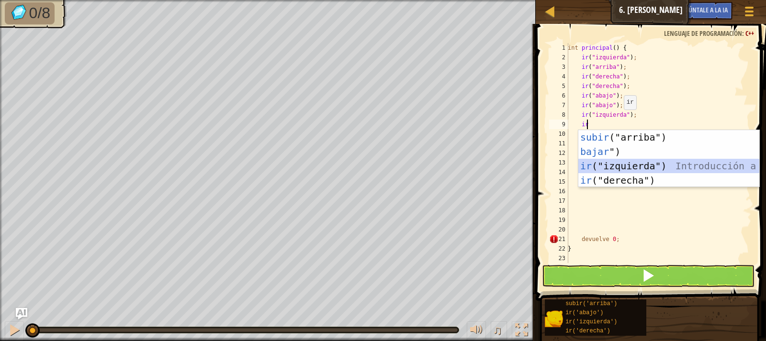
click at [609, 163] on div "subir ("arriba") Introducción a la presión bajar ") Introducción a la presión i…" at bounding box center [669, 173] width 181 height 86
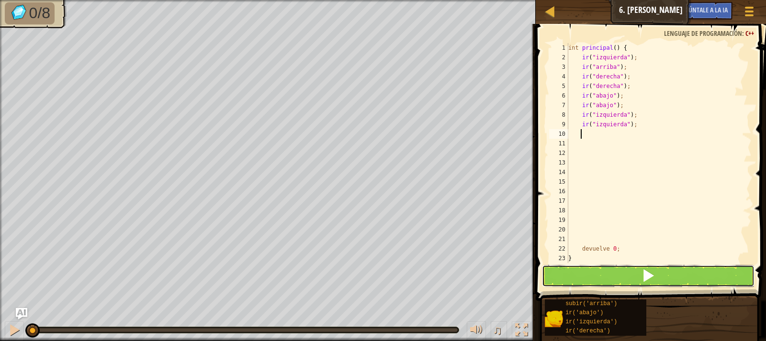
click at [601, 273] on button at bounding box center [648, 276] width 213 height 22
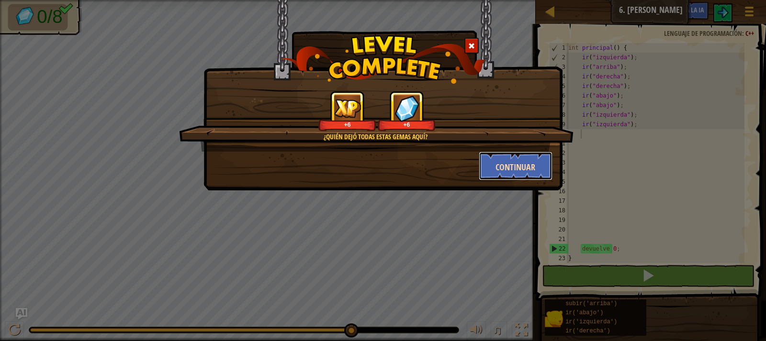
click at [527, 168] on font "Continuar" at bounding box center [516, 167] width 40 height 12
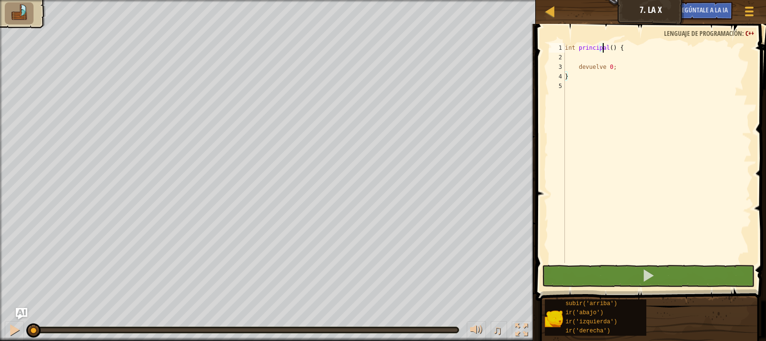
click at [642, 49] on div "int principal ( ) { devuelve 0 ; }" at bounding box center [657, 162] width 189 height 239
type textarea "int main() {"
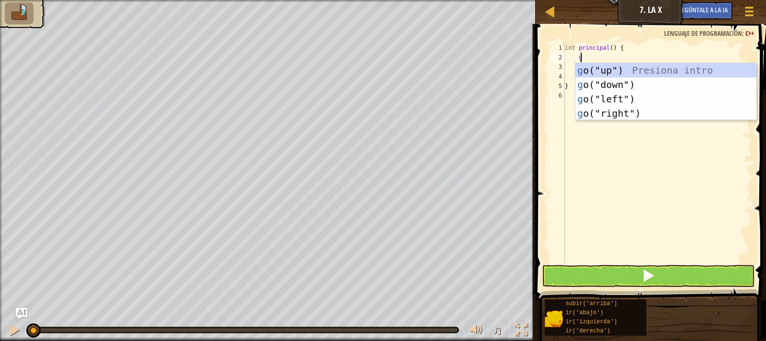
type textarea "go"
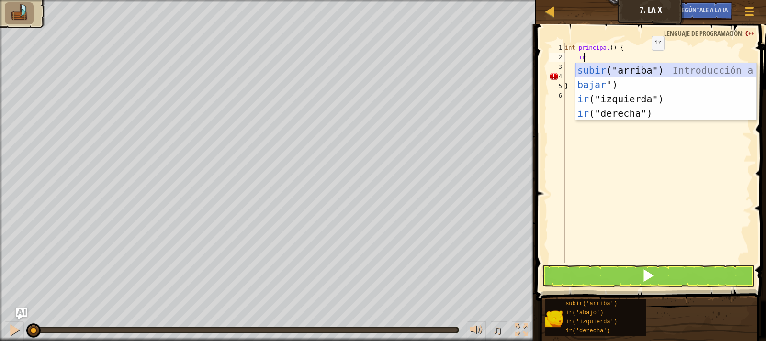
click at [648, 73] on div "subir ("arriba") Introducción a la presión bajar ") Introducción a la presión i…" at bounding box center [666, 106] width 181 height 86
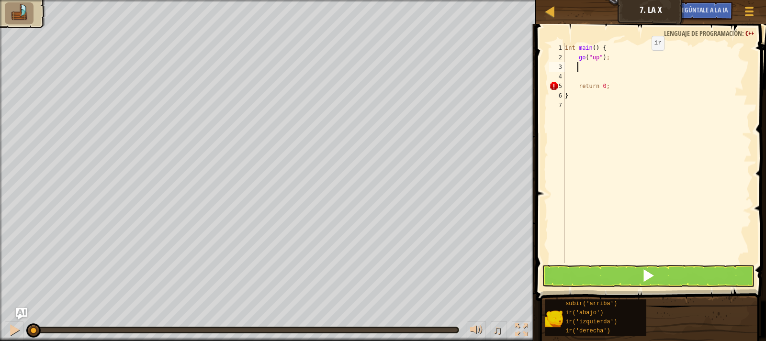
scroll to position [4, 0]
type textarea "go"
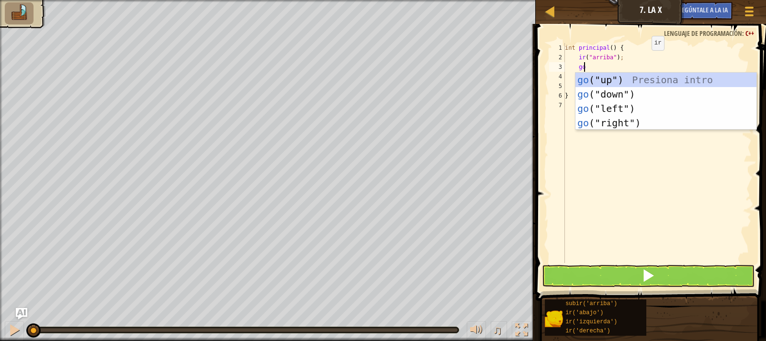
scroll to position [4, 1]
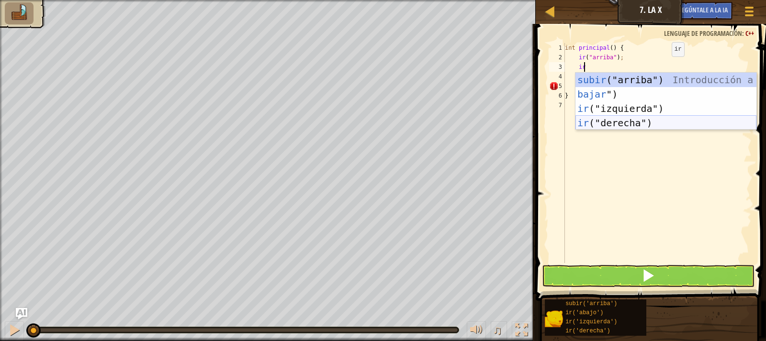
click at [630, 123] on div "subir ("arriba") Introducción a la presión bajar ") Introducción a la presión i…" at bounding box center [666, 116] width 181 height 86
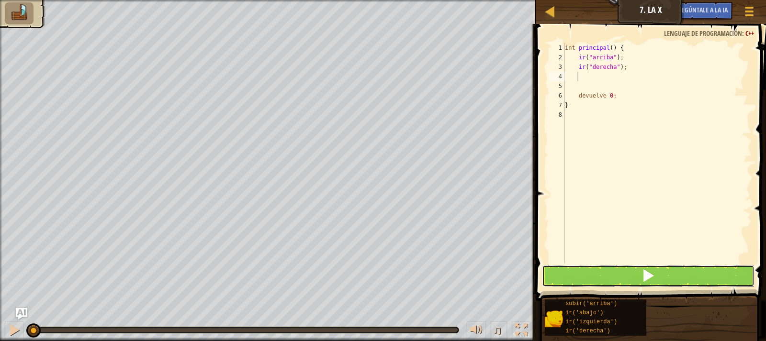
click at [642, 277] on span at bounding box center [648, 275] width 13 height 13
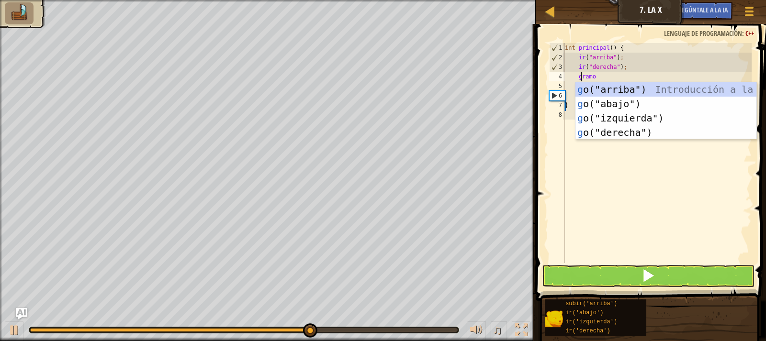
type textarea "go"
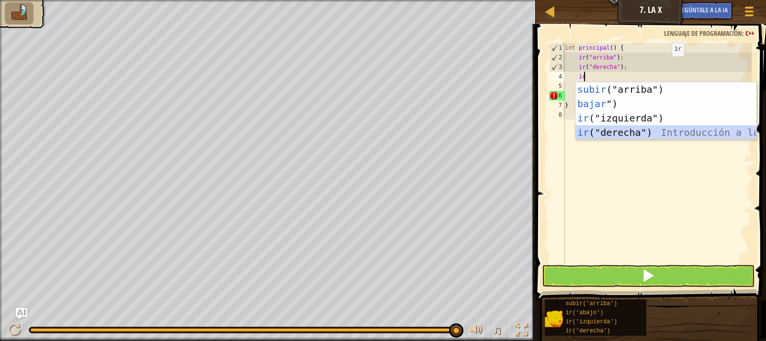
click at [620, 136] on div "subir ("arriba") Introducción a la presión bajar ") Introducción a la presión i…" at bounding box center [666, 125] width 181 height 86
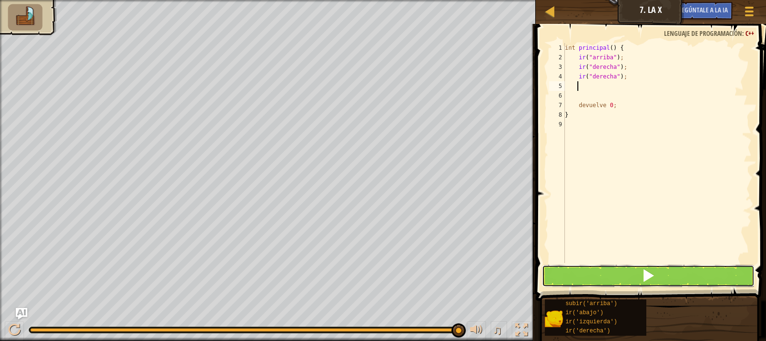
click at [607, 276] on button at bounding box center [648, 276] width 213 height 22
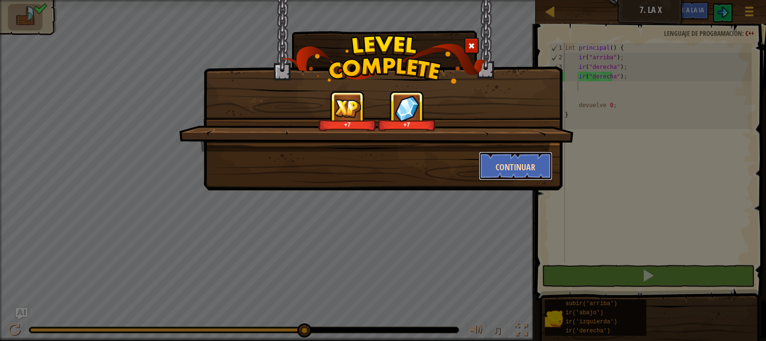
click at [491, 158] on button "Continuar" at bounding box center [516, 166] width 74 height 29
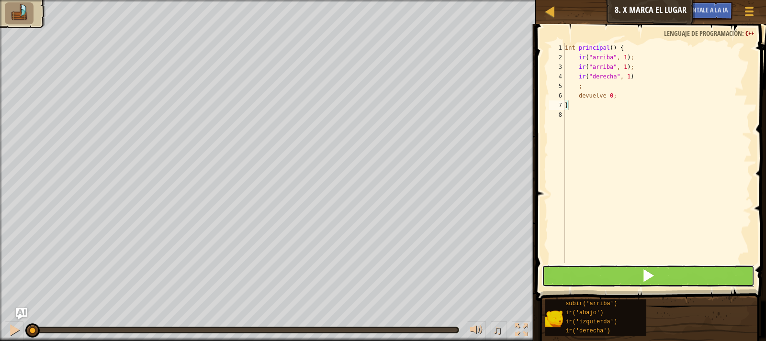
click at [587, 284] on button at bounding box center [648, 276] width 213 height 22
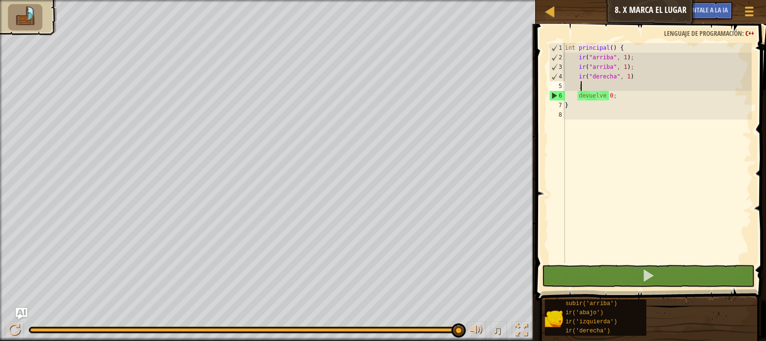
click at [611, 85] on div "int principal ( ) { ir ( " arriba " , 1 ) ; ir ( " arriba " , 1 ) ; ir ( " dere…" at bounding box center [657, 162] width 189 height 239
type textarea ";"
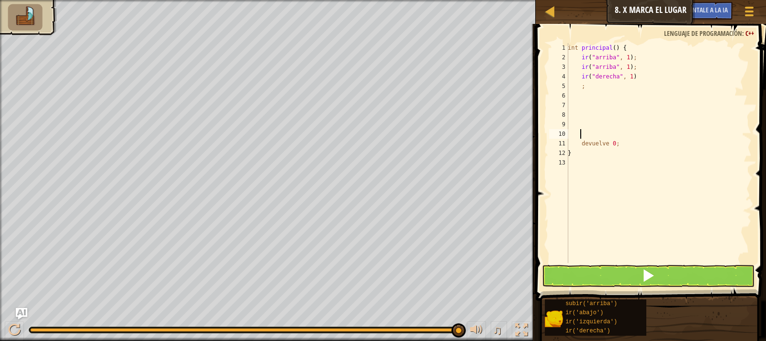
click at [579, 95] on div "int principal ( ) { ir ( " arriba " , 1 ) ; ir ( " arriba " , 1 ) ; ir ( " dere…" at bounding box center [659, 162] width 186 height 239
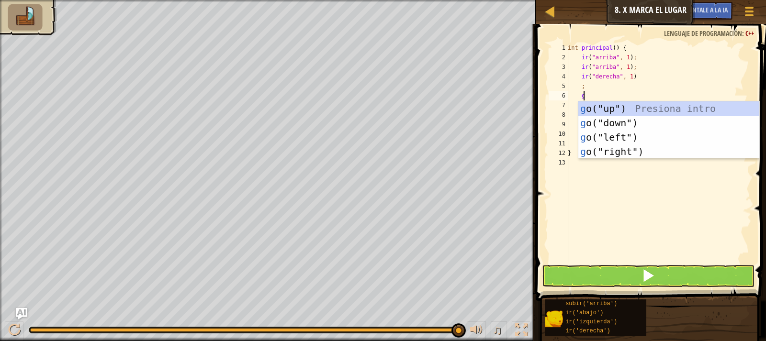
scroll to position [4, 1]
type textarea "go"
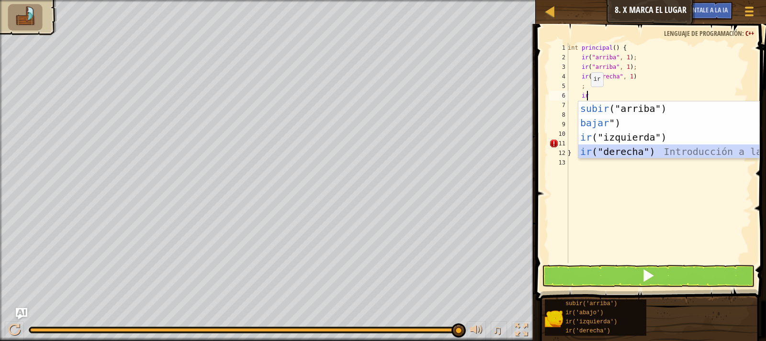
click at [604, 148] on div "subir ("arriba") Introducción a la presión bajar ") Introducción a la presión i…" at bounding box center [669, 145] width 181 height 86
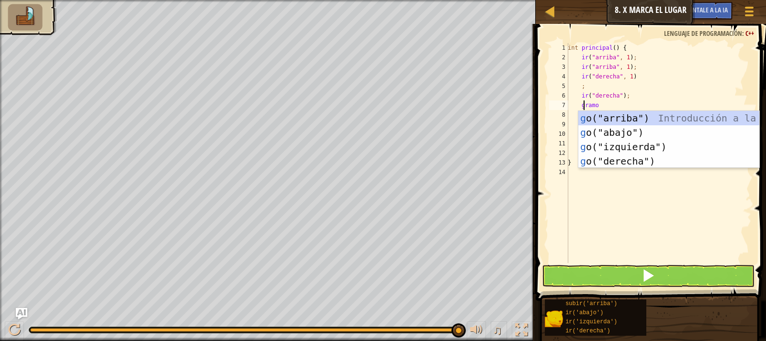
type textarea "go"
click at [617, 161] on div "subir ("arriba") Introducción a la presión bajar ") Introducción a la presión i…" at bounding box center [669, 154] width 181 height 86
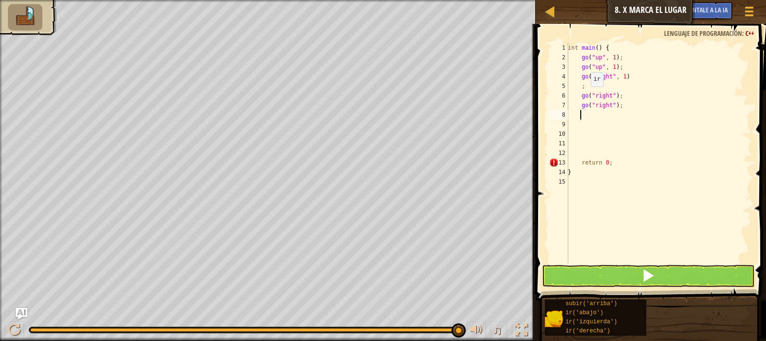
scroll to position [4, 0]
type textarea "go"
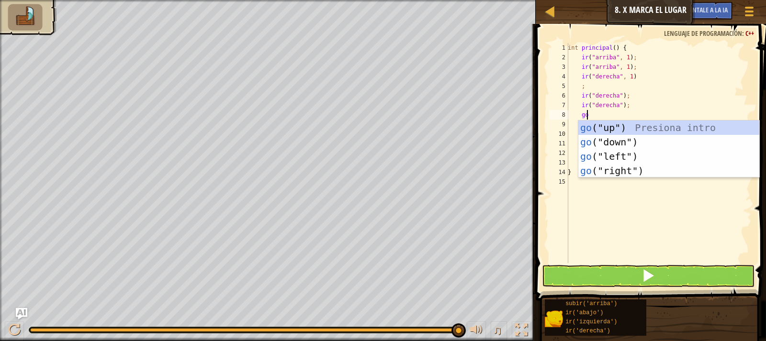
scroll to position [4, 1]
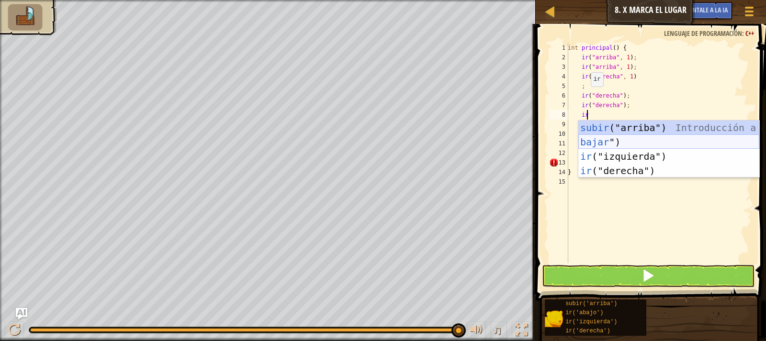
click at [598, 145] on div "subir ("arriba") Introducción a la presión bajar ") Introducción a la presión i…" at bounding box center [669, 164] width 181 height 86
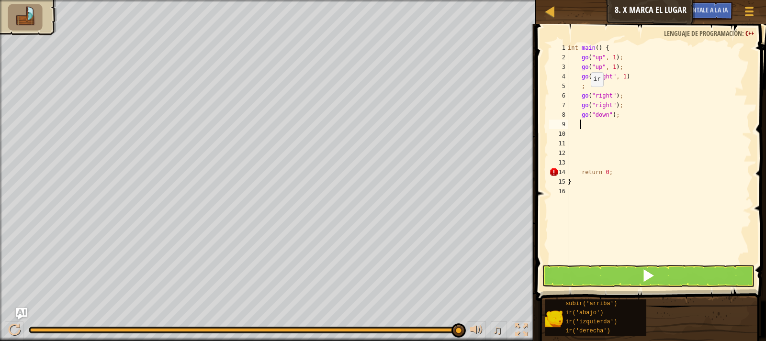
scroll to position [4, 0]
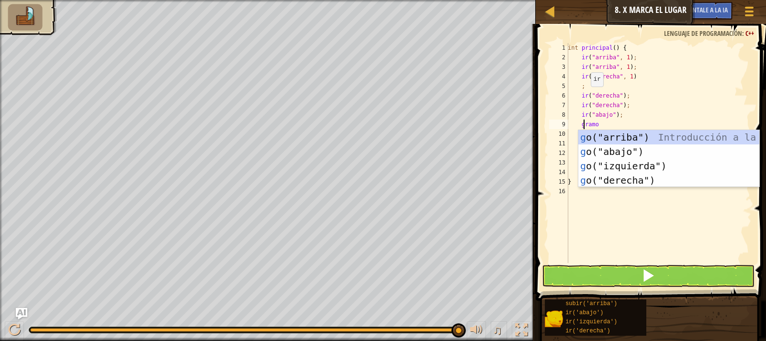
type textarea "go"
click at [598, 150] on div "subir ("arriba") Introducción a la presión bajar ") Introducción a la presión i…" at bounding box center [669, 173] width 181 height 86
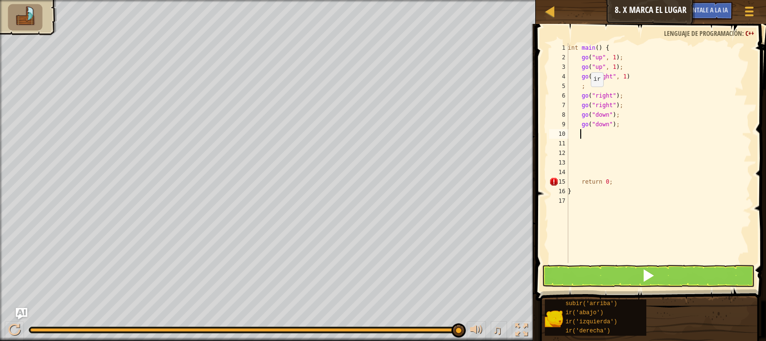
scroll to position [4, 0]
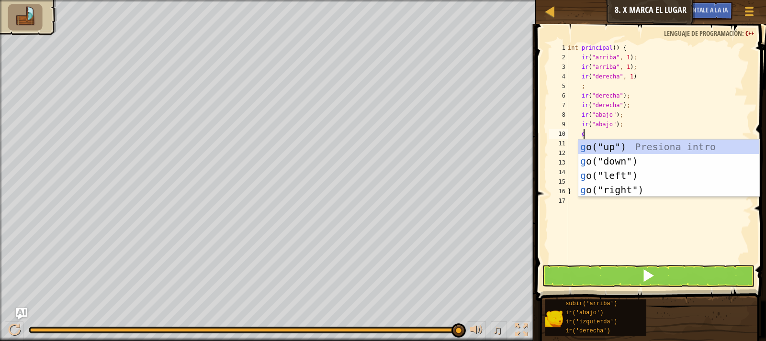
type textarea "go"
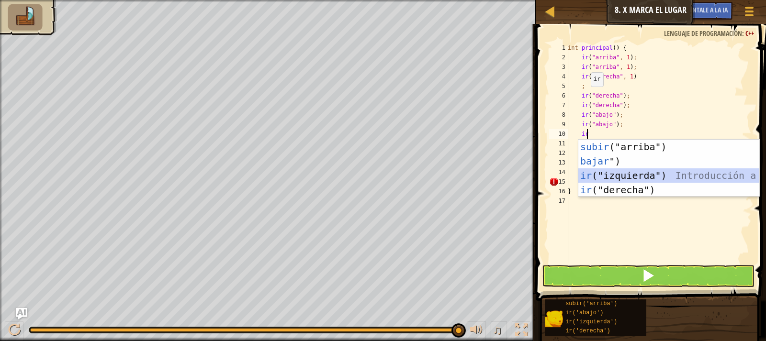
click at [600, 179] on div "subir ("arriba") Introducción a la presión bajar ") Introducción a la presión i…" at bounding box center [669, 183] width 181 height 86
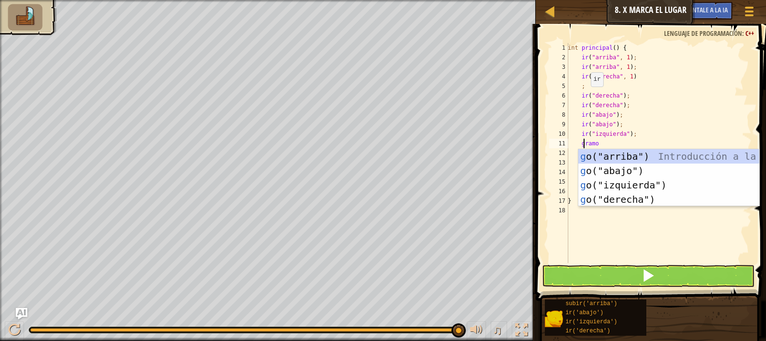
type textarea "go"
click at [623, 186] on div "subir ("arriba") Introducción a la presión bajar ") Introducción a la presión i…" at bounding box center [669, 192] width 181 height 86
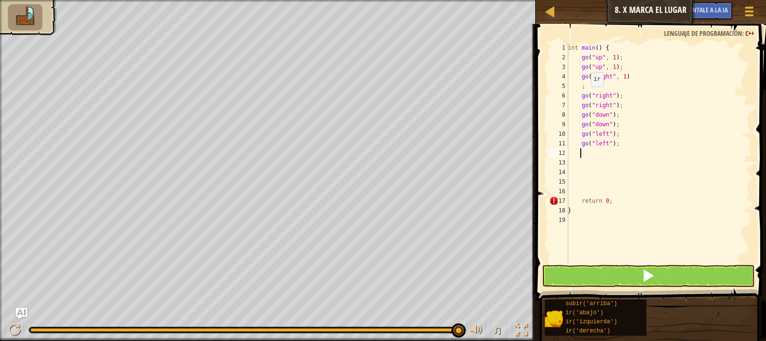
scroll to position [4, 0]
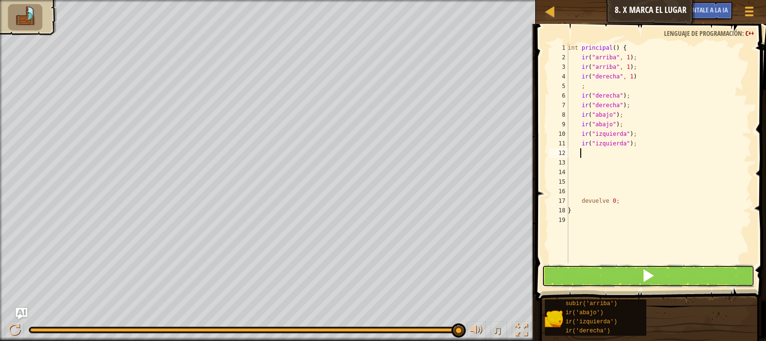
click at [610, 276] on button at bounding box center [648, 276] width 213 height 22
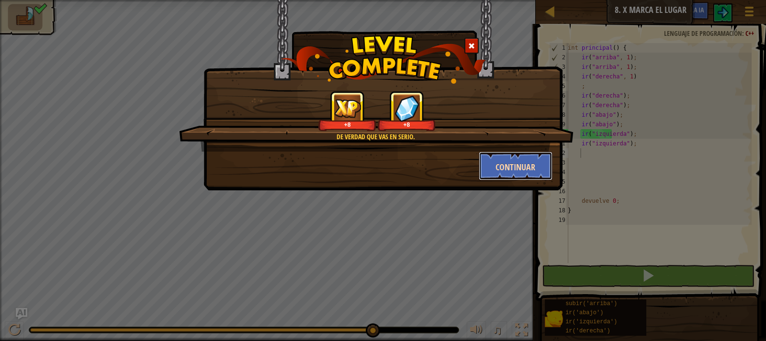
click at [540, 171] on button "Continuar" at bounding box center [516, 166] width 74 height 29
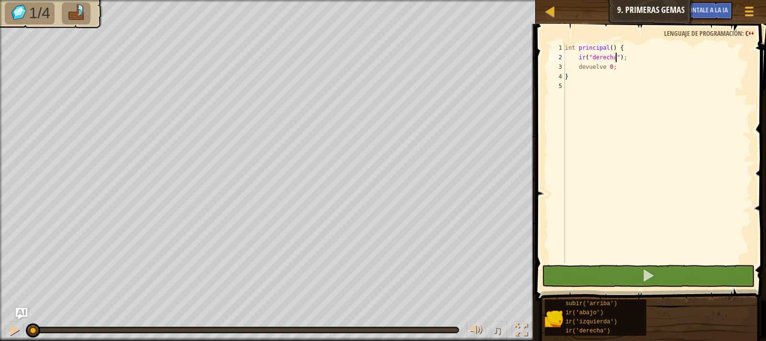
click at [647, 56] on div "int principal ( ) { ir ( " derecha " ) ; devuelve 0 ; }" at bounding box center [657, 162] width 189 height 239
type textarea "go("right");"
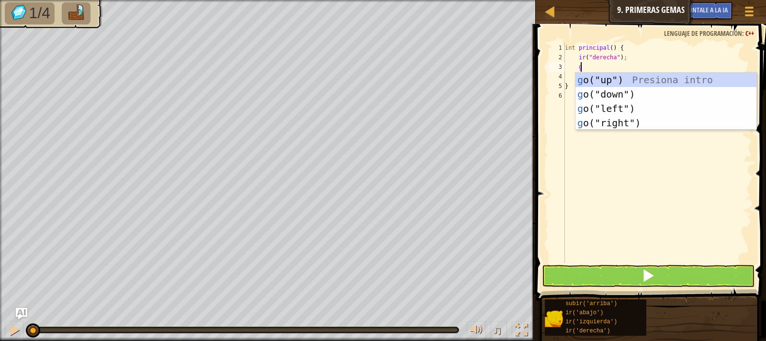
type textarea "go"
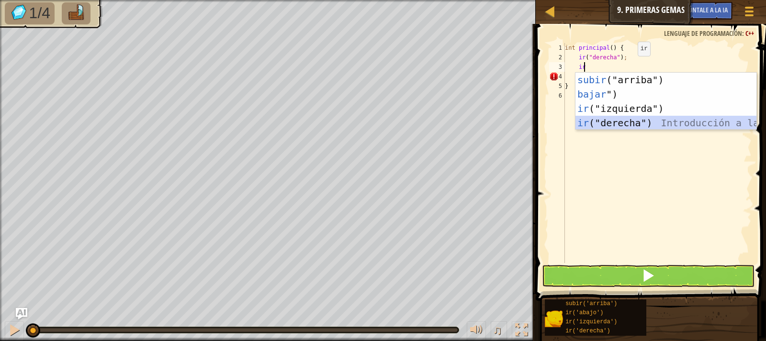
click at [601, 121] on div "subir ("arriba") Introducción a la presión bajar ") Introducción a la presión i…" at bounding box center [666, 116] width 181 height 86
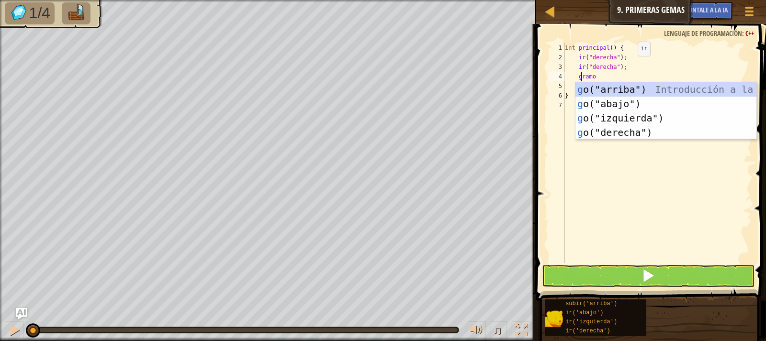
type textarea "go"
click at [625, 90] on div "subir ("arriba") Introducción a la presión bajar ") Introducción a la presión i…" at bounding box center [666, 125] width 181 height 86
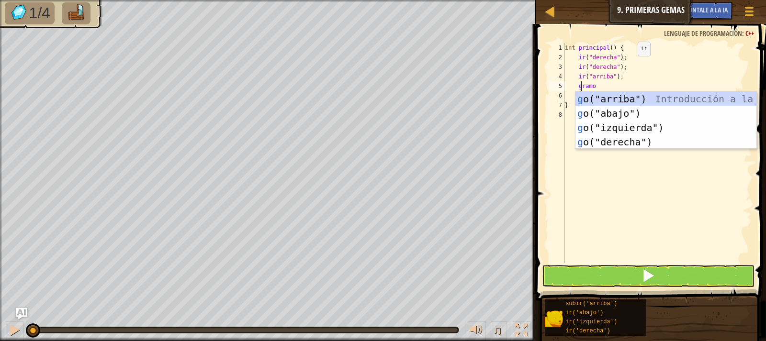
type textarea "go"
click at [613, 113] on div "subir ("arriba") Introducción a la presión bajar ") Introducción a la presión i…" at bounding box center [666, 135] width 181 height 86
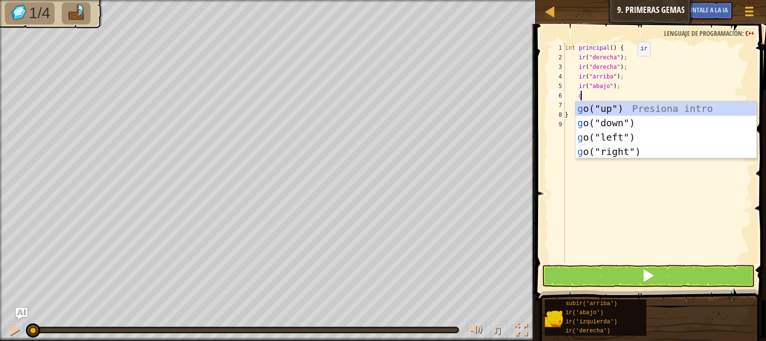
type textarea "go"
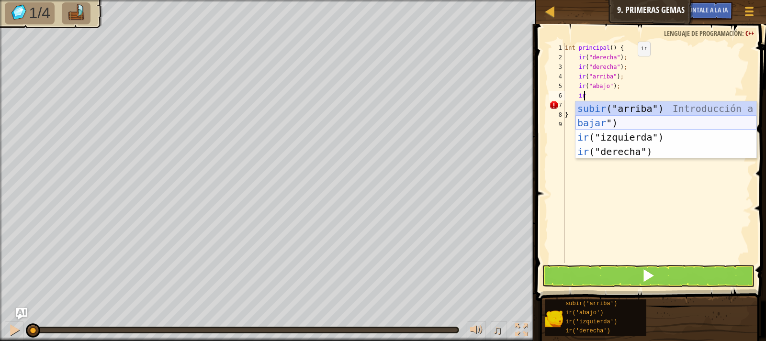
click at [602, 126] on div "subir ("arriba") Introducción a la presión bajar ") Introducción a la presión i…" at bounding box center [666, 145] width 181 height 86
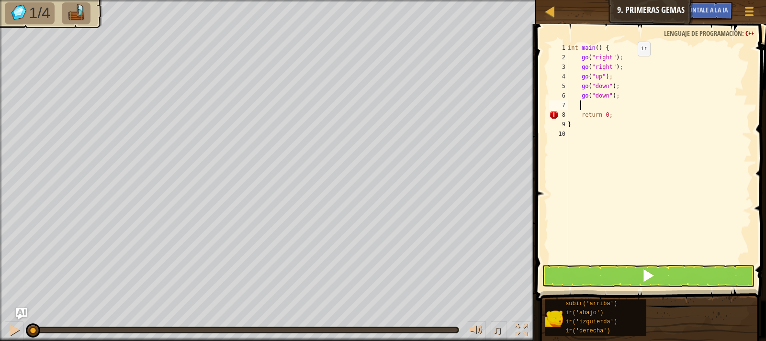
scroll to position [4, 0]
click at [580, 281] on button at bounding box center [648, 276] width 213 height 22
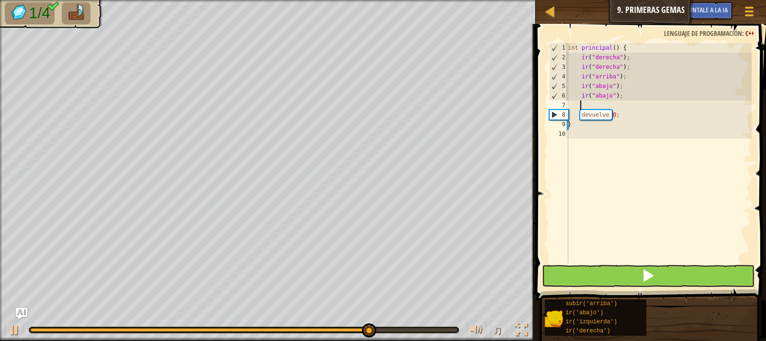
type textarea "go"
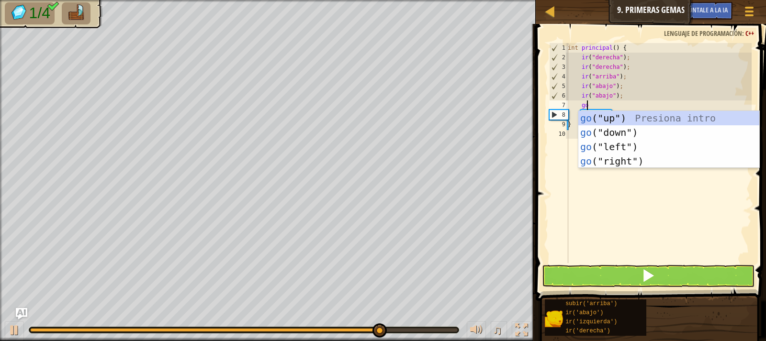
scroll to position [4, 1]
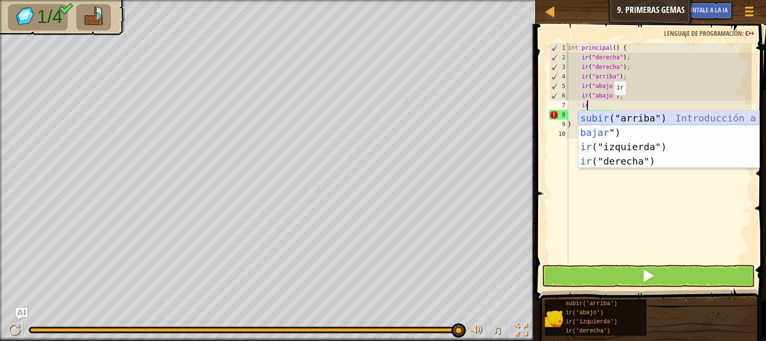
click at [606, 119] on div "subir ("arriba") Introducción a la presión bajar ") Introducción a la presión i…" at bounding box center [669, 154] width 181 height 86
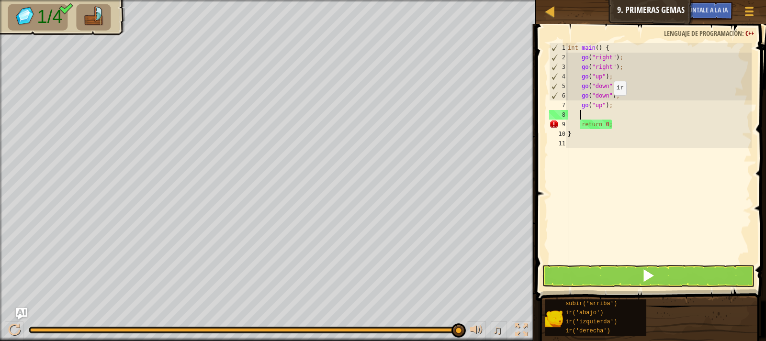
scroll to position [4, 0]
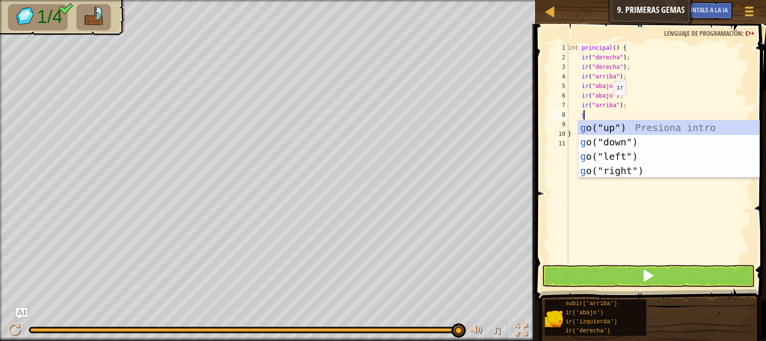
type textarea "go"
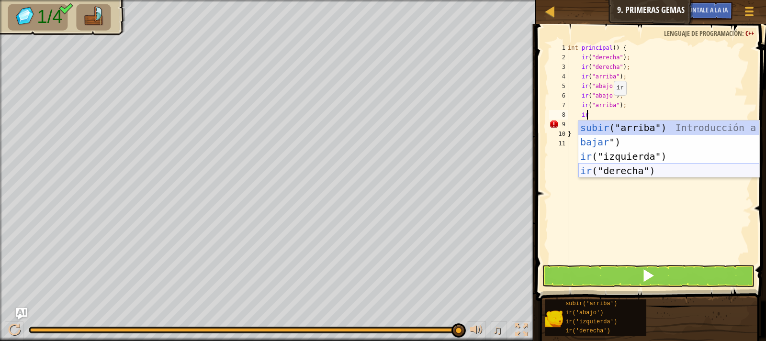
click at [612, 165] on div "subir ("arriba") Introducción a la presión bajar ") Introducción a la presión i…" at bounding box center [669, 164] width 181 height 86
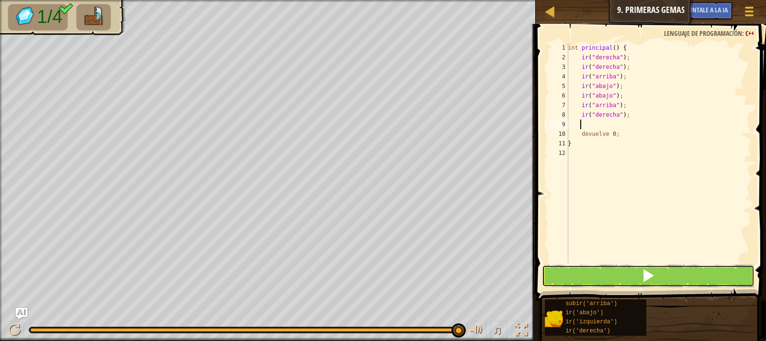
click at [626, 270] on button at bounding box center [648, 276] width 213 height 22
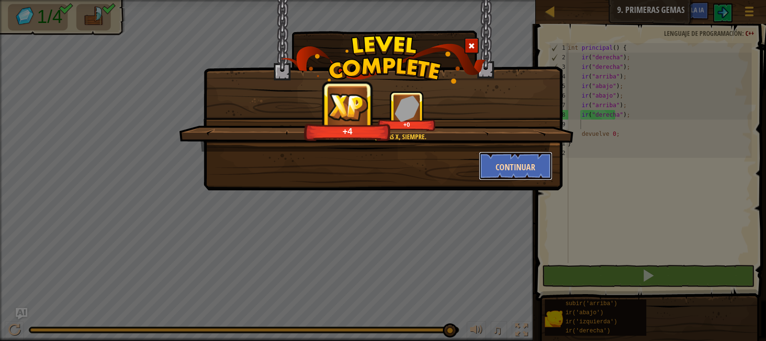
drag, startPoint x: 514, startPoint y: 164, endPoint x: 512, endPoint y: 159, distance: 5.9
click at [512, 159] on button "Continuar" at bounding box center [516, 166] width 74 height 29
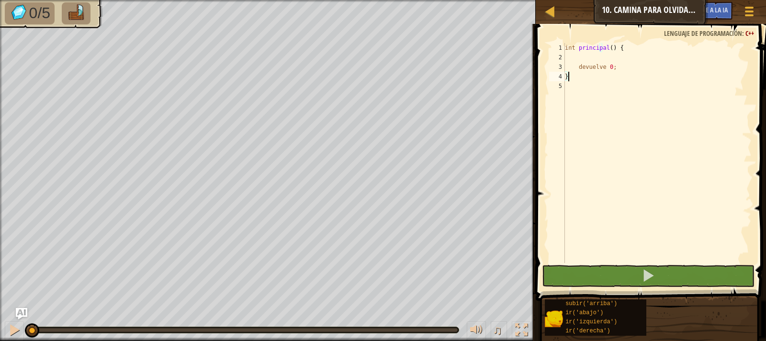
click at [637, 45] on div "int principal ( ) { devuelve 0 ; }" at bounding box center [657, 162] width 189 height 239
type textarea "int main() {"
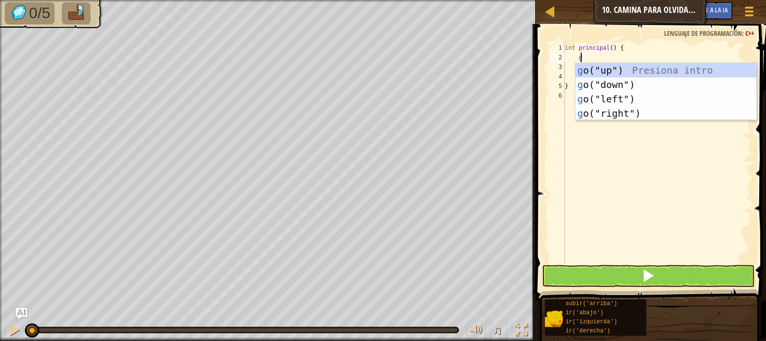
type textarea "go"
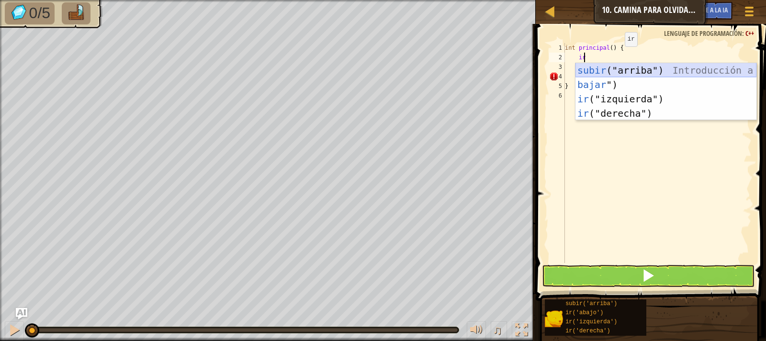
click at [611, 72] on div "subir ("arriba") Introducción a la presión bajar ") Introducción a la presión i…" at bounding box center [666, 106] width 181 height 86
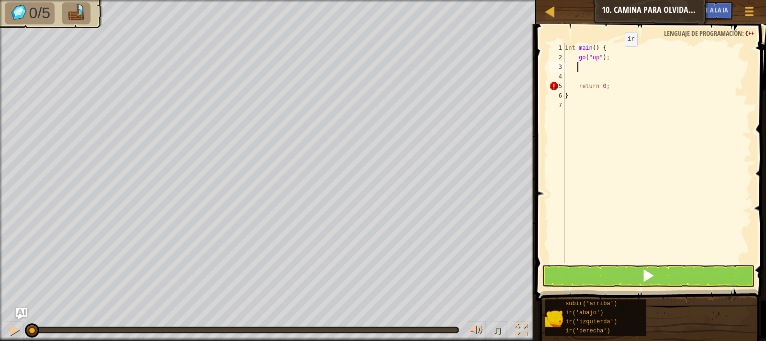
scroll to position [4, 0]
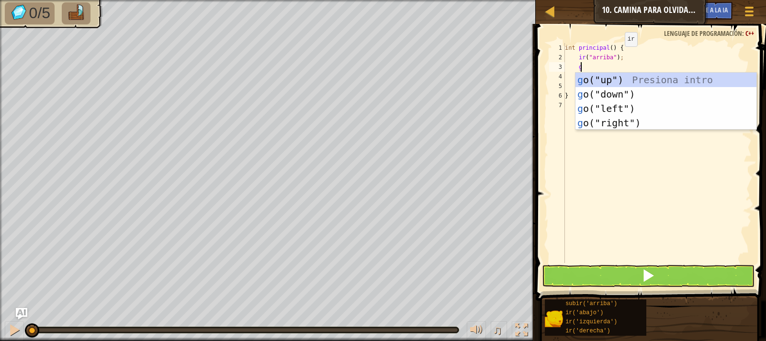
type textarea "go"
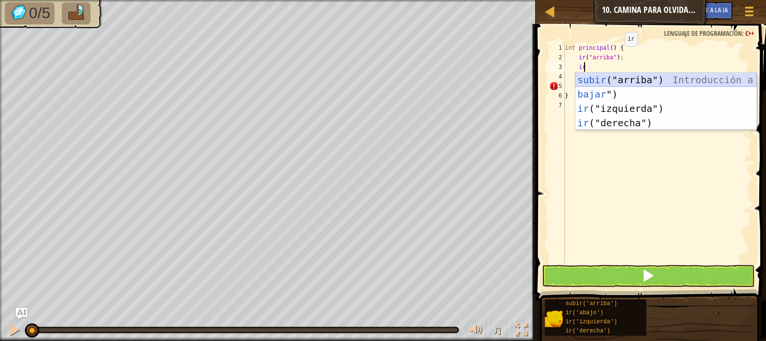
click at [606, 82] on div "subir ("arriba") Introducción a la presión bajar ") Introducción a la presión i…" at bounding box center [666, 116] width 181 height 86
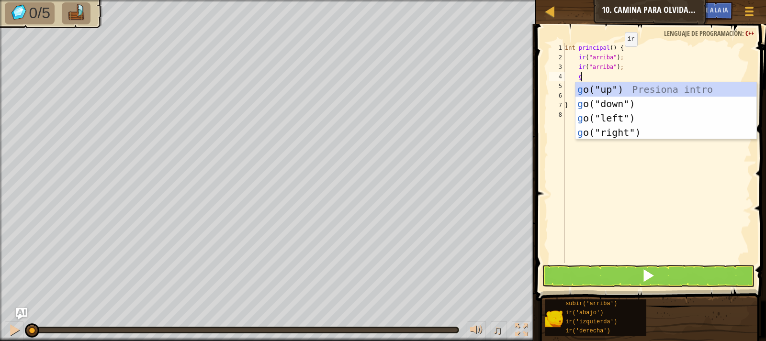
type textarea "go"
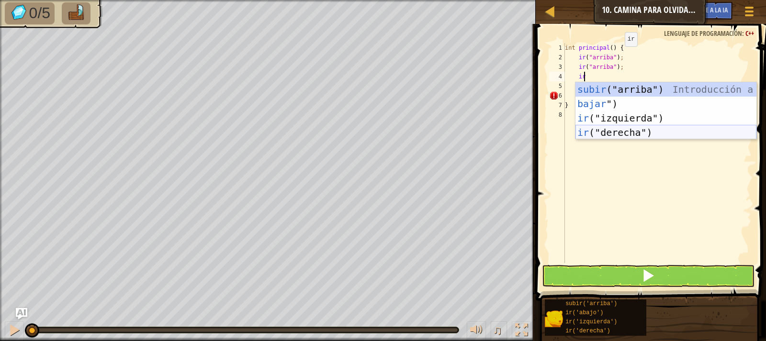
click at [603, 129] on div "subir ("arriba") Introducción a la presión bajar ") Introducción a la presión i…" at bounding box center [666, 125] width 181 height 86
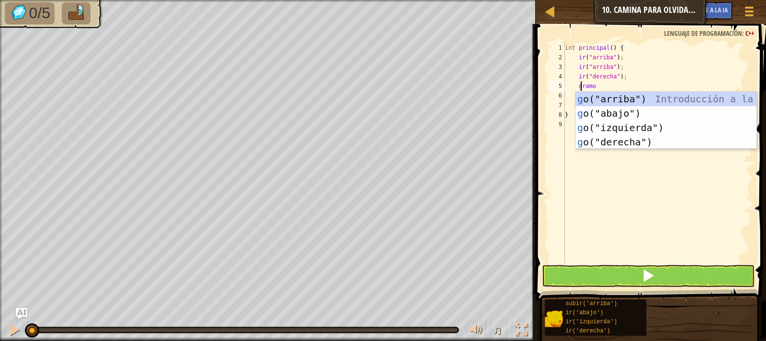
type textarea "go"
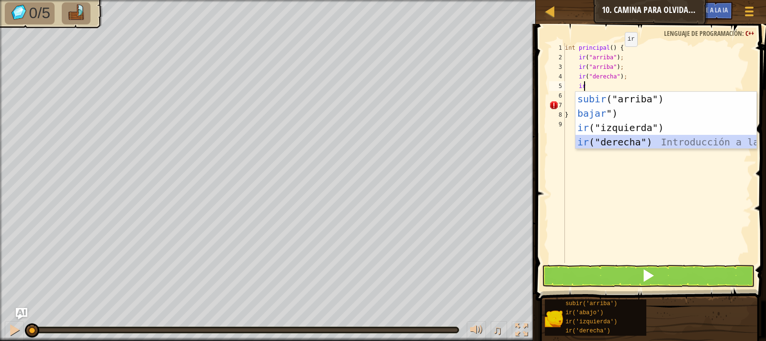
click at [614, 145] on div "subir ("arriba") Introducción a la presión bajar ") Introducción a la presión i…" at bounding box center [666, 135] width 181 height 86
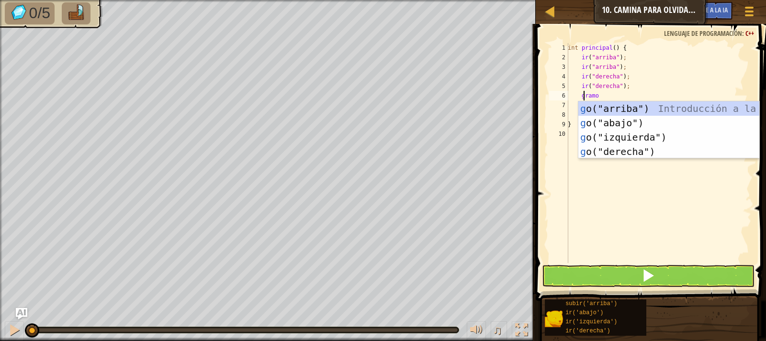
type textarea "go"
click at [616, 123] on div "subir ("arriba") Introducción a la presión bajar ") Introducción a la presión i…" at bounding box center [669, 145] width 181 height 86
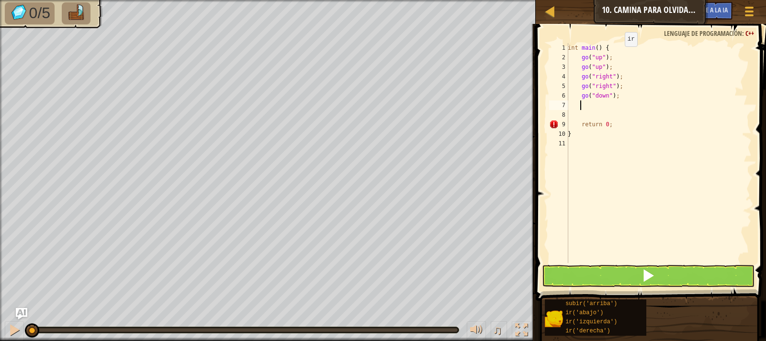
scroll to position [4, 0]
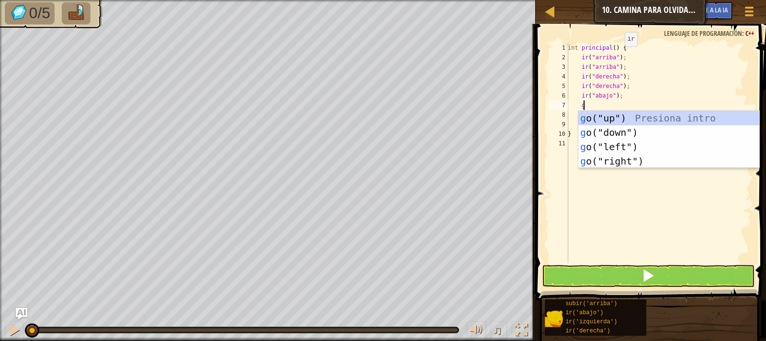
type textarea "go"
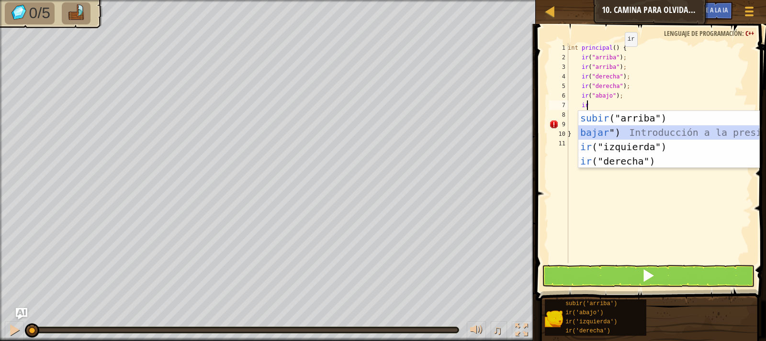
click at [603, 134] on div "subir ("arriba") Introducción a la presión bajar ") Introducción a la presión i…" at bounding box center [669, 154] width 181 height 86
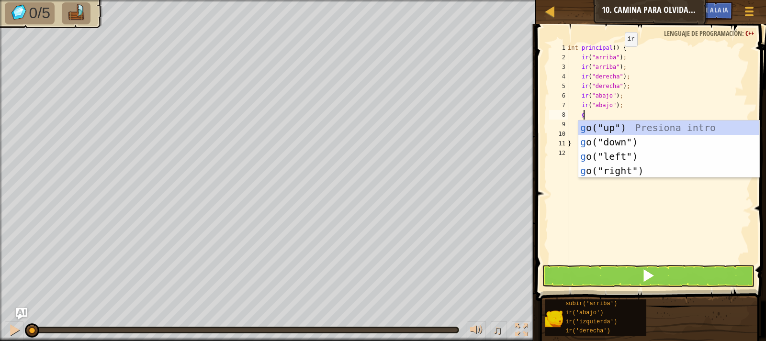
type textarea "go"
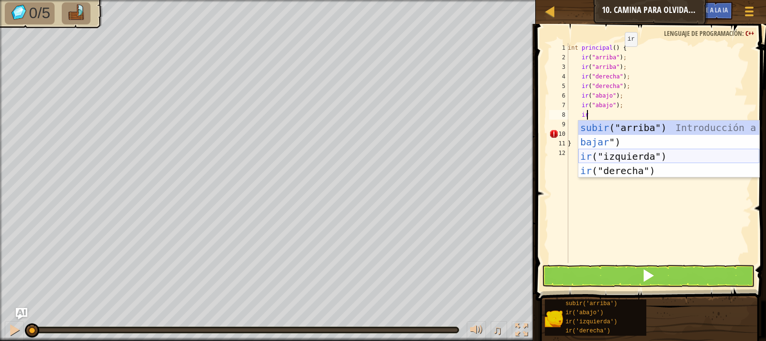
click at [605, 159] on div "subir ("arriba") Introducción a la presión bajar ") Introducción a la presión i…" at bounding box center [669, 164] width 181 height 86
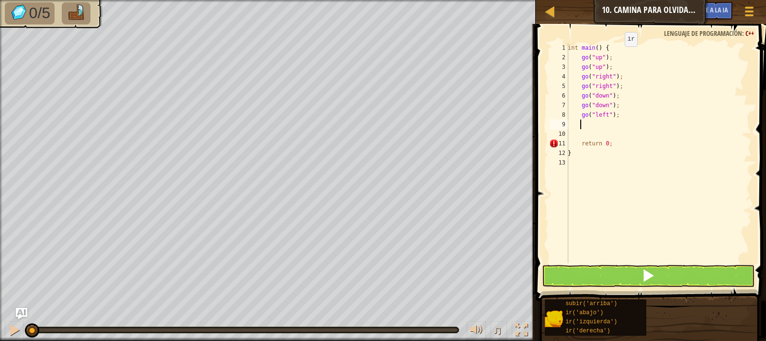
scroll to position [4, 0]
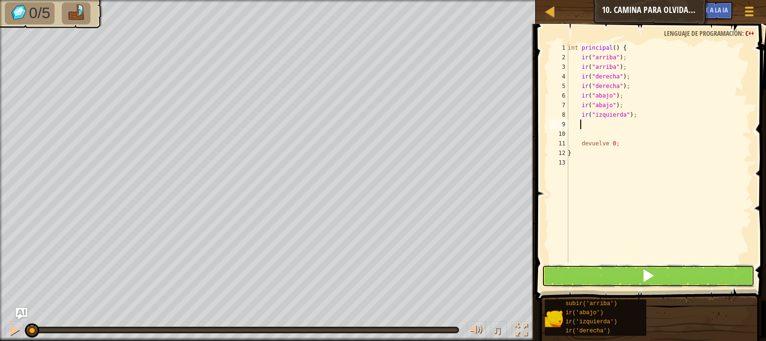
click at [615, 278] on button at bounding box center [648, 276] width 213 height 22
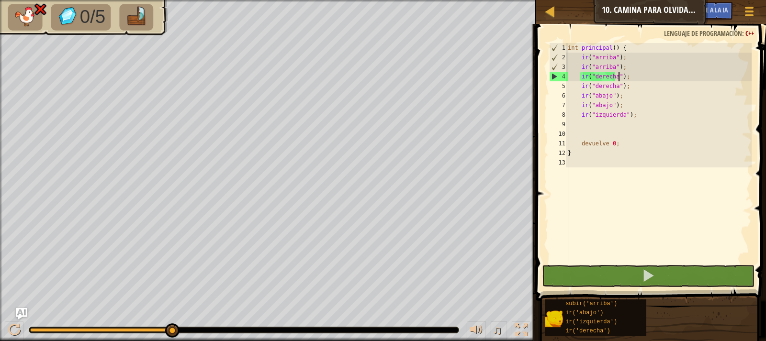
click at [646, 80] on div "int principal ( ) { ir ( " arriba " ) ; ir ( " arriba " ) ; ir ( " derecha " ) …" at bounding box center [659, 162] width 186 height 239
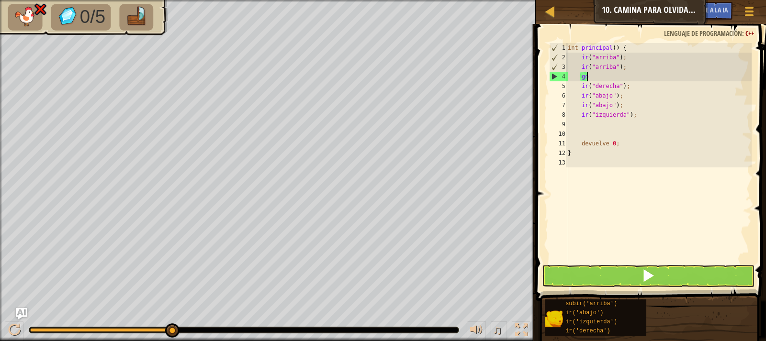
type textarea "g"
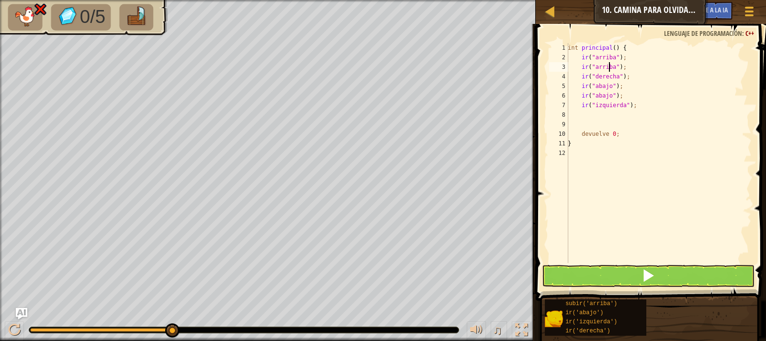
click at [643, 109] on div "int principal ( ) { ir ( " arriba " ) ; ir ( " arriba " ) ; ir ( " derecha " ) …" at bounding box center [659, 162] width 186 height 239
click at [657, 109] on div "int principal ( ) { ir ( " arriba " ) ; ir ( " arriba " ) ; ir ( " derecha " ) …" at bounding box center [659, 162] width 186 height 239
click at [605, 277] on button at bounding box center [648, 276] width 213 height 22
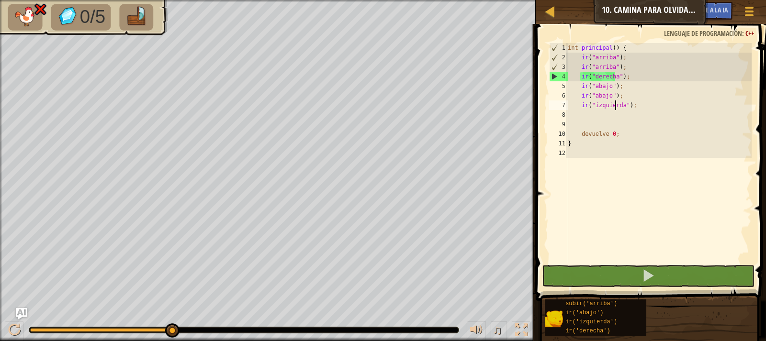
click at [643, 67] on div "int principal ( ) { ir ( " arriba " ) ; ir ( " arriba " ) ; ir ( " derecha " ) …" at bounding box center [659, 162] width 186 height 239
type textarea "go("up");"
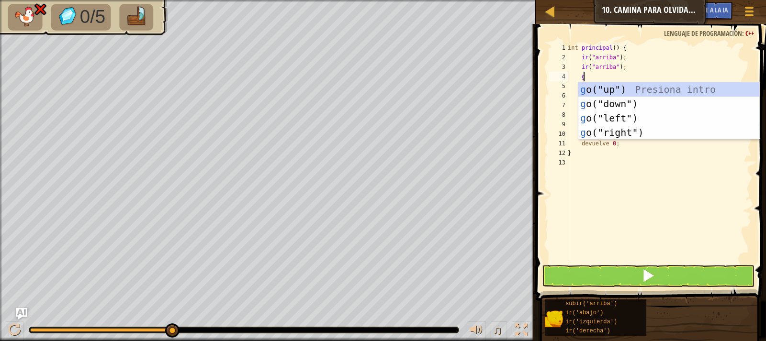
type textarea "go"
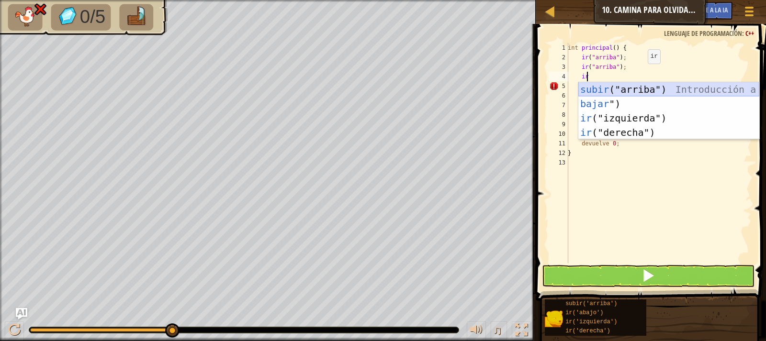
click at [631, 87] on div "subir ("arriba") Introducción a la presión bajar ") Introducción a la presión i…" at bounding box center [669, 125] width 181 height 86
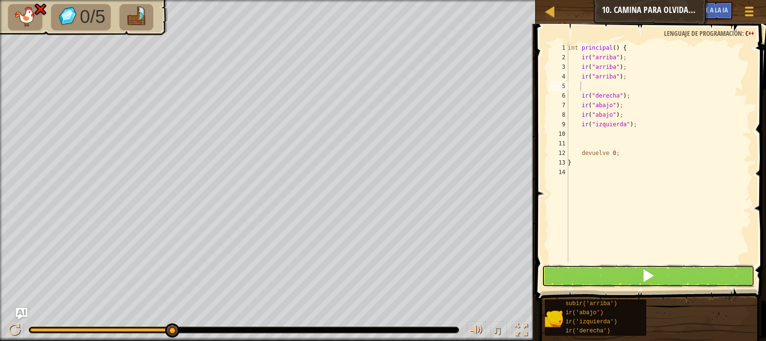
click at [595, 272] on button at bounding box center [648, 276] width 213 height 22
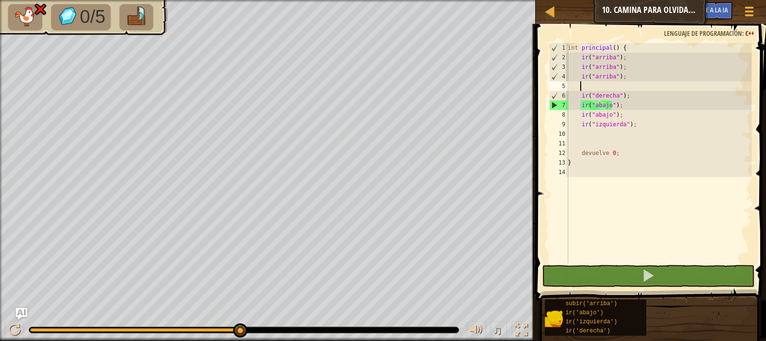
click at [649, 94] on div "int principal ( ) { ir ( " arriba " ) ; ir ( " arriba " ) ; ir ( " arriba " ) ;…" at bounding box center [659, 162] width 186 height 239
type textarea "go("right");"
click at [649, 94] on div "int principal ( ) { ir ( " arriba " ) ; ir ( " arriba " ) ; ir ( " arriba " ) ;…" at bounding box center [659, 162] width 186 height 239
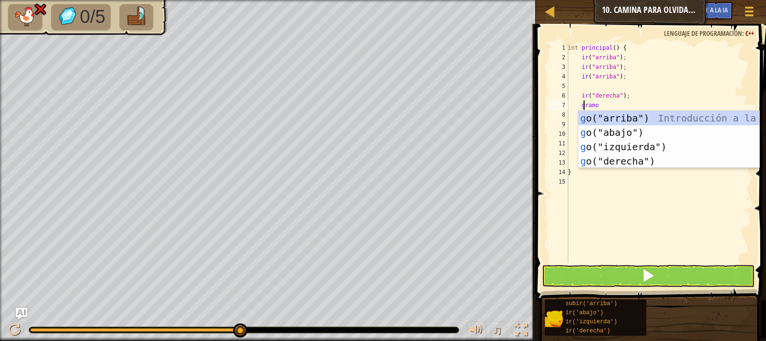
scroll to position [4, 1]
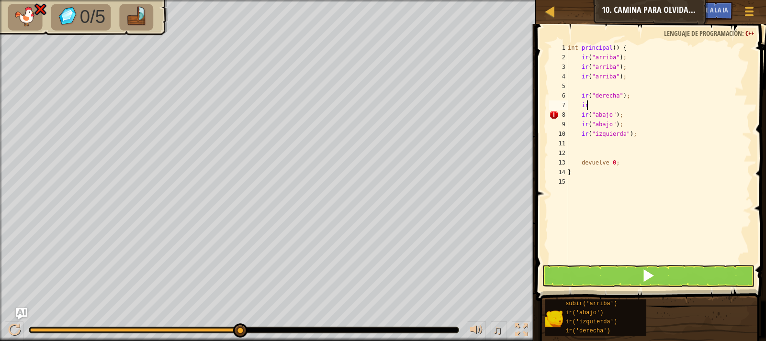
type textarea "g"
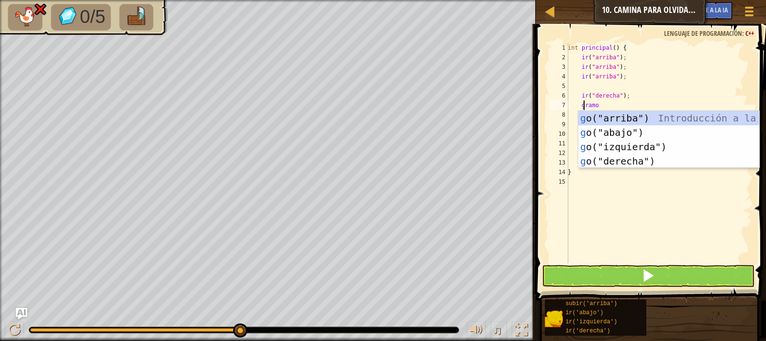
type textarea "go"
click at [614, 165] on div "subir ("arriba") Introducción a la presión bajar ") Introducción a la presión i…" at bounding box center [669, 154] width 181 height 86
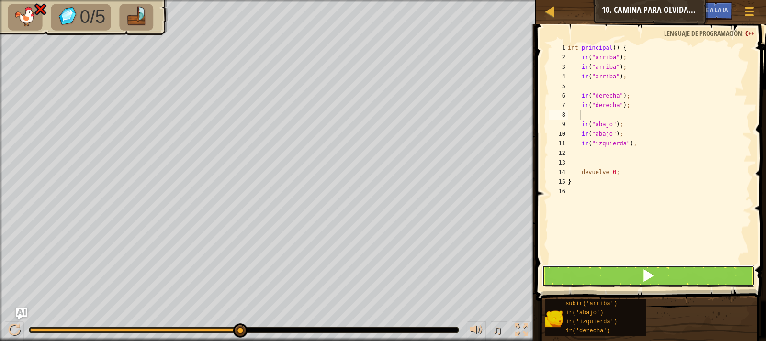
click at [578, 273] on button at bounding box center [648, 276] width 213 height 22
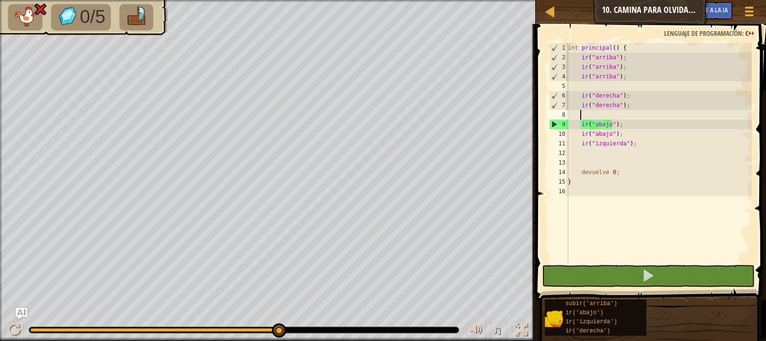
type textarea "go"
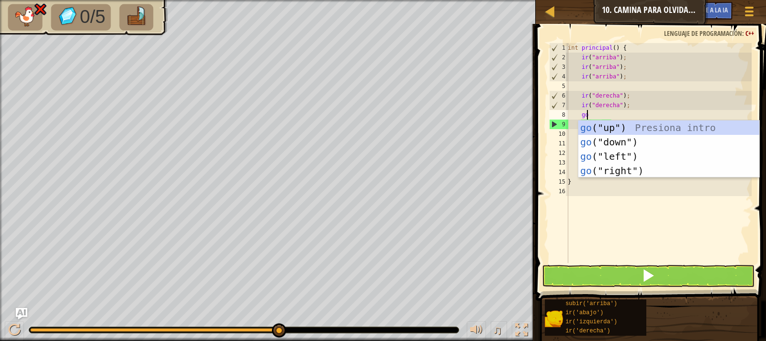
scroll to position [4, 1]
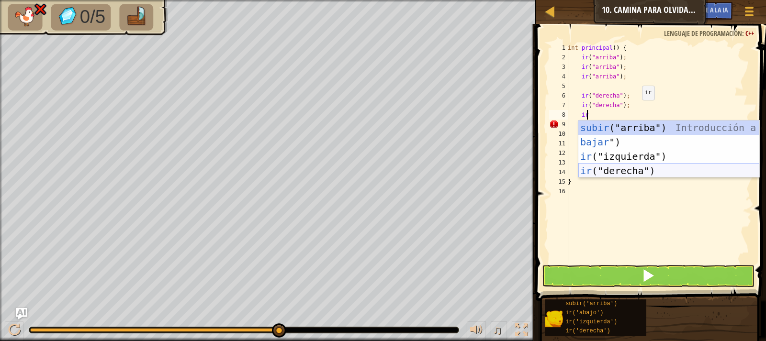
click at [631, 173] on div "subir ("arriba") Introducción a la presión bajar ") Introducción a la presión i…" at bounding box center [669, 164] width 181 height 86
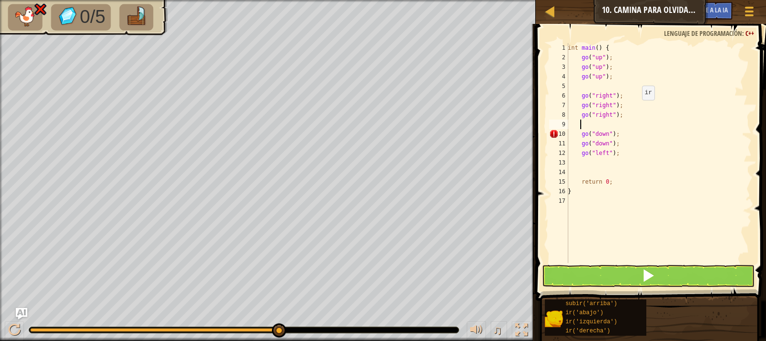
scroll to position [4, 0]
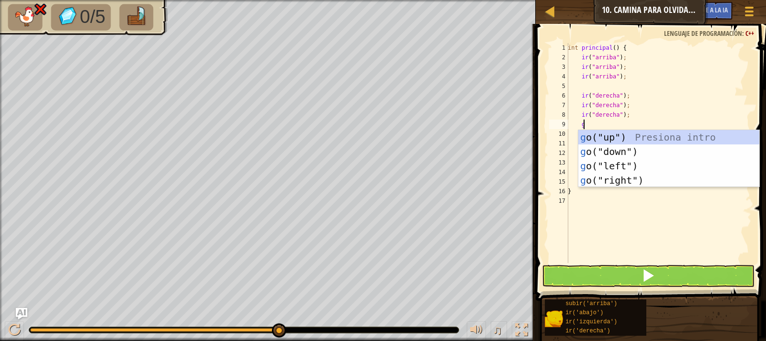
type textarea "go"
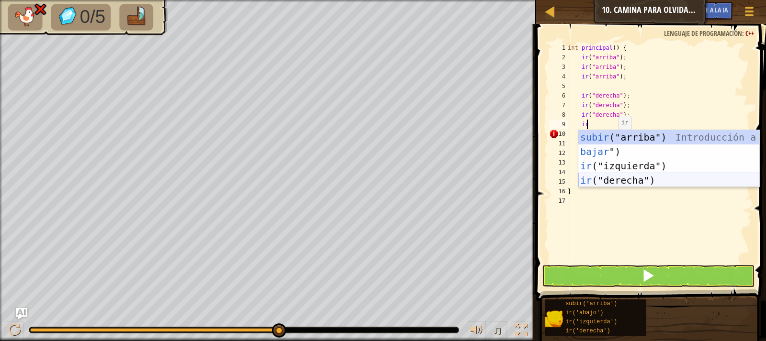
click at [587, 181] on div "subir ("arriba") Introducción a la presión bajar ") Introducción a la presión i…" at bounding box center [669, 173] width 181 height 86
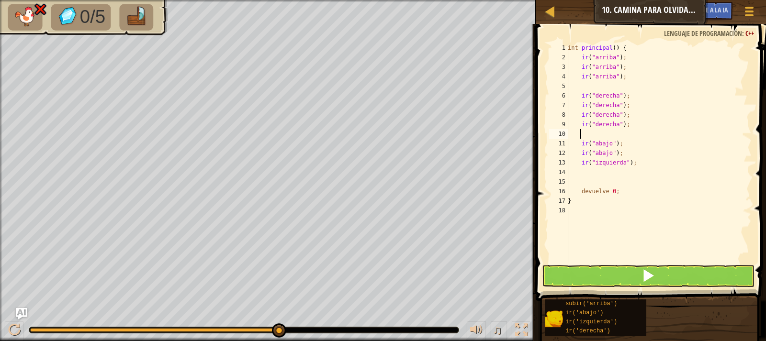
type textarea "go"
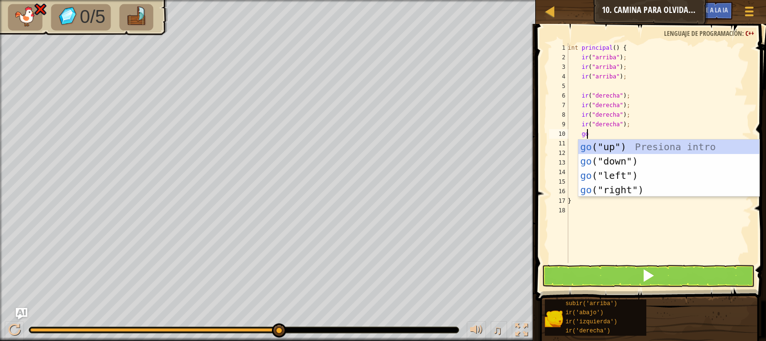
scroll to position [4, 1]
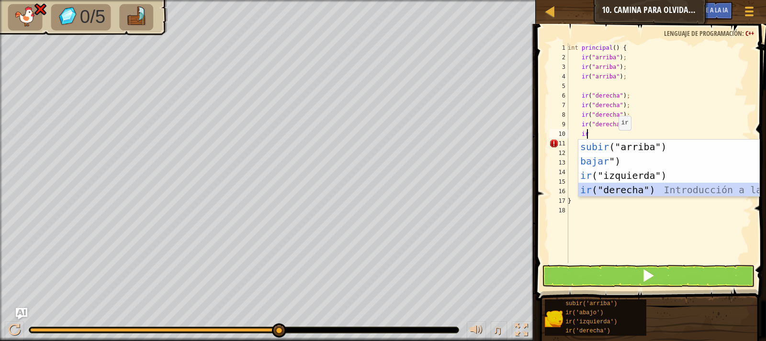
click at [609, 195] on div "subir ("arriba") Introducción a la presión bajar ") Introducción a la presión i…" at bounding box center [669, 183] width 181 height 86
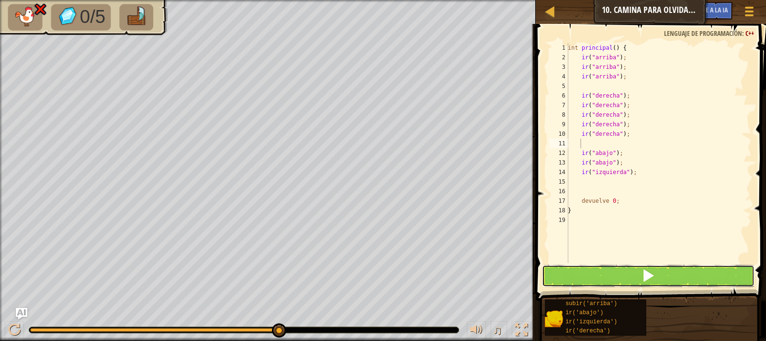
click at [592, 277] on button at bounding box center [648, 276] width 213 height 22
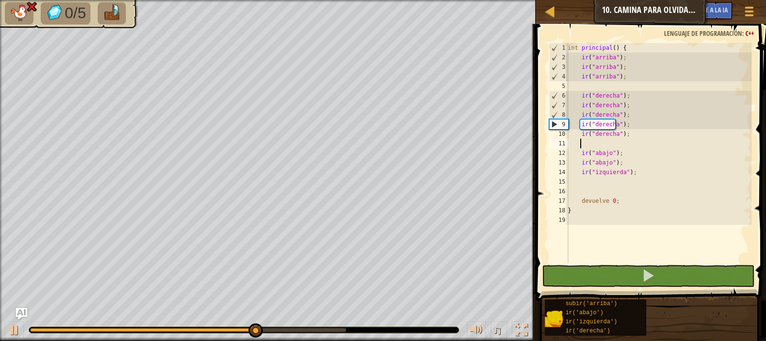
click at [647, 134] on div "int principal ( ) { ir ( " arriba " ) ; ir ( " arriba " ) ; ir ( " arriba " ) ;…" at bounding box center [659, 162] width 186 height 239
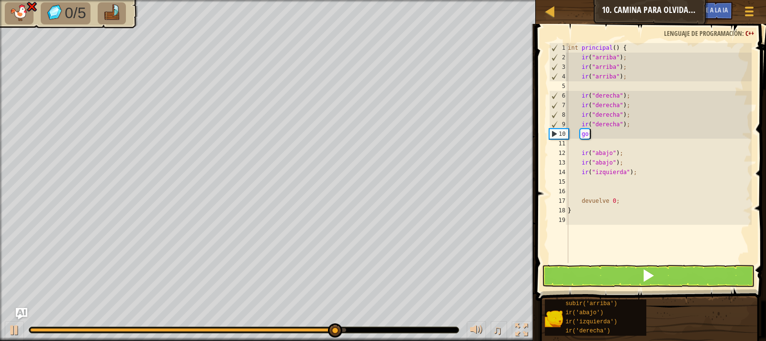
type textarea "g"
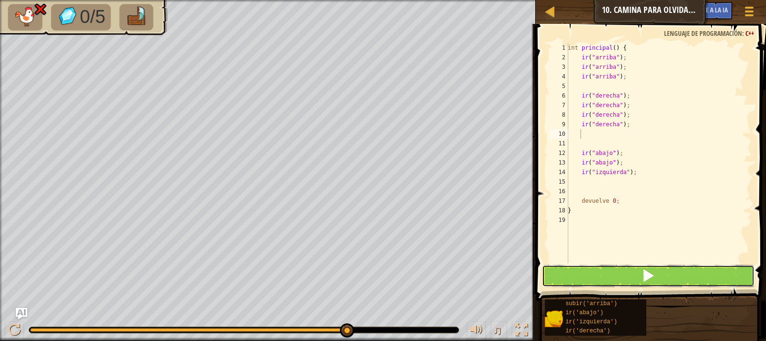
click at [581, 277] on button at bounding box center [648, 276] width 213 height 22
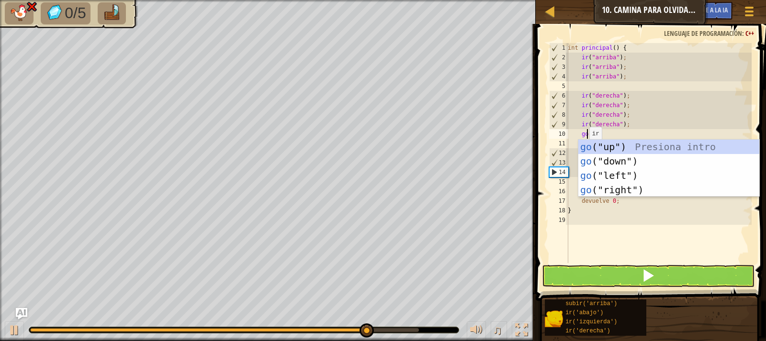
scroll to position [4, 1]
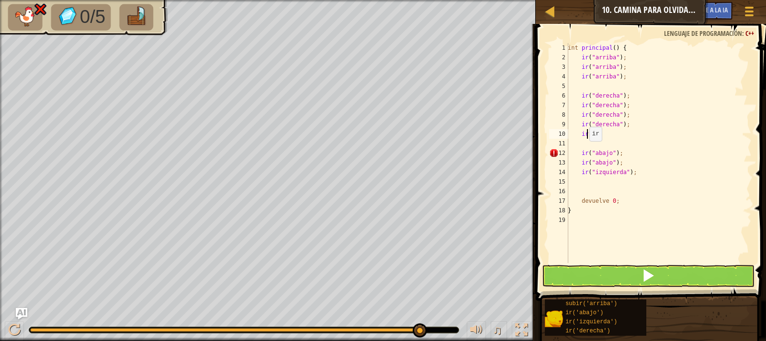
type textarea "g"
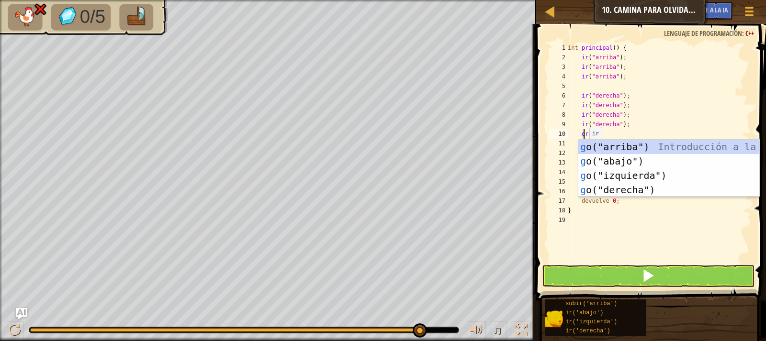
type textarea "go"
click at [585, 162] on div "subir ("arriba") Introducción a la presión bajar ") Introducción a la presión i…" at bounding box center [669, 183] width 181 height 86
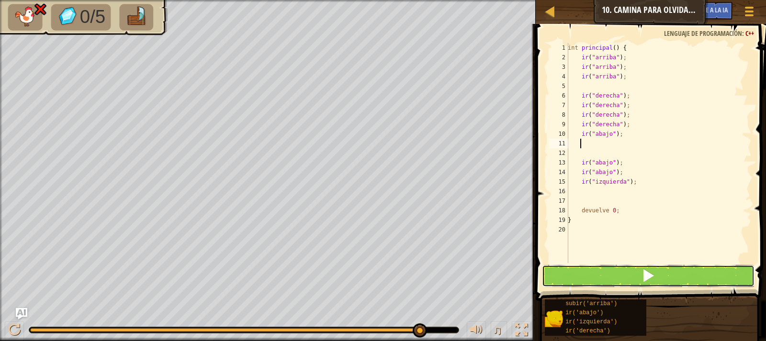
click at [590, 283] on button at bounding box center [648, 276] width 213 height 22
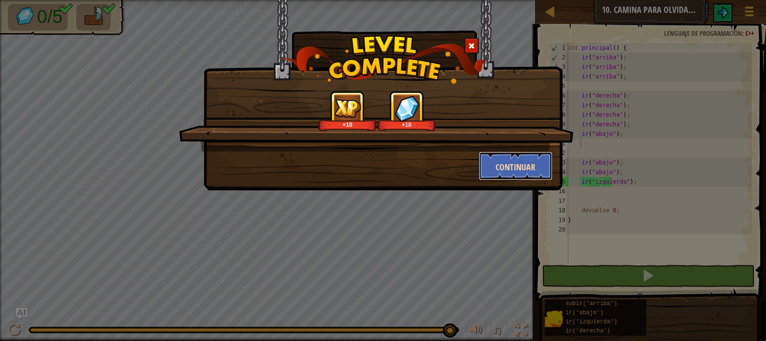
click at [519, 167] on font "Continuar" at bounding box center [516, 167] width 40 height 12
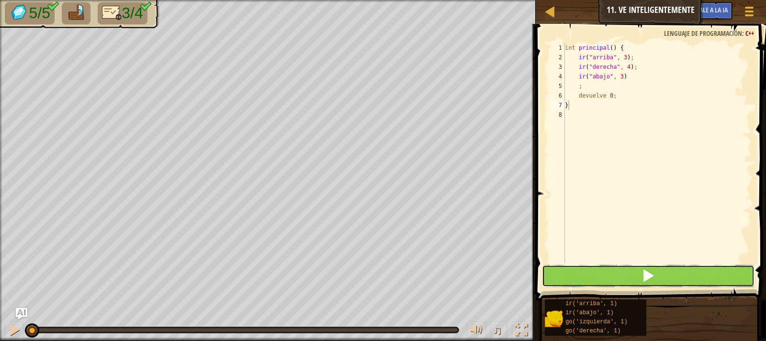
click at [596, 267] on button at bounding box center [648, 276] width 213 height 22
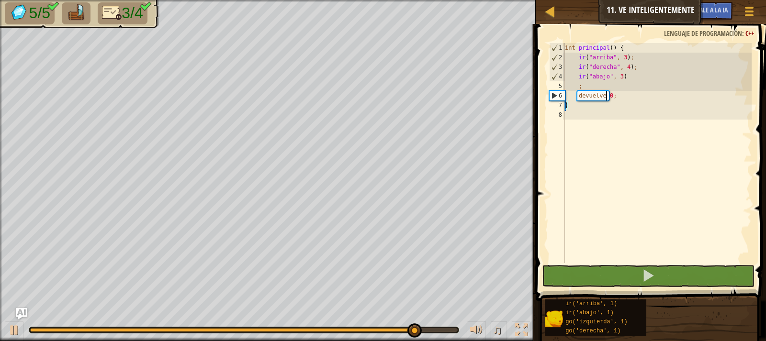
click at [626, 92] on div "int principal ( ) { ir ( " arriba " , 3 ) ; ir ( " derecha " , 4 ) ; ir ( " aba…" at bounding box center [657, 162] width 189 height 239
click at [648, 79] on div "int principal ( ) { ir ( " arriba " , 3 ) ; ir ( " derecha " , 4 ) ; ir ( " aba…" at bounding box center [657, 162] width 189 height 239
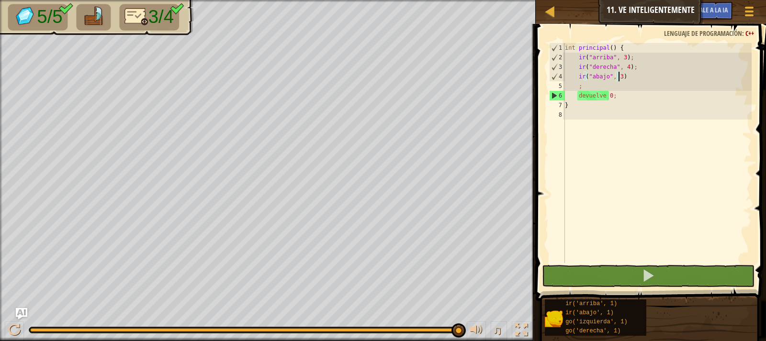
click at [585, 90] on div "int principal ( ) { ir ( " arriba " , 3 ) ; ir ( " derecha " , 4 ) ; ir ( " aba…" at bounding box center [657, 162] width 189 height 239
type textarea ";"
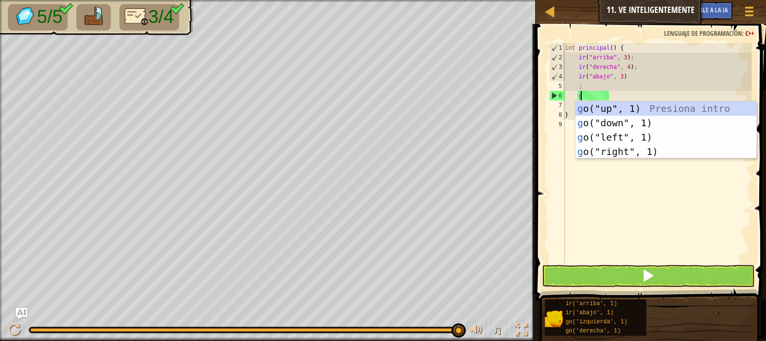
type textarea "go"
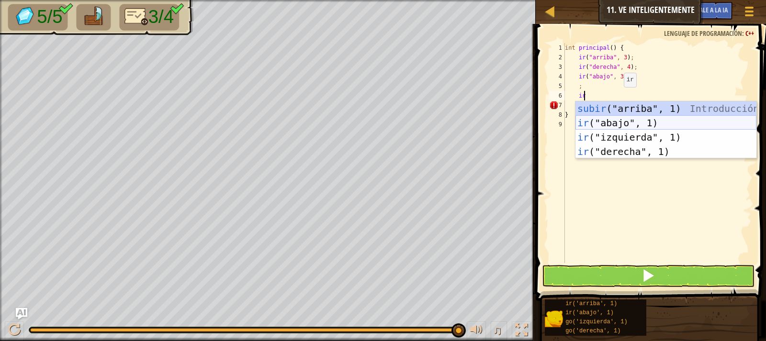
click at [621, 129] on div "subir ("arriba", 1) Introducción a la presión ir ("abajo", 1) Introducción a la…" at bounding box center [666, 145] width 181 height 86
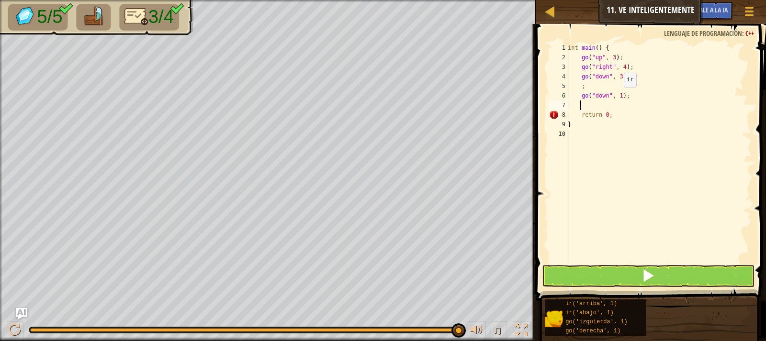
scroll to position [4, 0]
click at [656, 98] on div "int principal ( ) { ir ( " arriba " , 3 ) ; ir ( " derecha " , 4 ) ; ir ( " aba…" at bounding box center [659, 162] width 186 height 239
type textarea "g"
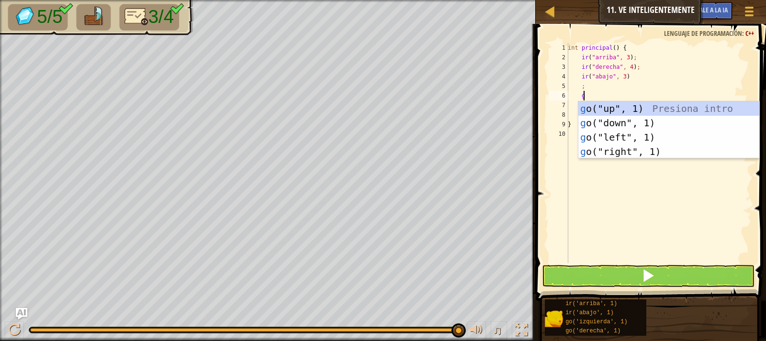
type textarea "go"
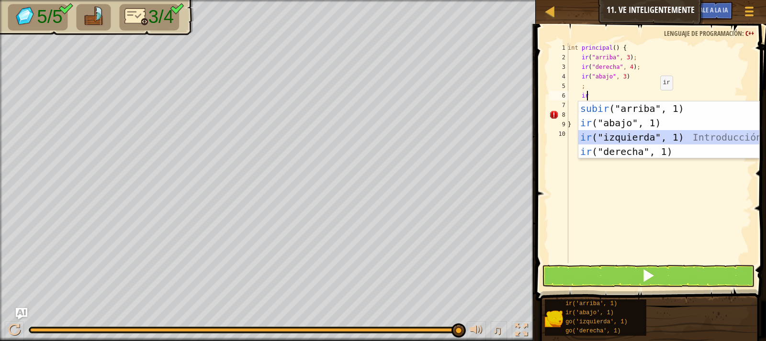
click at [636, 142] on div "subir ("arriba", 1) Introducción a la presión ir ("abajo", 1) Introducción a la…" at bounding box center [669, 145] width 181 height 86
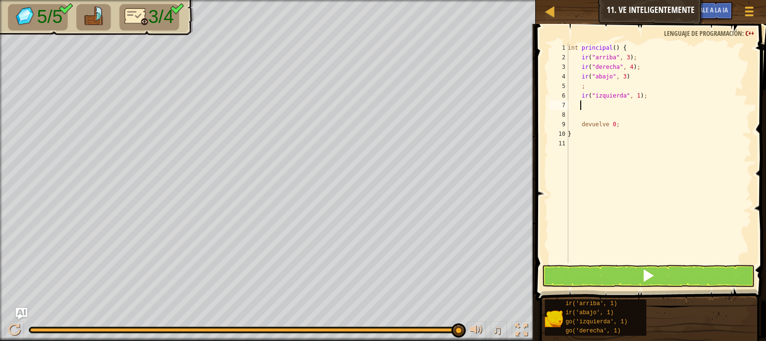
click at [612, 262] on div "int principal ( ) { ir ( " arriba " , 3 ) ; ir ( " derecha " , 4 ) ; ir ( " aba…" at bounding box center [659, 162] width 186 height 239
click at [611, 275] on button at bounding box center [648, 276] width 213 height 22
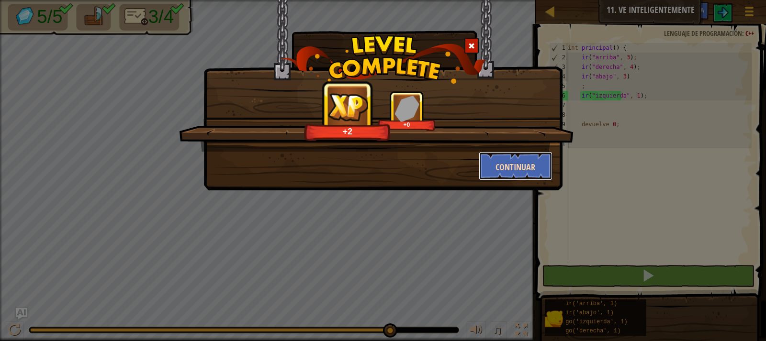
click at [516, 169] on font "Continuar" at bounding box center [516, 167] width 40 height 12
